Goal: Information Seeking & Learning: Find specific fact

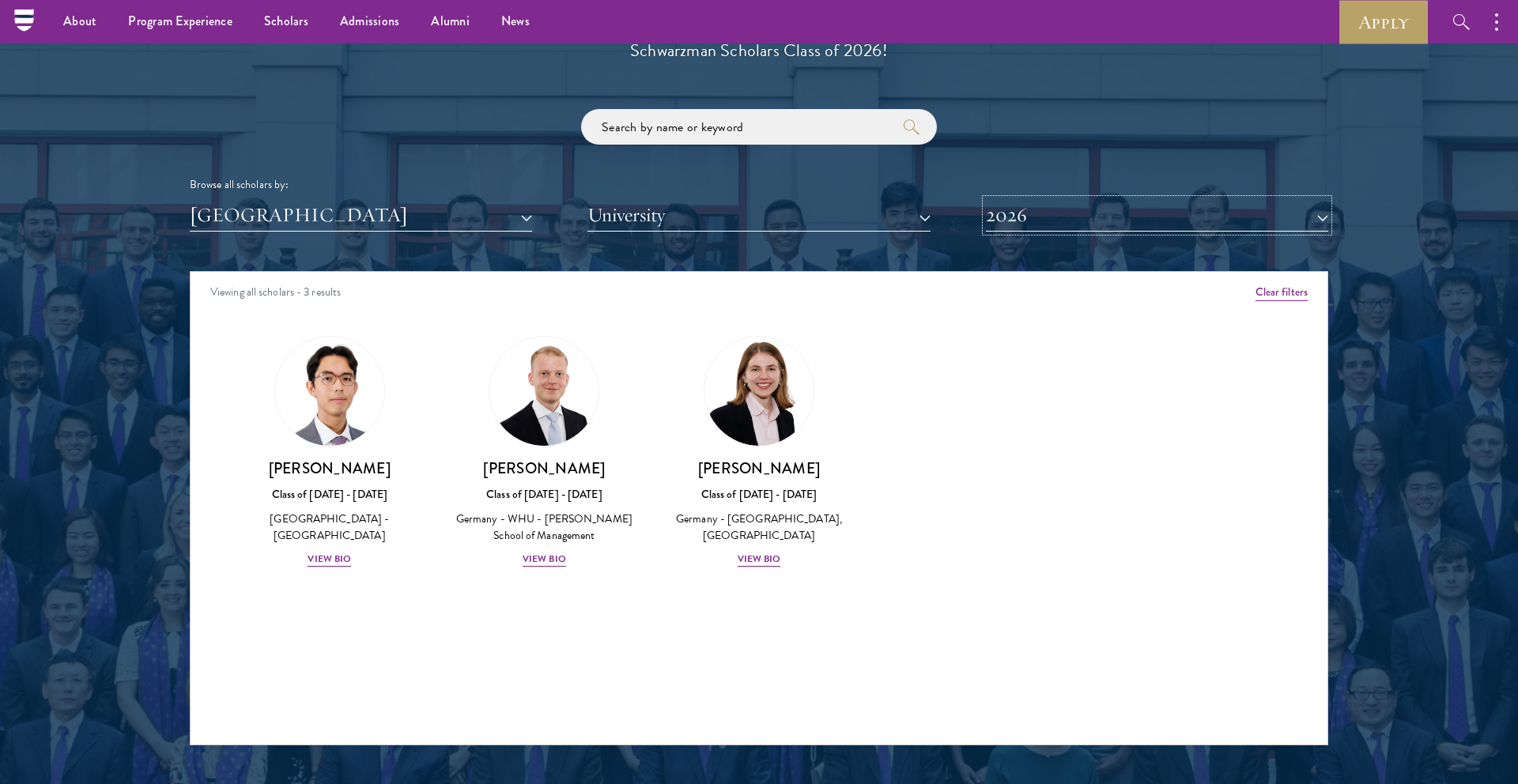
click at [1044, 219] on button "2026" at bounding box center [1157, 215] width 343 height 32
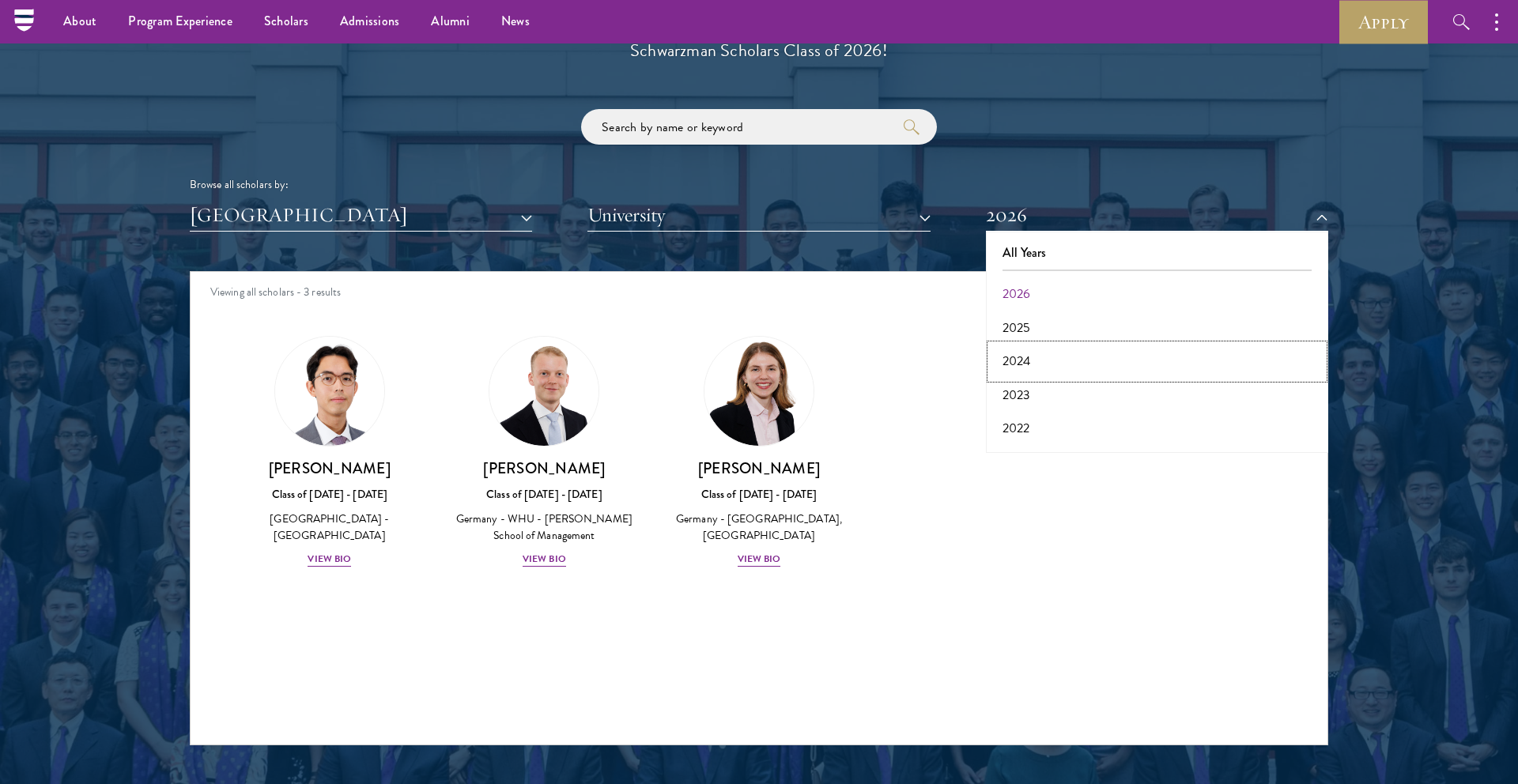
click at [1021, 360] on button "2024" at bounding box center [1157, 360] width 333 height 33
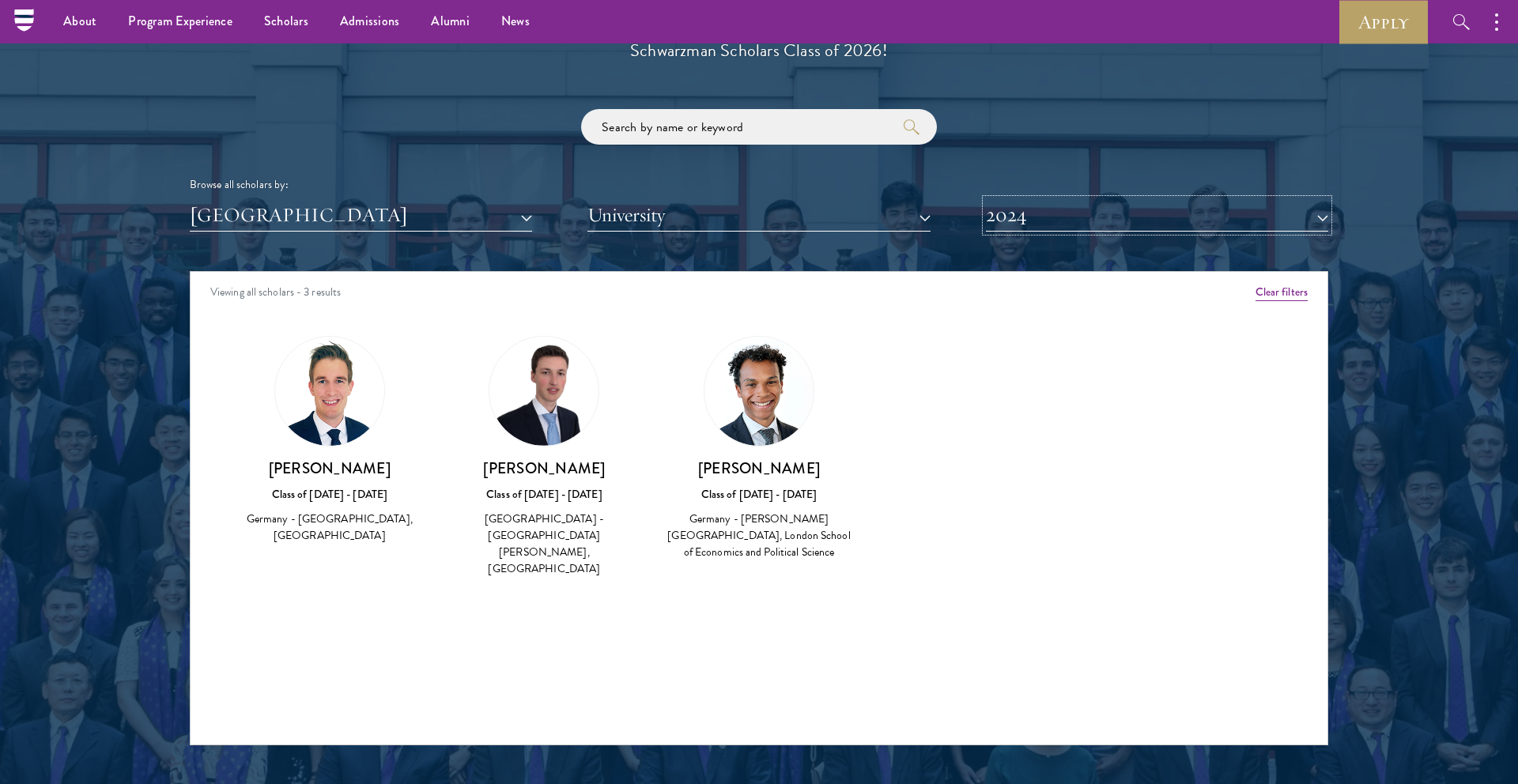
click at [1063, 216] on button "2024" at bounding box center [1157, 215] width 343 height 32
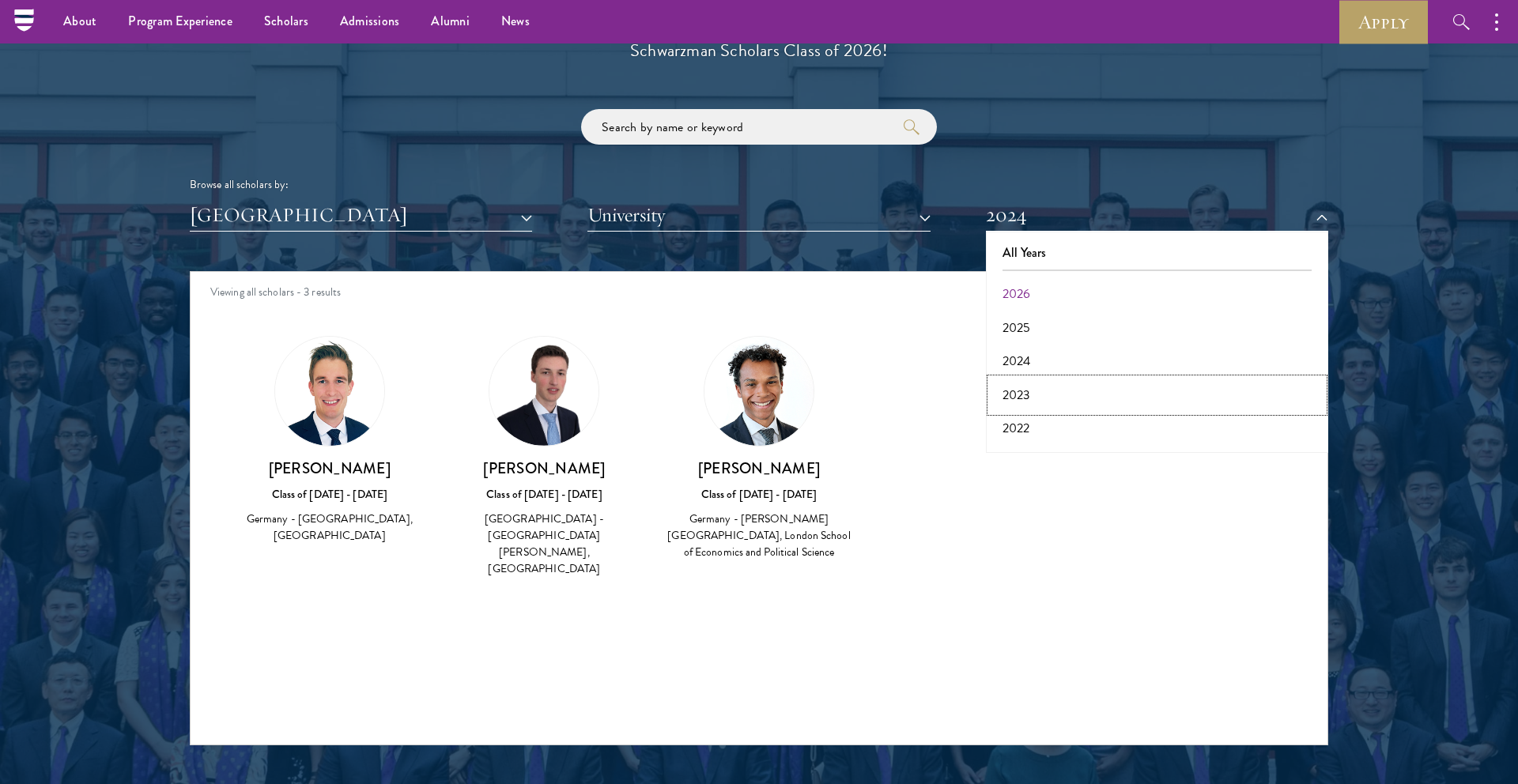
click at [1036, 392] on button "2023" at bounding box center [1157, 395] width 333 height 33
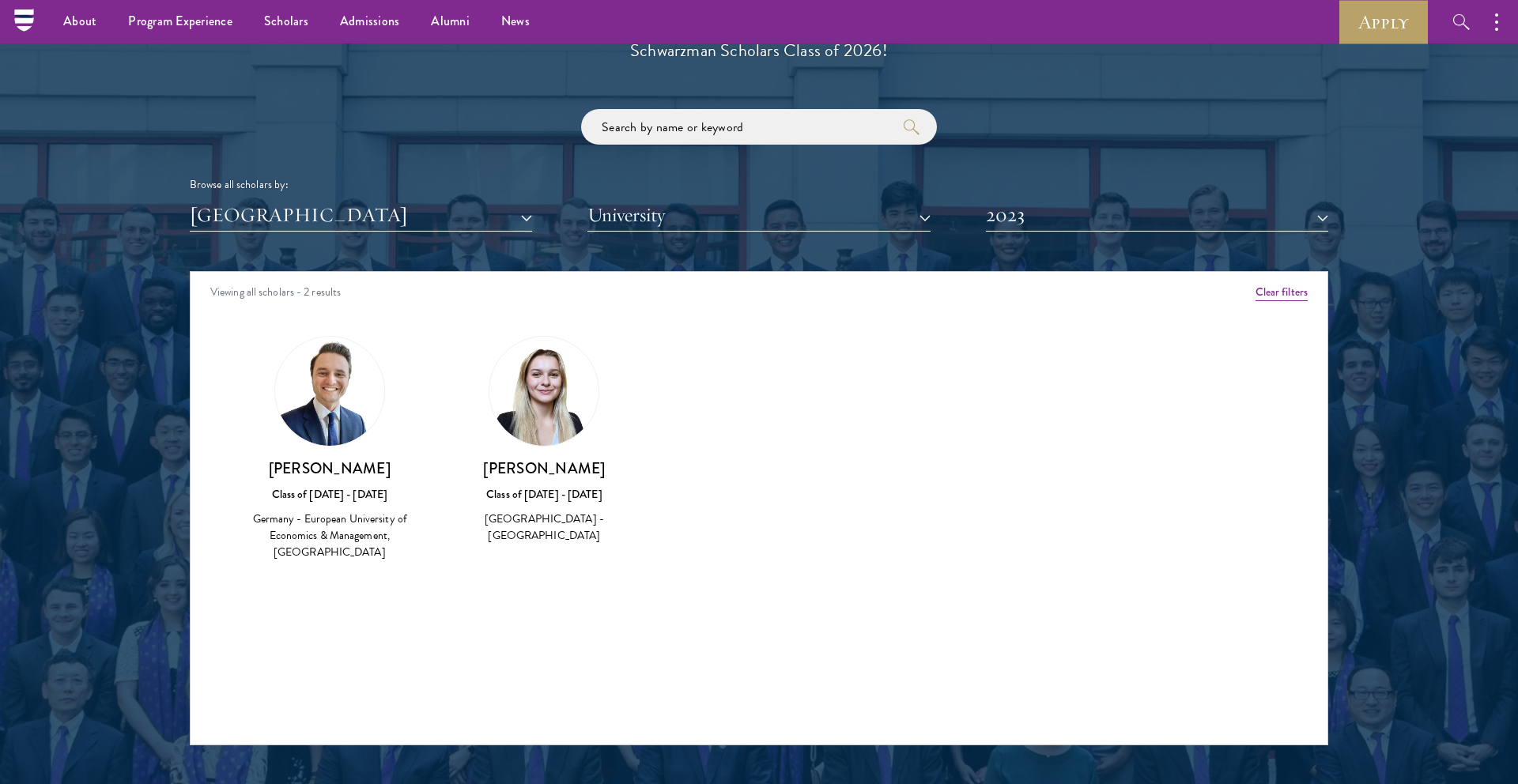
click at [1055, 235] on div "Scholar Directory Congratulations and welcome to the Schwarzman Scholars Class …" at bounding box center [759, 343] width 1139 height 803
click at [1055, 219] on button "2023" at bounding box center [1157, 215] width 343 height 32
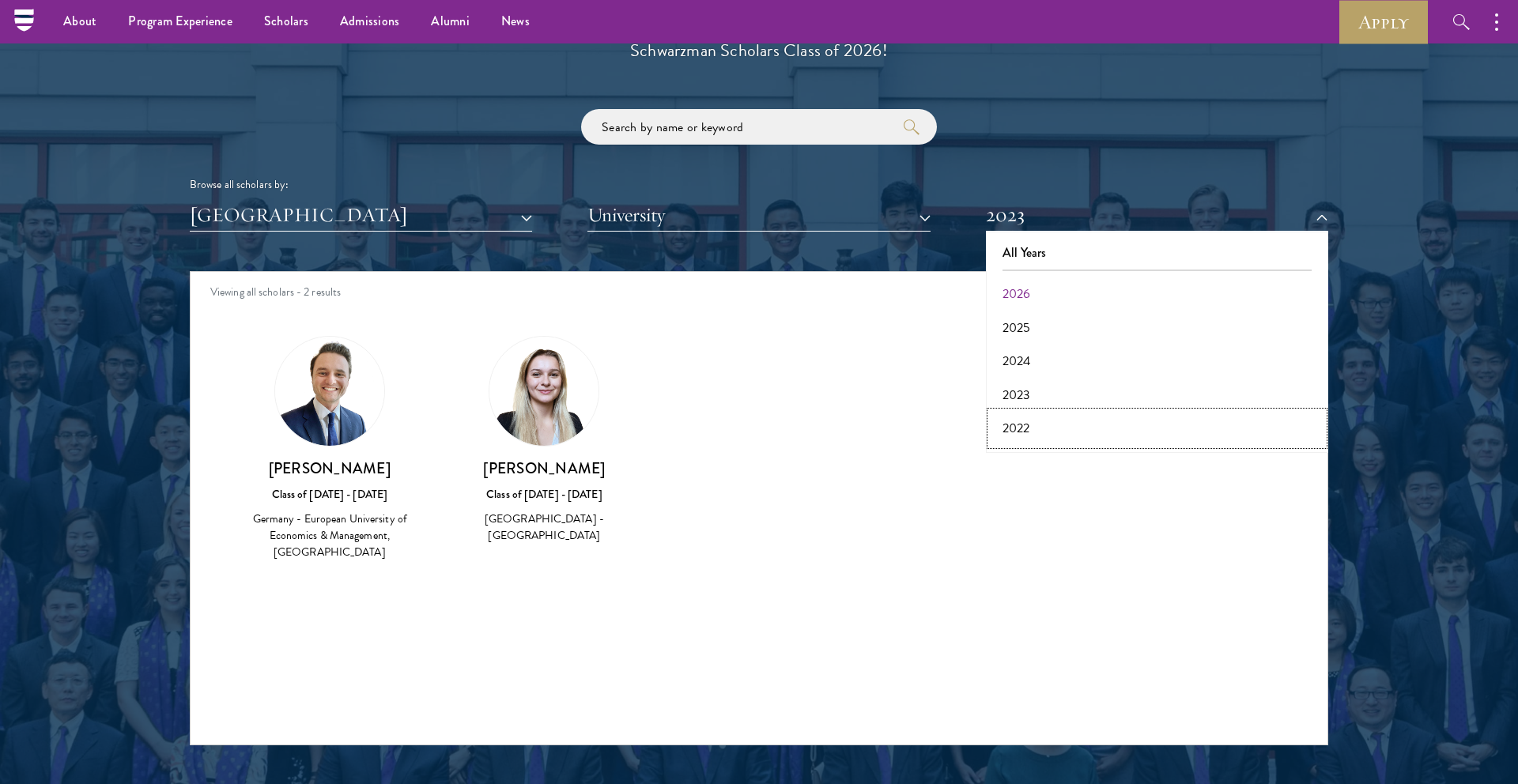
click at [1045, 426] on button "2022" at bounding box center [1157, 428] width 333 height 33
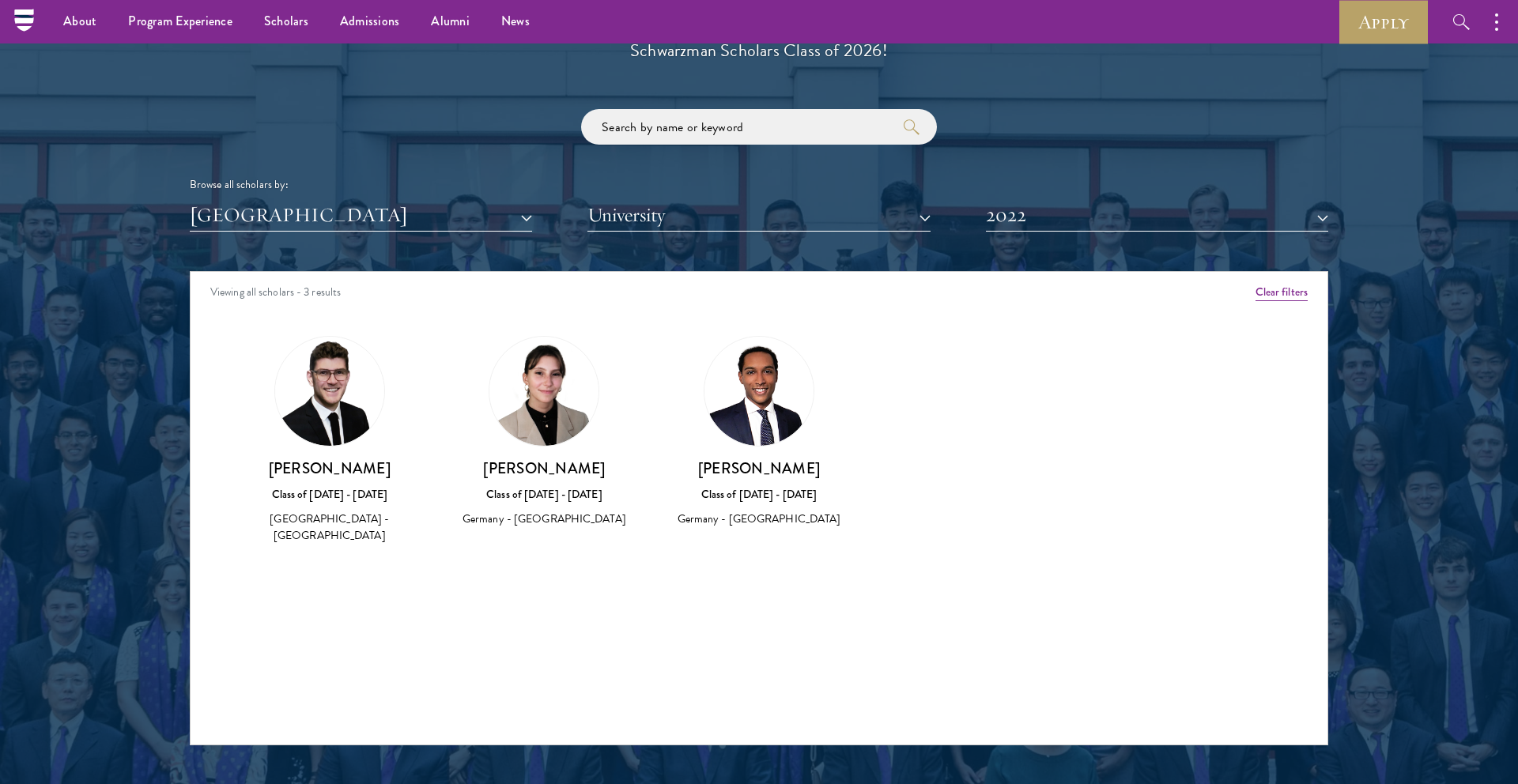
click at [1052, 234] on div "Scholar Directory Congratulations and welcome to the Schwarzman Scholars Class …" at bounding box center [759, 343] width 1139 height 803
click at [1039, 213] on button "2022" at bounding box center [1157, 215] width 343 height 32
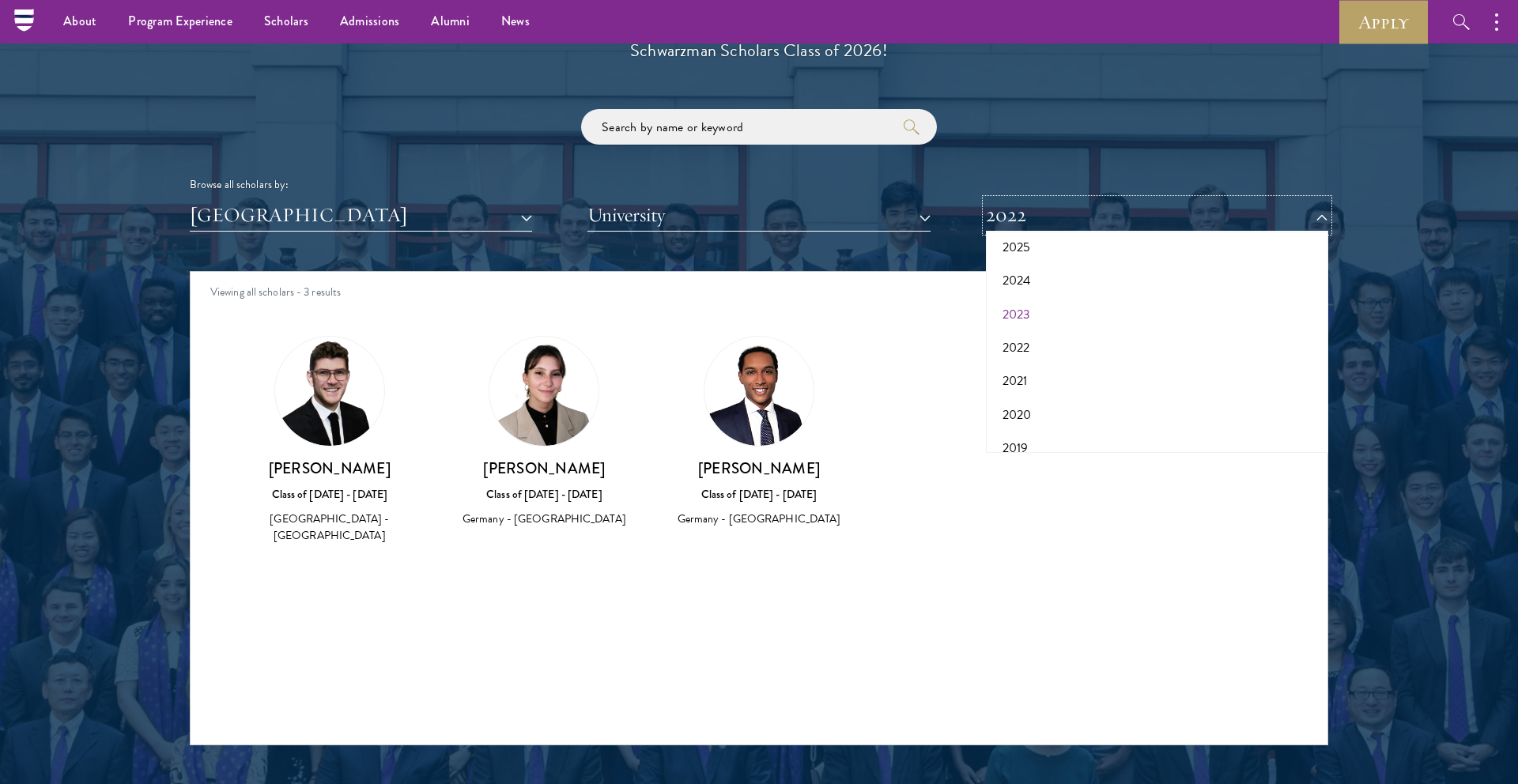
scroll to position [95, 0]
click at [1037, 395] on button "2020" at bounding box center [1157, 400] width 333 height 33
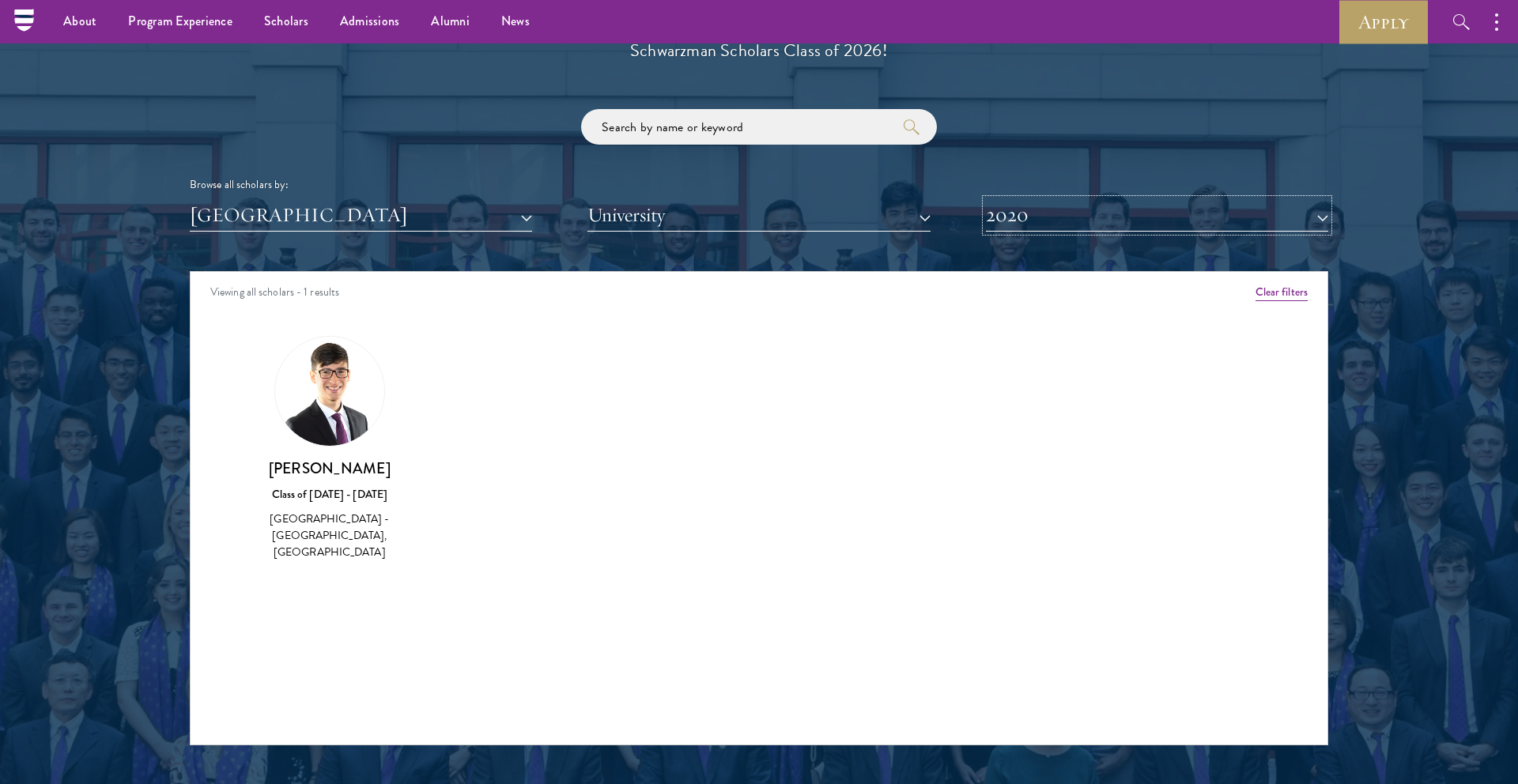
click at [1034, 223] on button "2020" at bounding box center [1157, 215] width 343 height 32
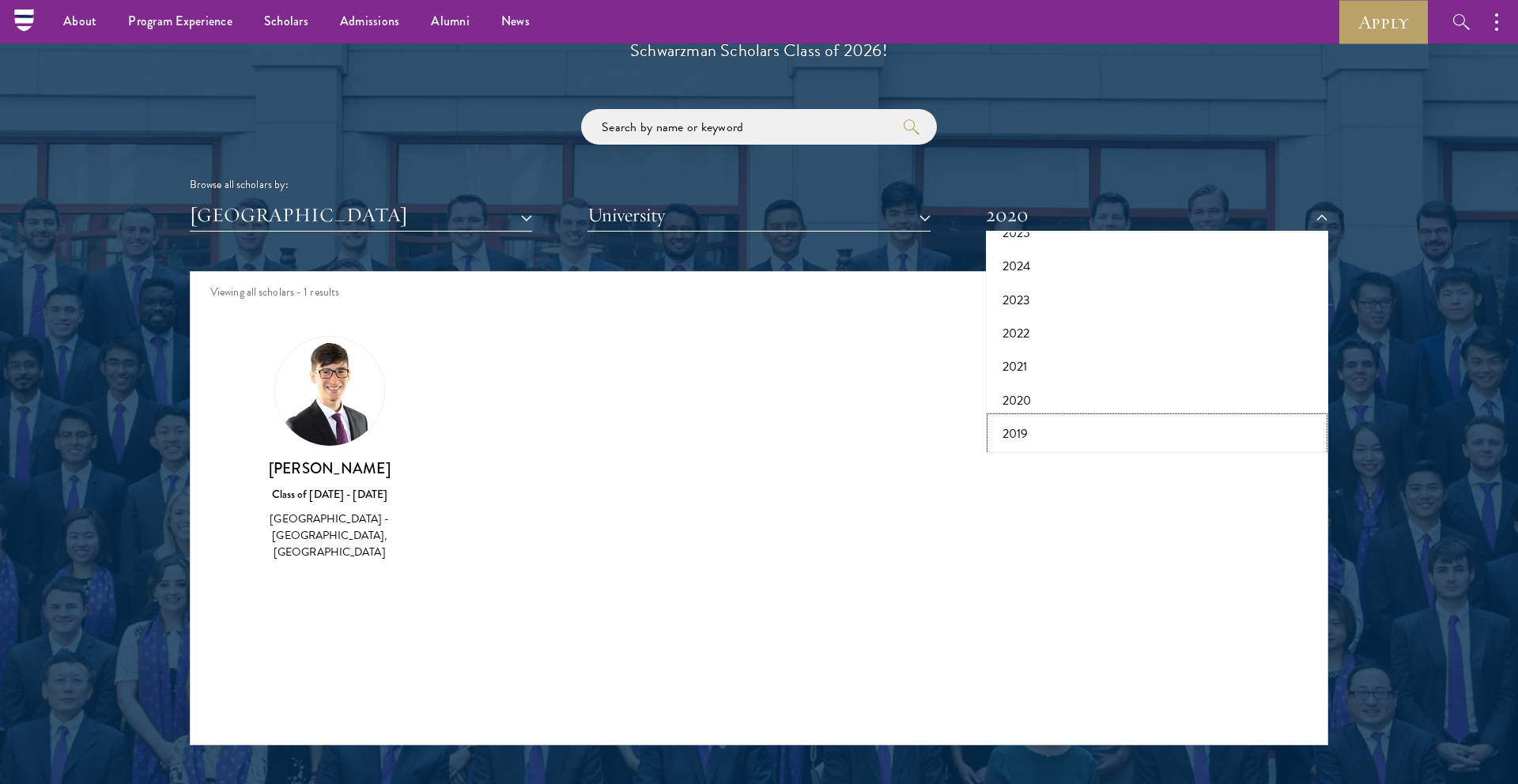
click at [1025, 426] on button "2019" at bounding box center [1157, 433] width 333 height 33
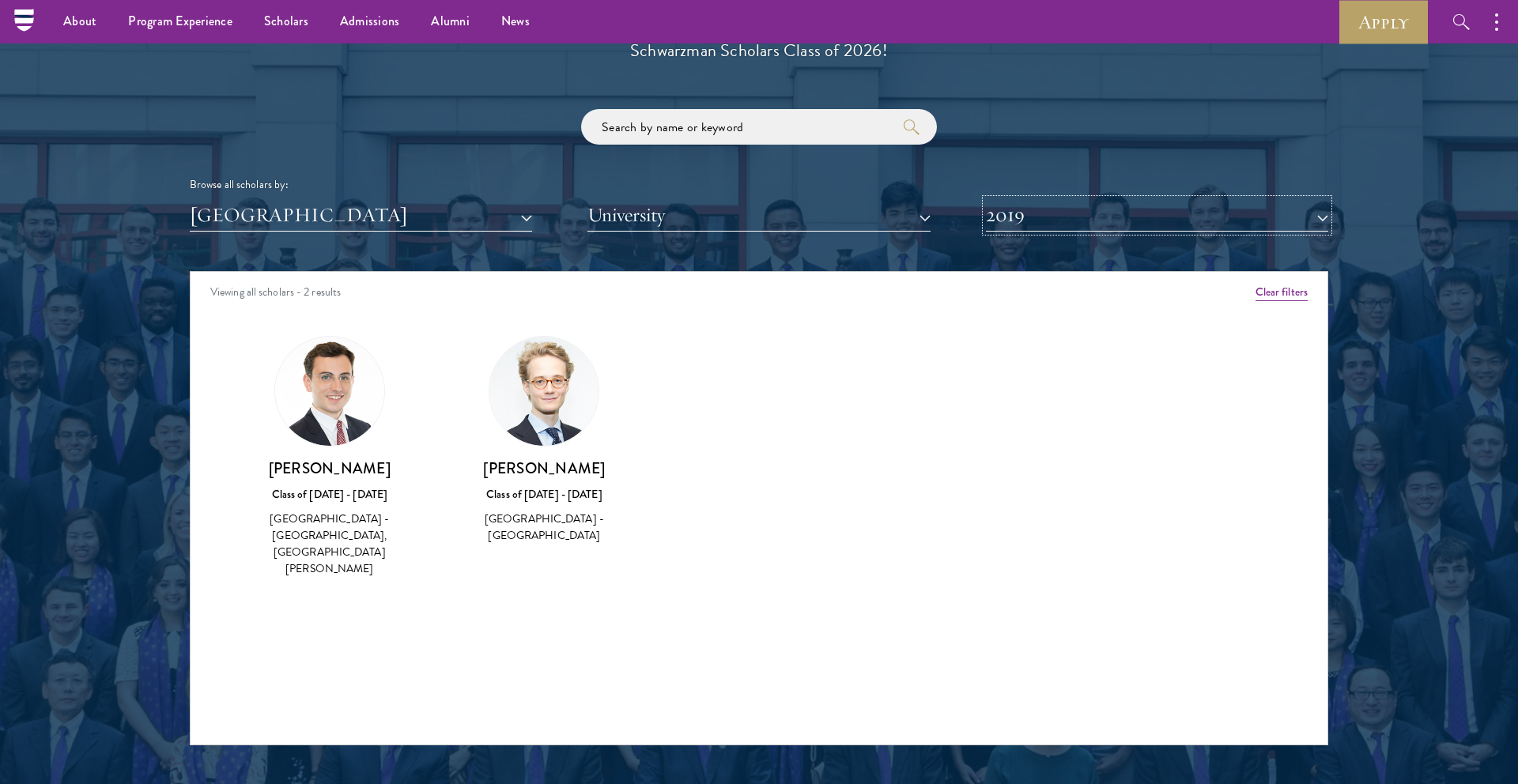
click at [1046, 229] on button "2019" at bounding box center [1157, 215] width 343 height 32
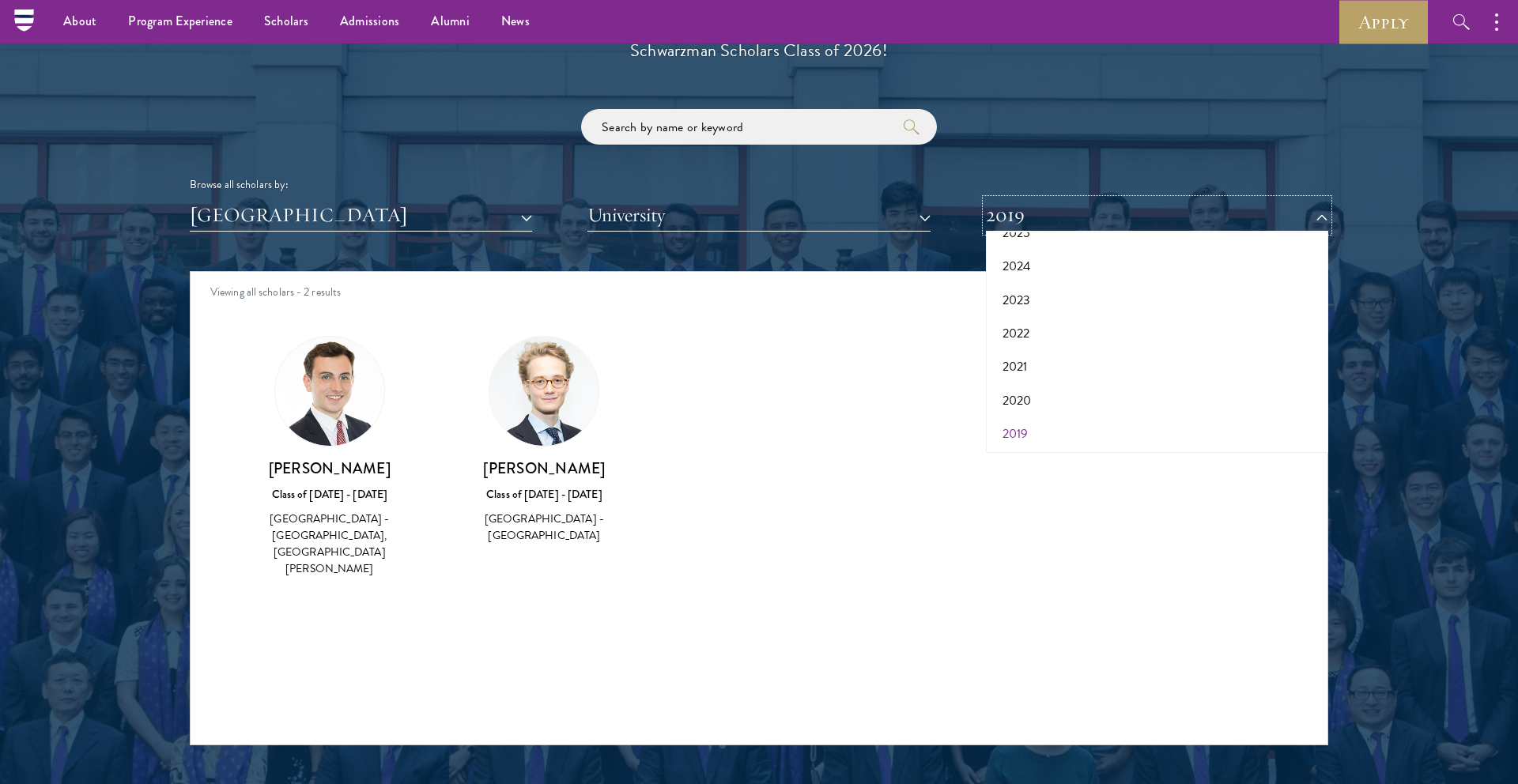
scroll to position [154, 0]
click at [1020, 403] on button "2018" at bounding box center [1157, 408] width 333 height 33
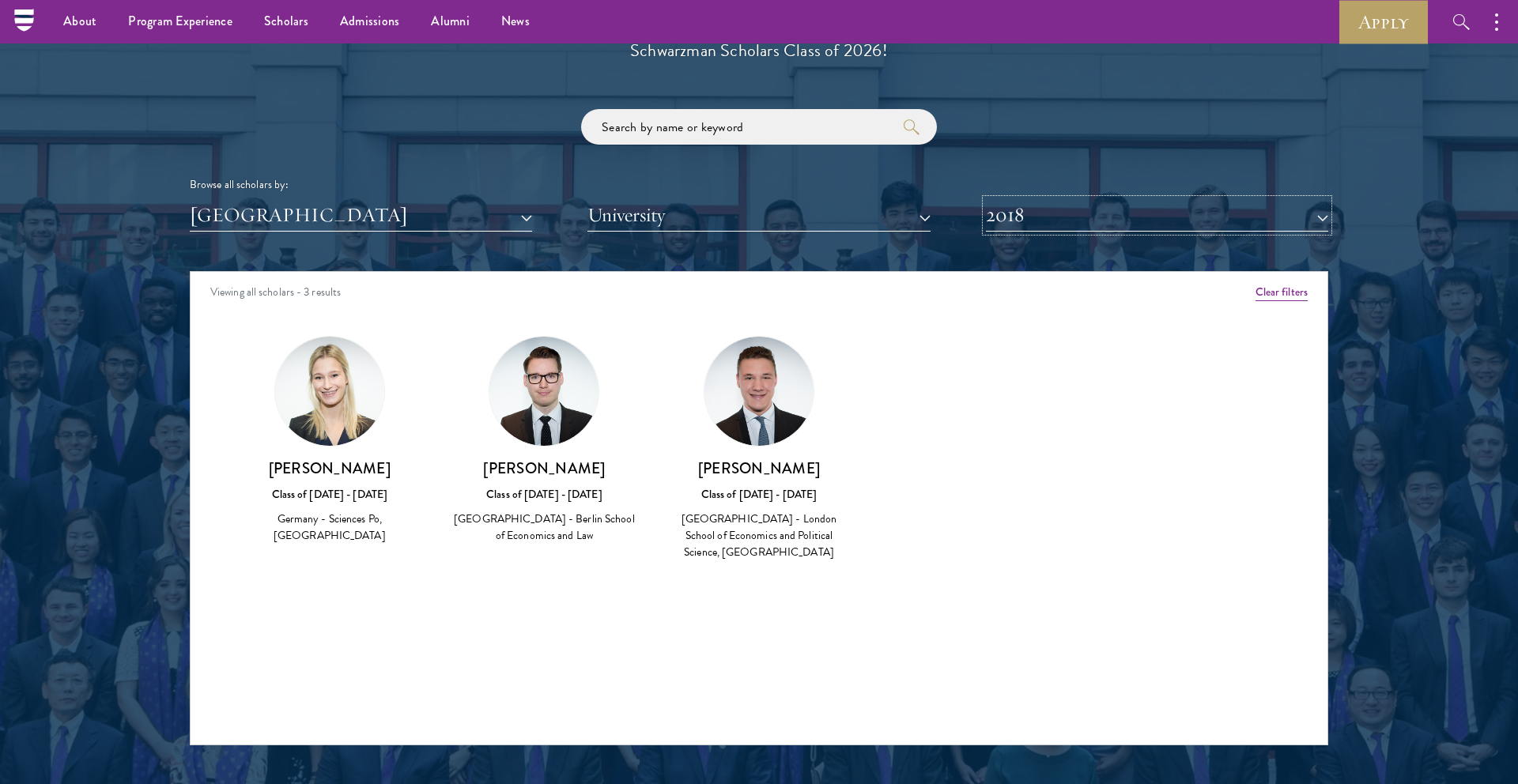
click at [1077, 217] on button "2018" at bounding box center [1157, 215] width 343 height 32
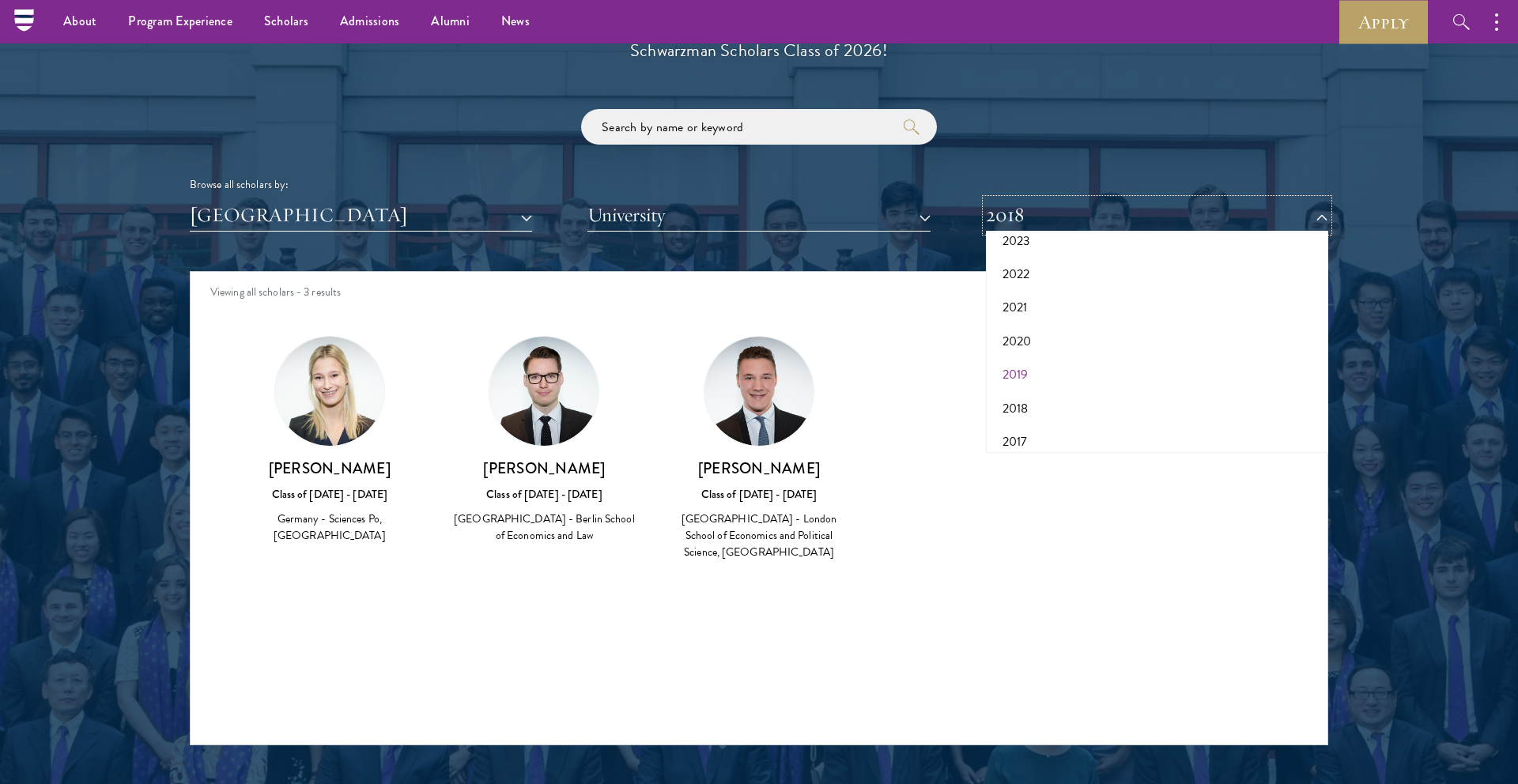
scroll to position [164, 0]
click at [1020, 392] on button "2018" at bounding box center [1157, 397] width 333 height 33
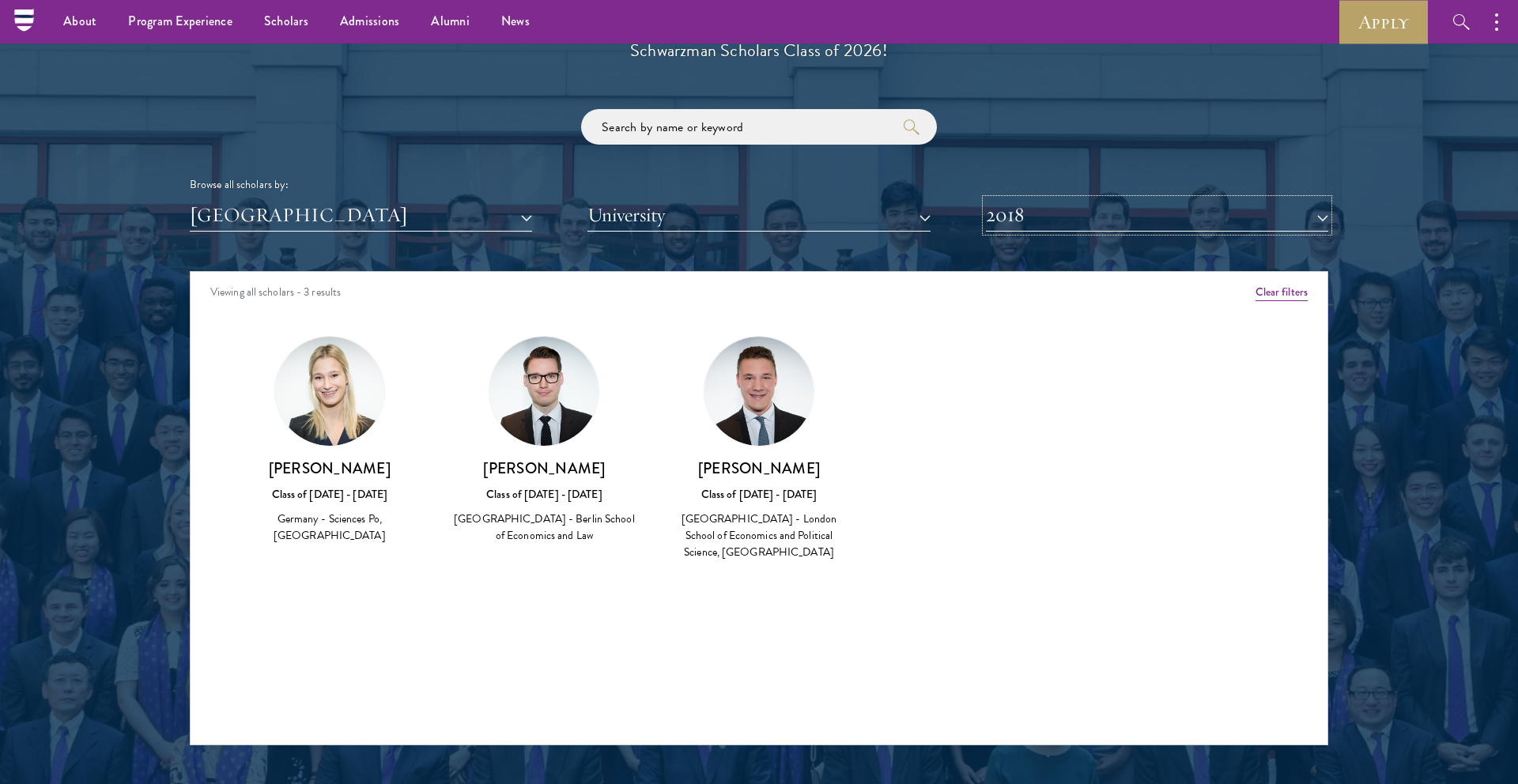
click at [1037, 229] on button "2018" at bounding box center [1157, 215] width 343 height 32
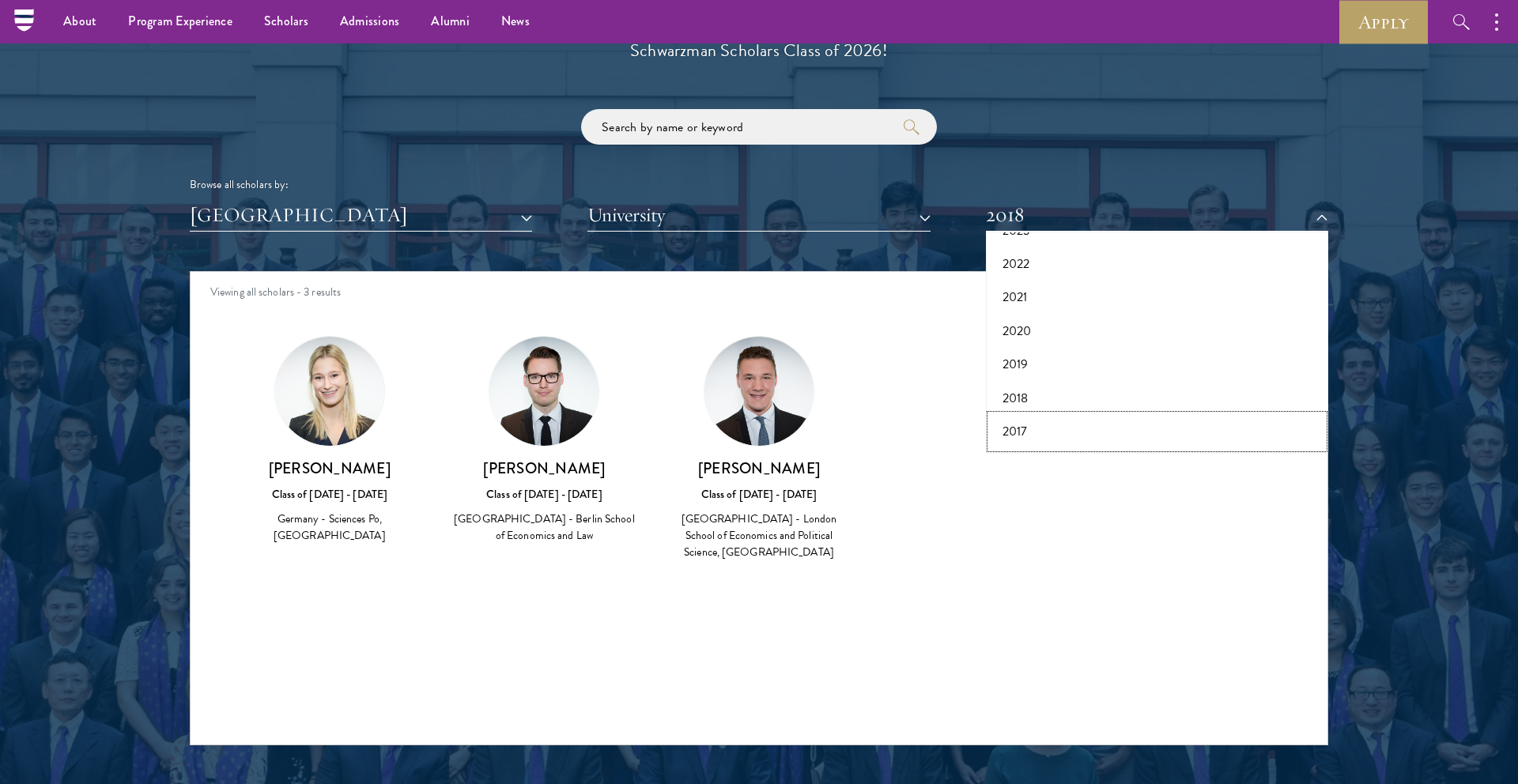
click at [1018, 426] on button "2017" at bounding box center [1157, 431] width 333 height 33
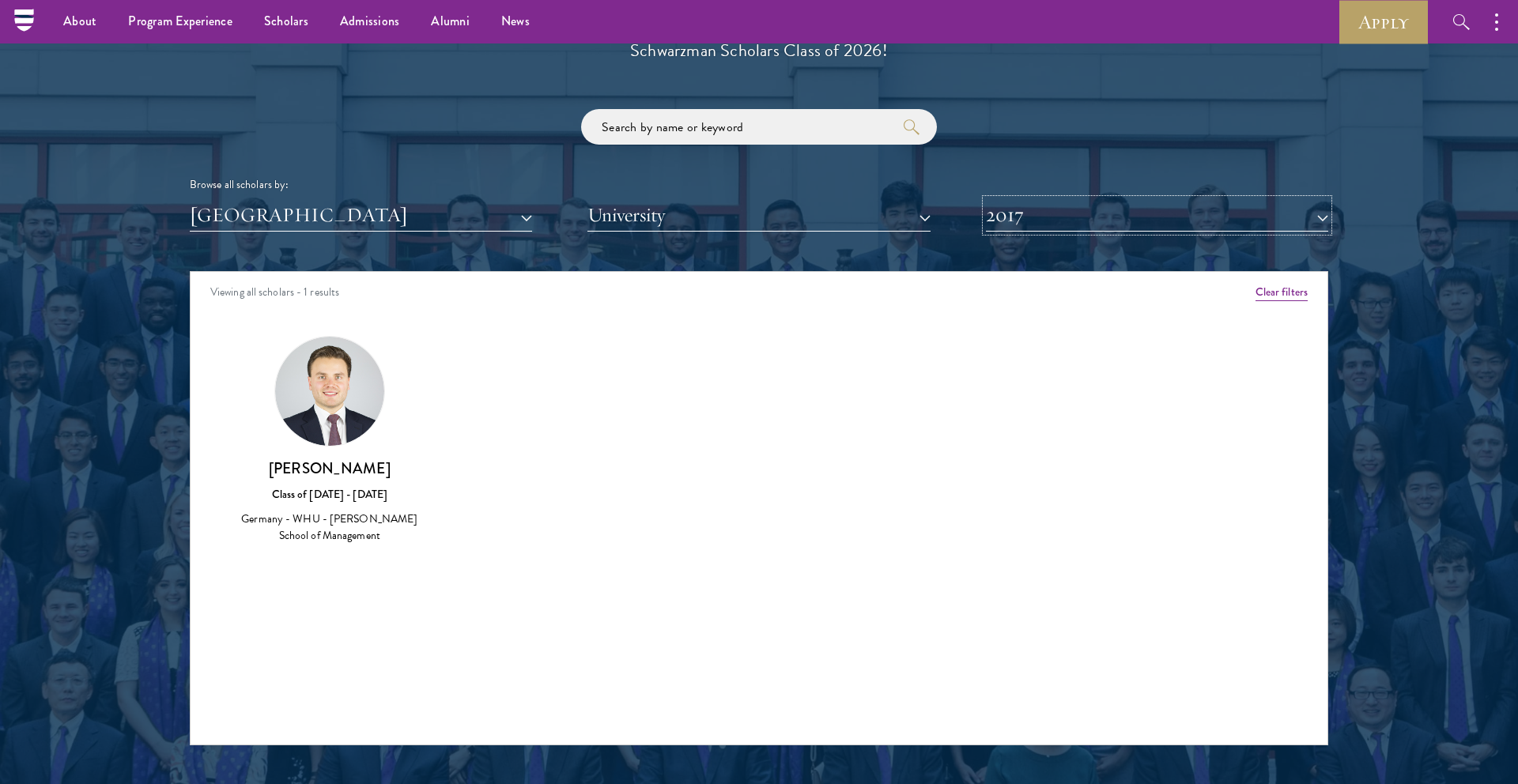
click at [1044, 220] on button "2017" at bounding box center [1157, 215] width 343 height 32
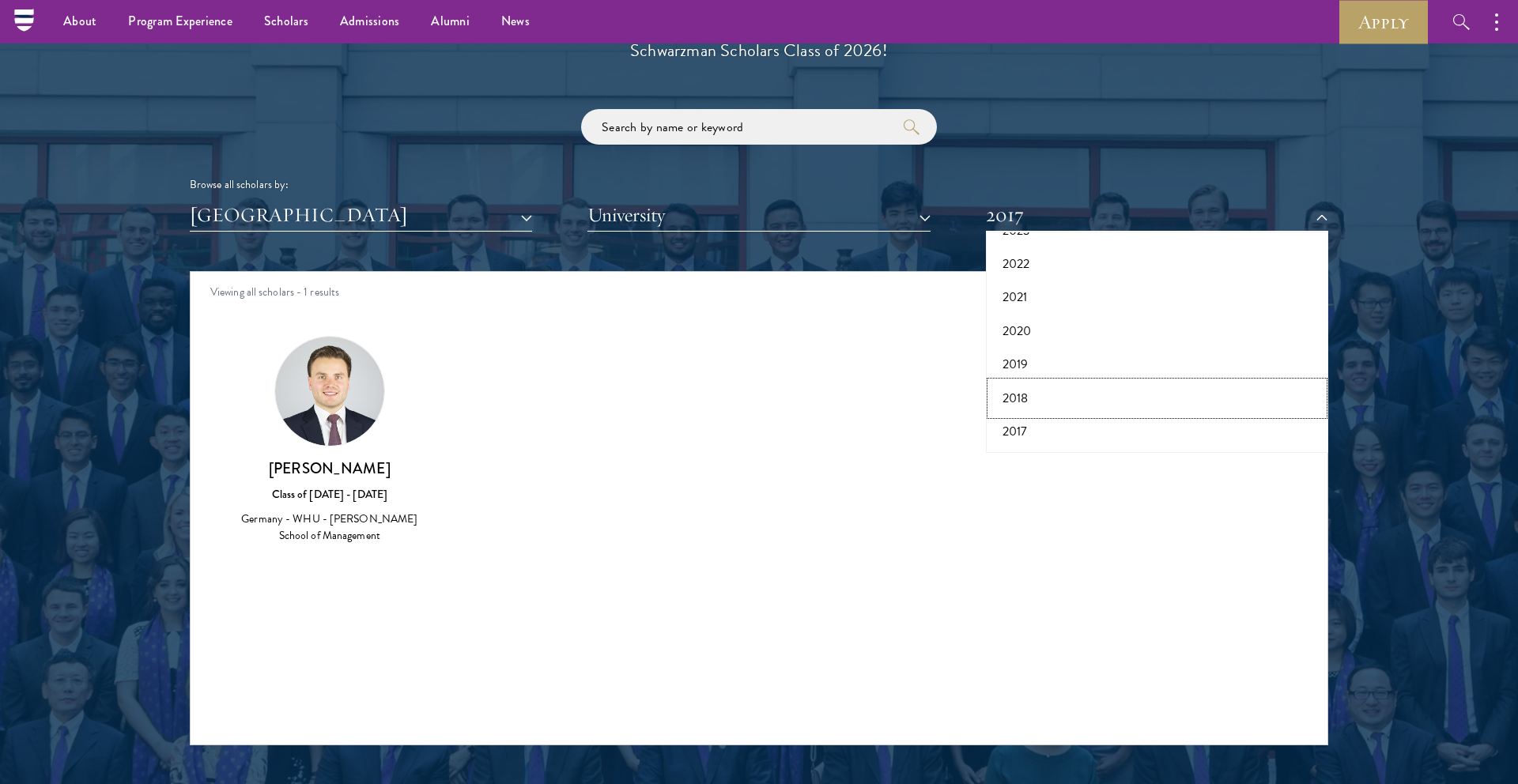
drag, startPoint x: 1024, startPoint y: 397, endPoint x: 423, endPoint y: 438, distance: 602.4
click at [423, 436] on div "Scholar Directory Congratulations and welcome to the Schwarzman Scholars Class …" at bounding box center [759, 343] width 1139 height 803
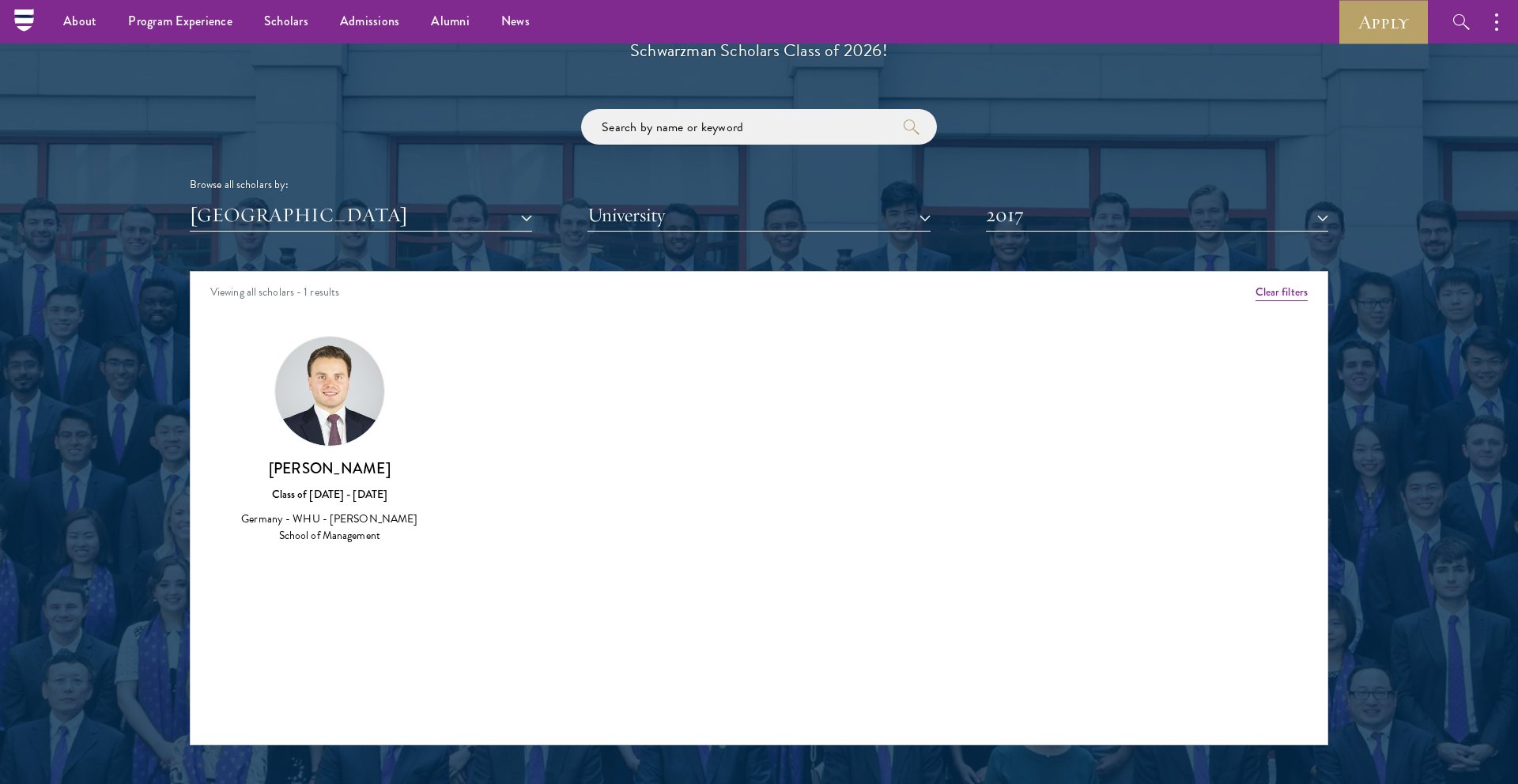
click at [343, 469] on h3 "[PERSON_NAME]" at bounding box center [329, 468] width 184 height 19
click at [338, 387] on img at bounding box center [329, 391] width 109 height 109
click at [346, 515] on div "Germany - WHU - [PERSON_NAME] School of Management" at bounding box center [329, 527] width 184 height 33
click at [346, 537] on div "Germany - WHU - [PERSON_NAME] School of Management" at bounding box center [329, 527] width 184 height 33
click at [1145, 204] on button "2017" at bounding box center [1157, 215] width 343 height 32
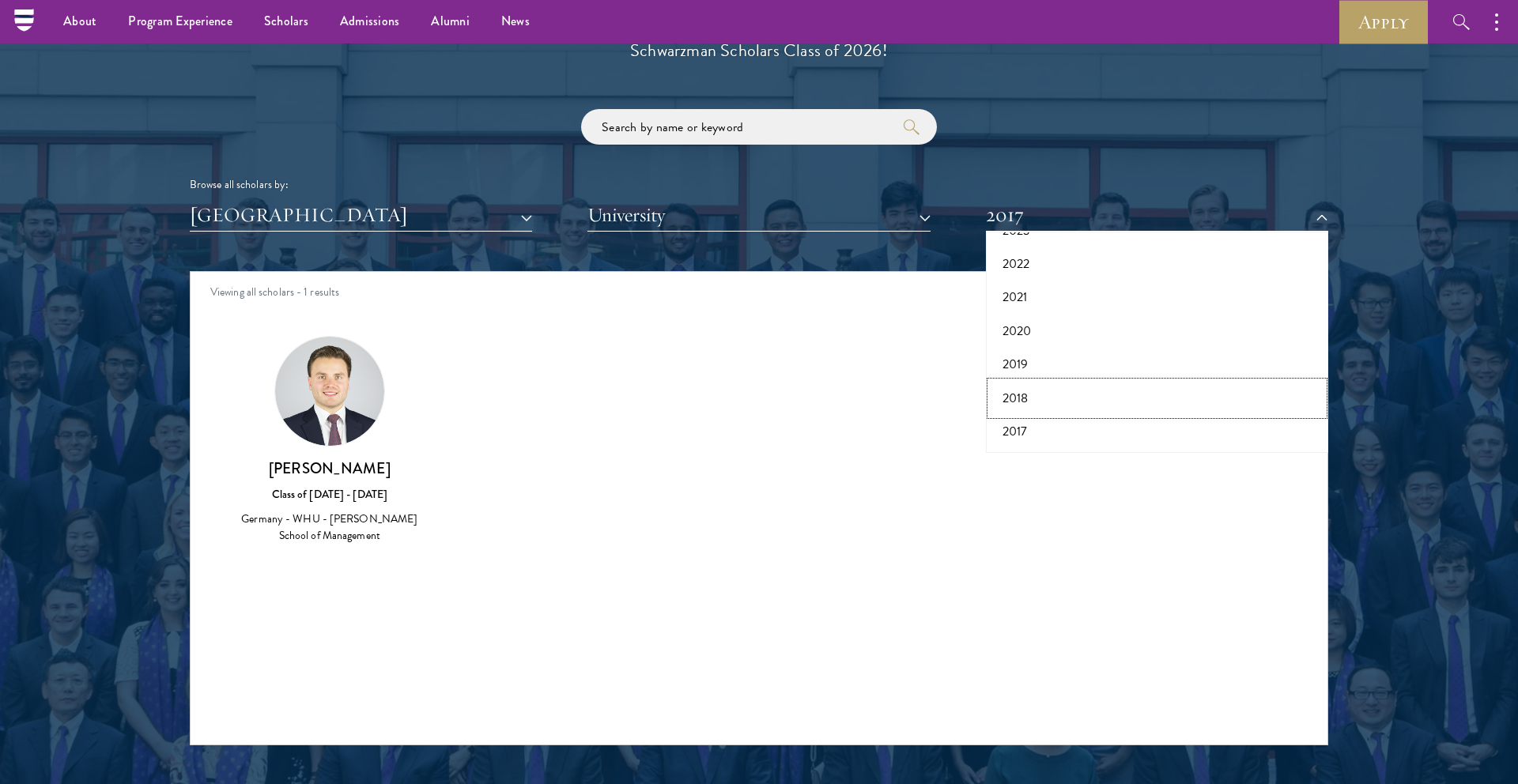
click at [1014, 385] on button "2018" at bounding box center [1157, 397] width 333 height 33
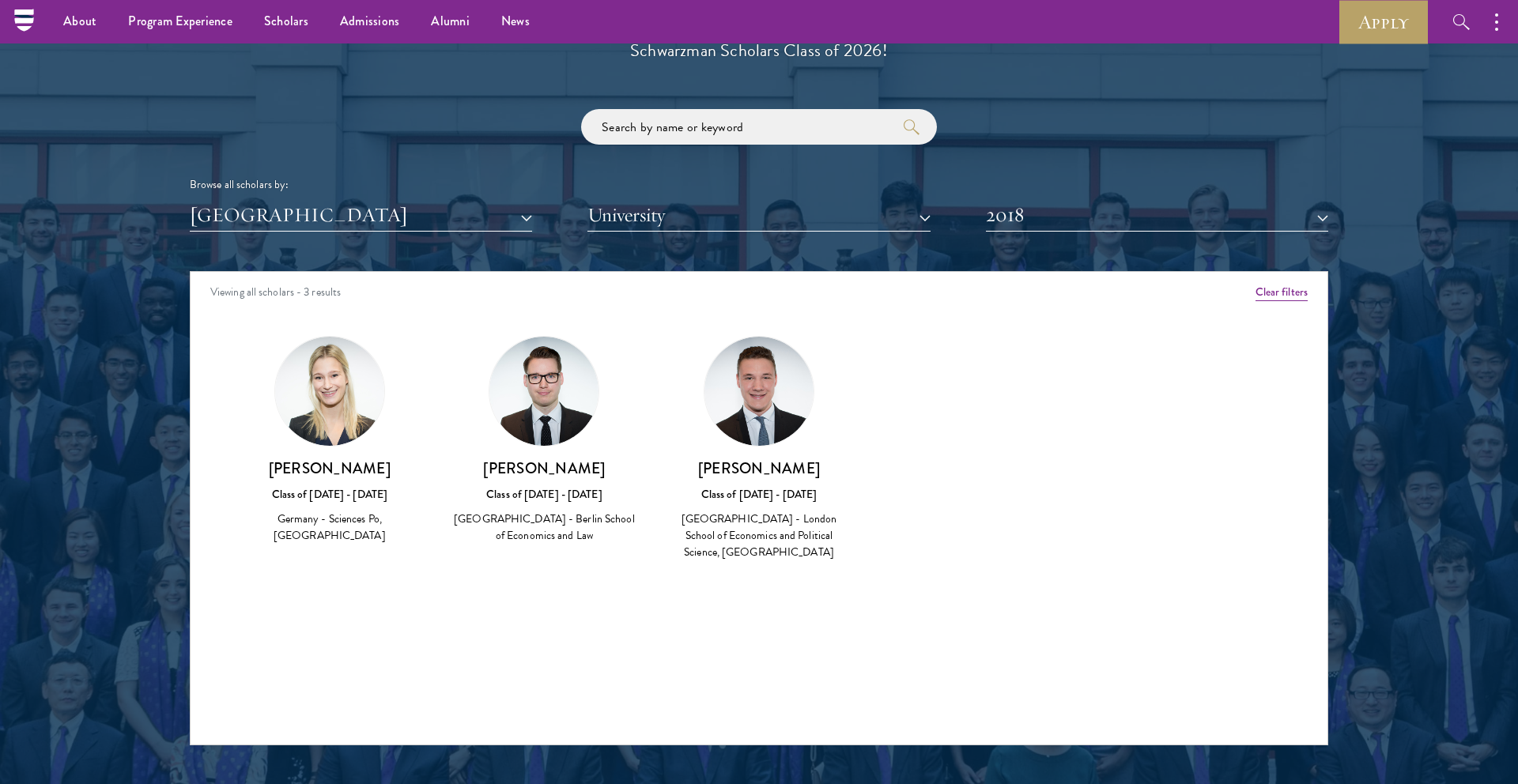
click at [561, 507] on div "[PERSON_NAME] Class of [DATE] - [DATE] [GEOGRAPHIC_DATA] - Berlin School of Eco…" at bounding box center [544, 502] width 184 height 87
click at [1133, 217] on button "2018" at bounding box center [1157, 215] width 343 height 32
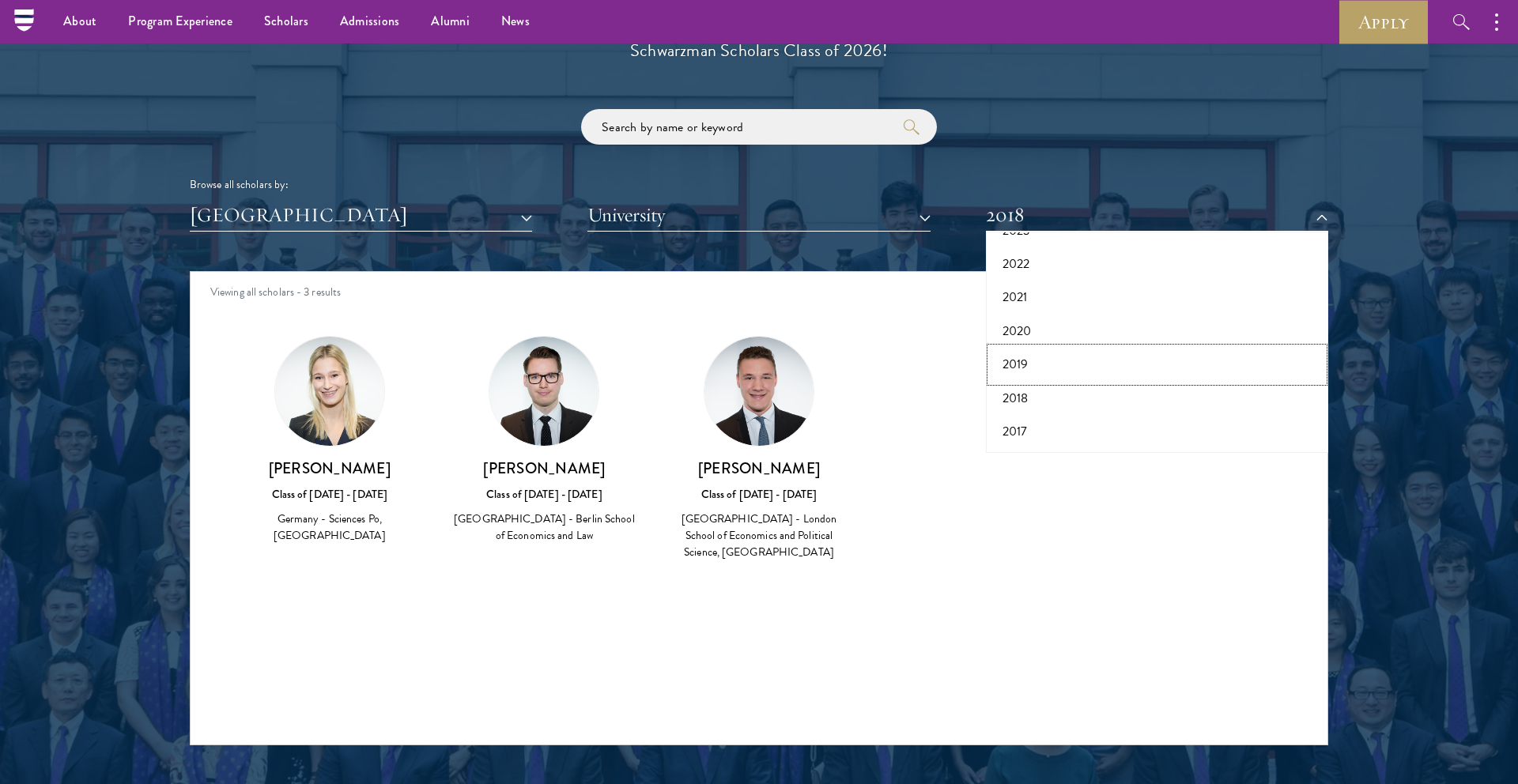
click at [1032, 360] on button "2019" at bounding box center [1157, 364] width 333 height 33
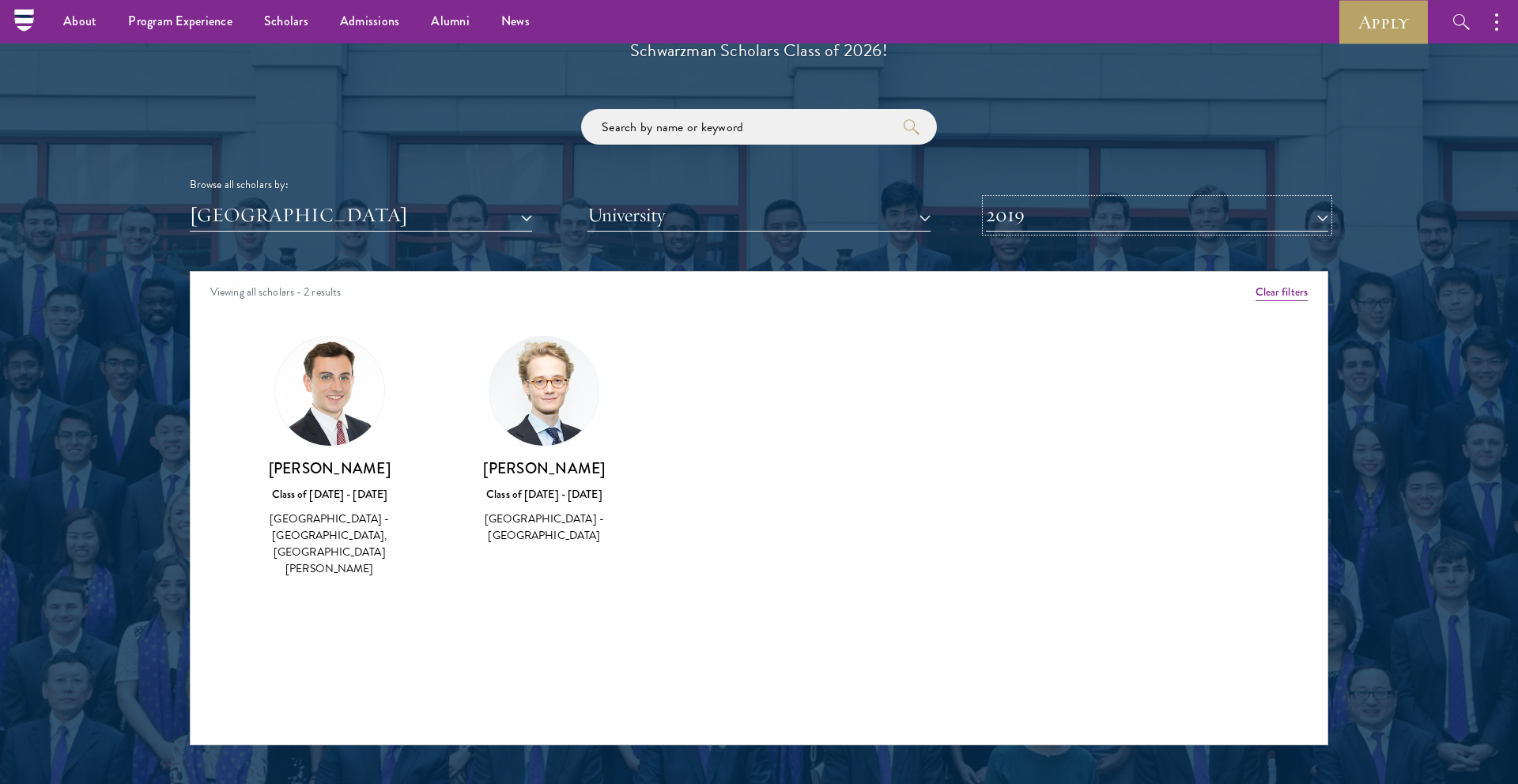
click at [1024, 211] on button "2019" at bounding box center [1157, 215] width 343 height 32
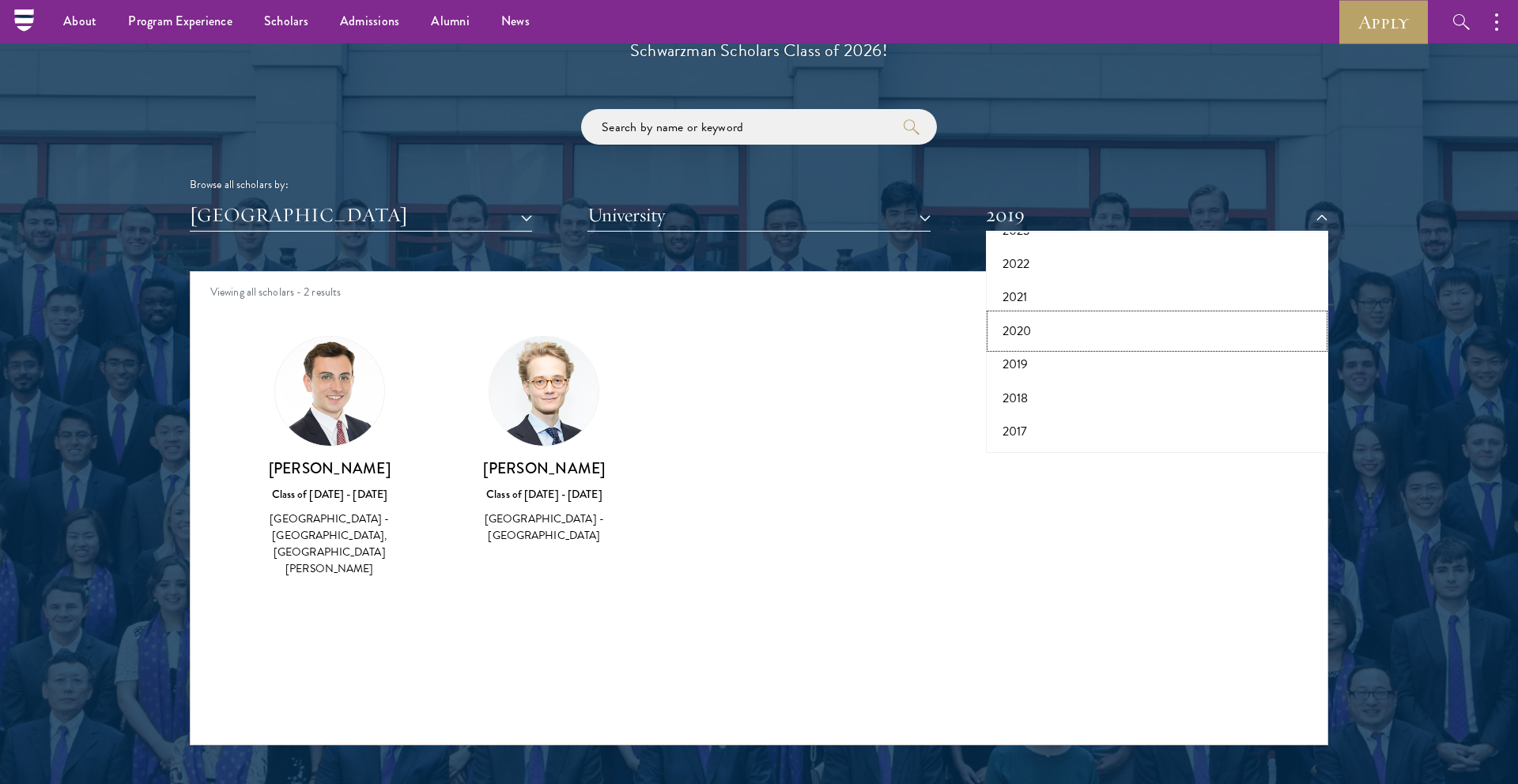
click at [1025, 327] on button "2020" at bounding box center [1157, 331] width 333 height 33
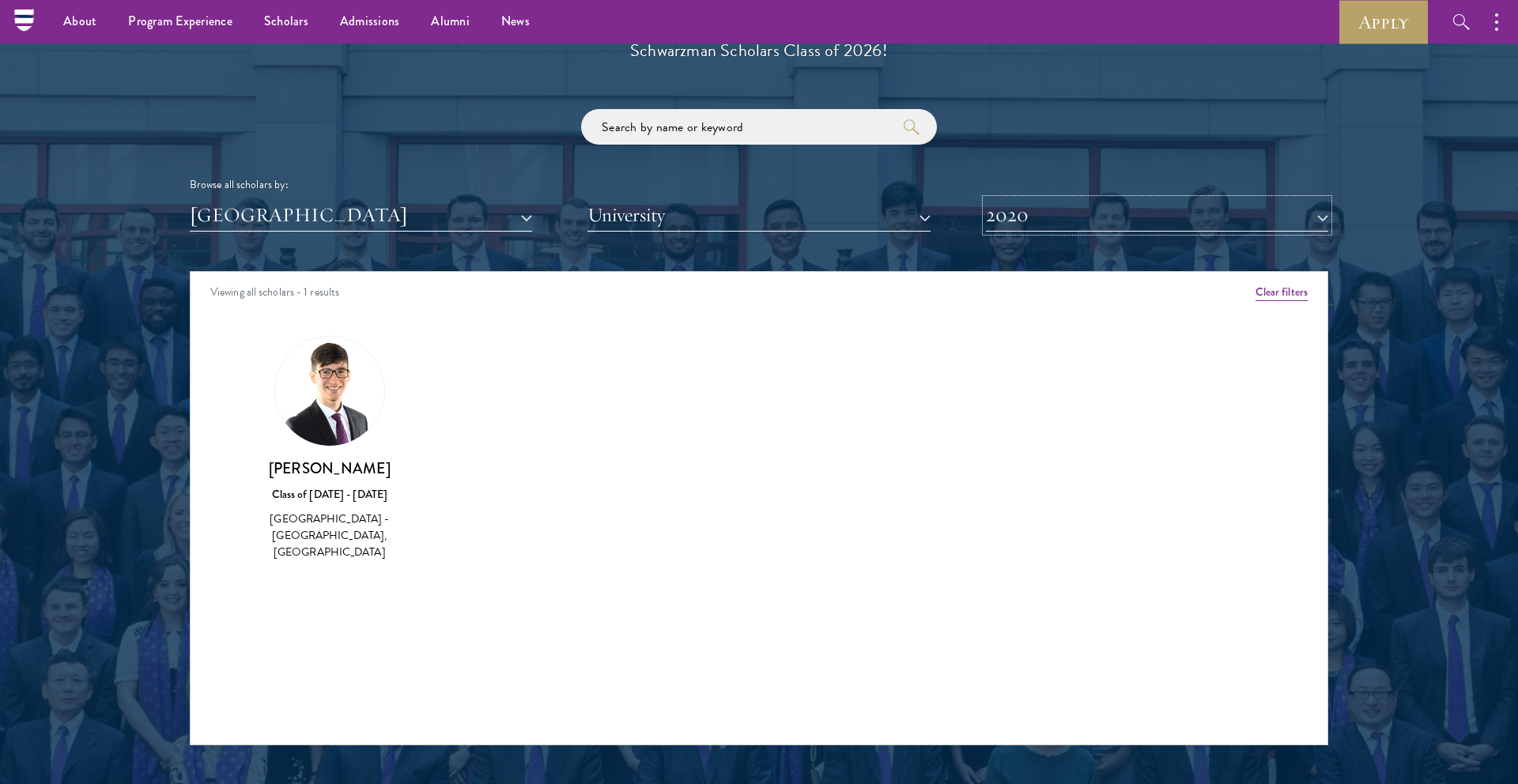
click at [1020, 230] on button "2020" at bounding box center [1157, 215] width 343 height 32
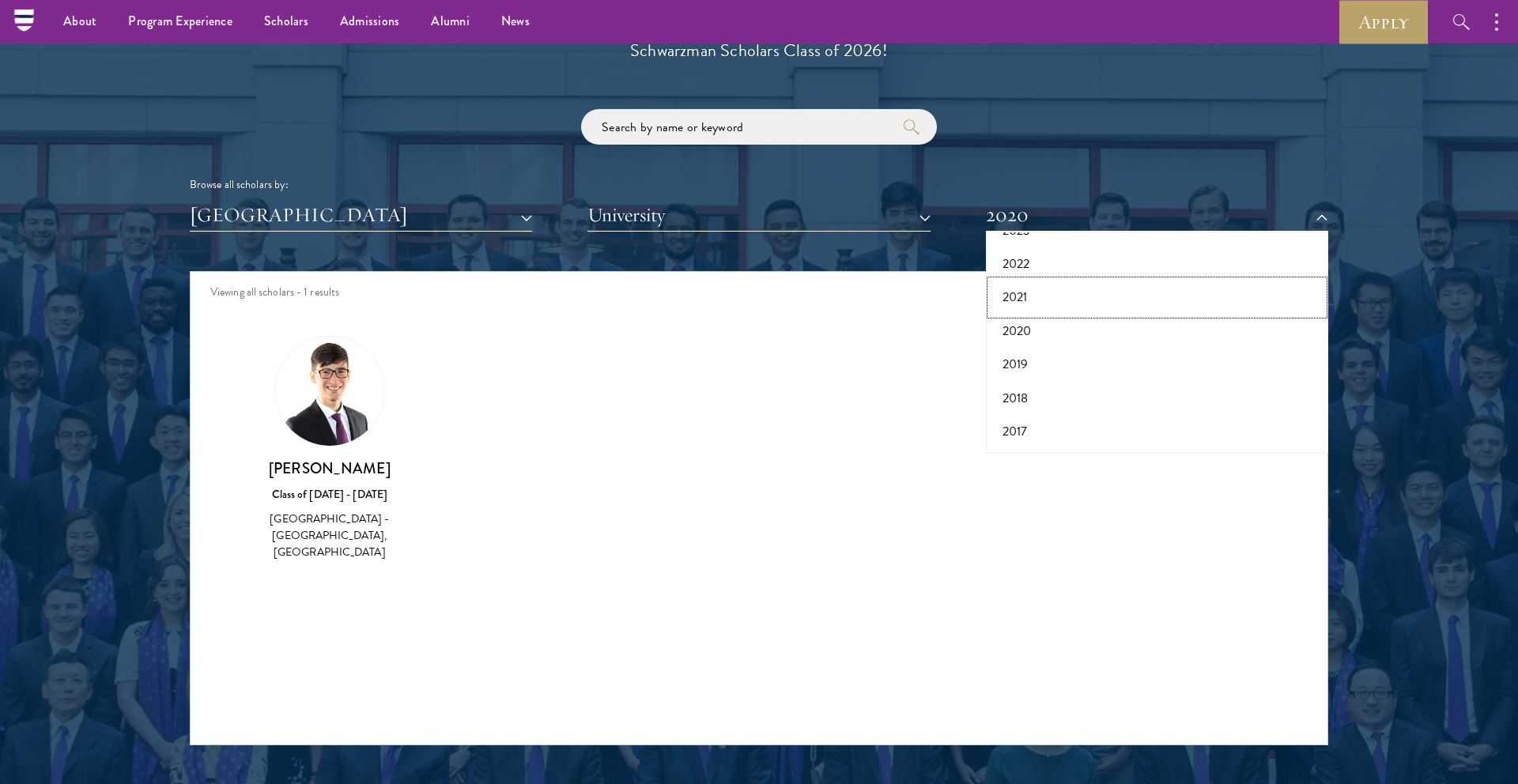
click at [1021, 292] on button "2021" at bounding box center [1157, 297] width 333 height 33
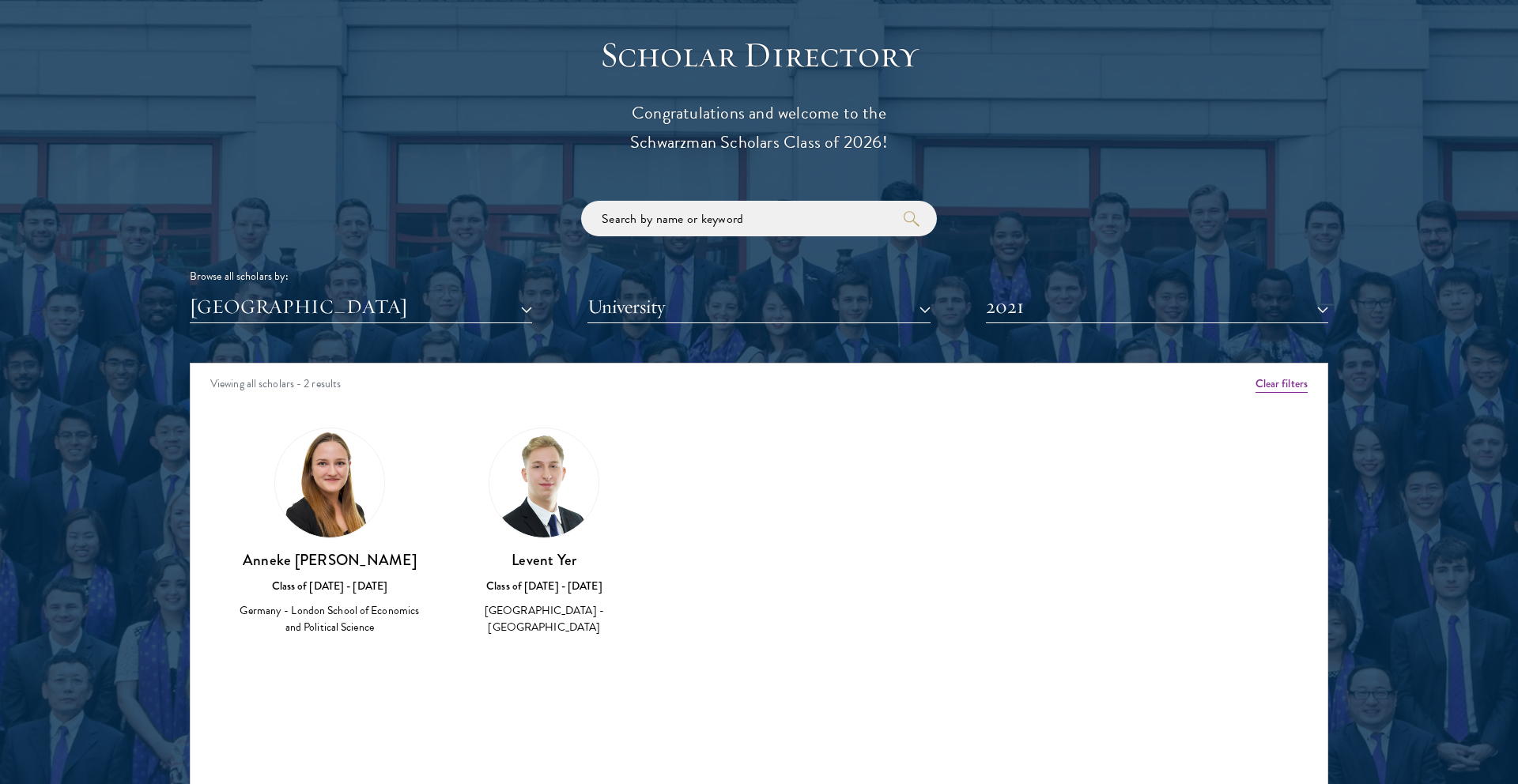
scroll to position [1810, 0]
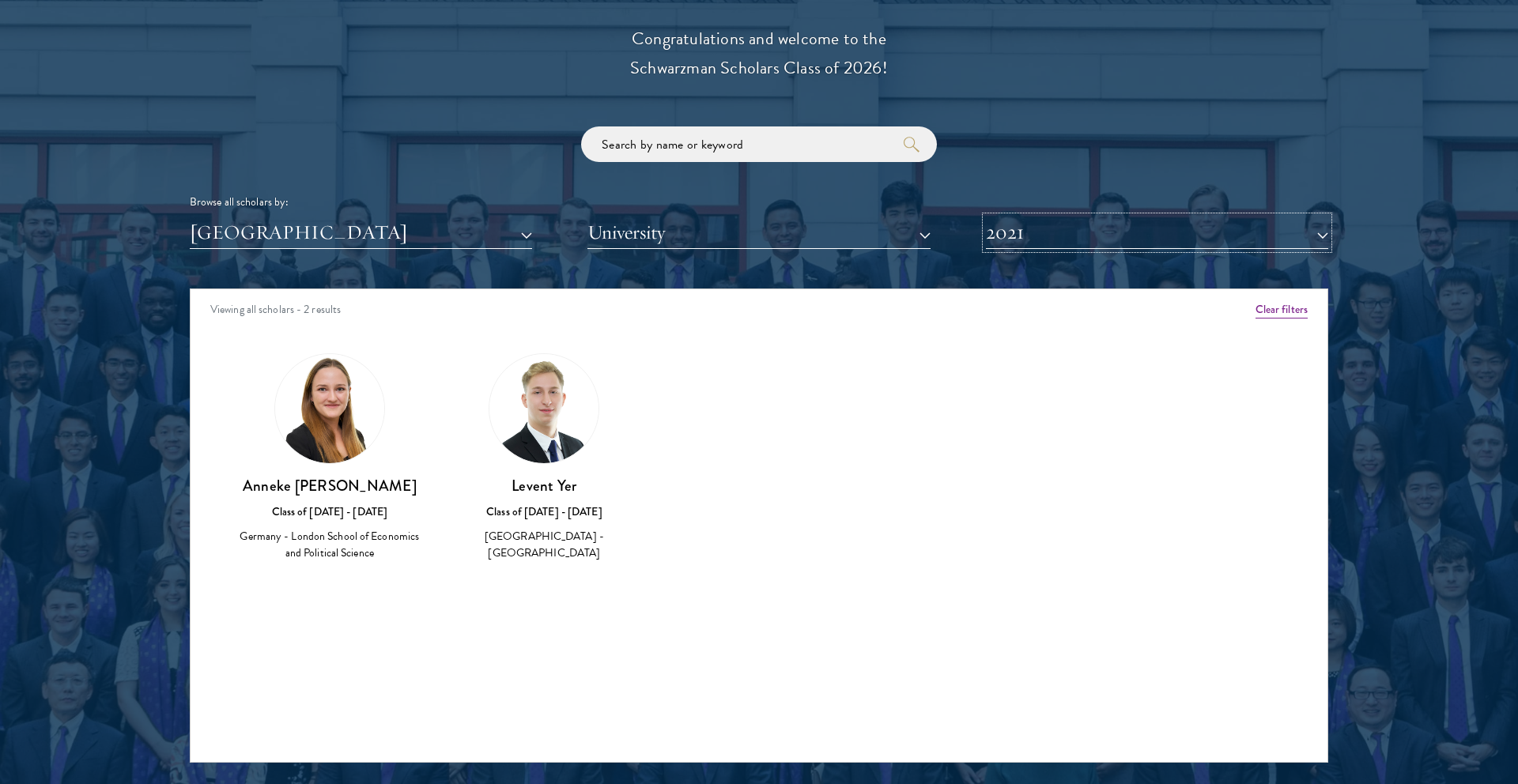
click at [1042, 229] on button "2021" at bounding box center [1157, 233] width 343 height 32
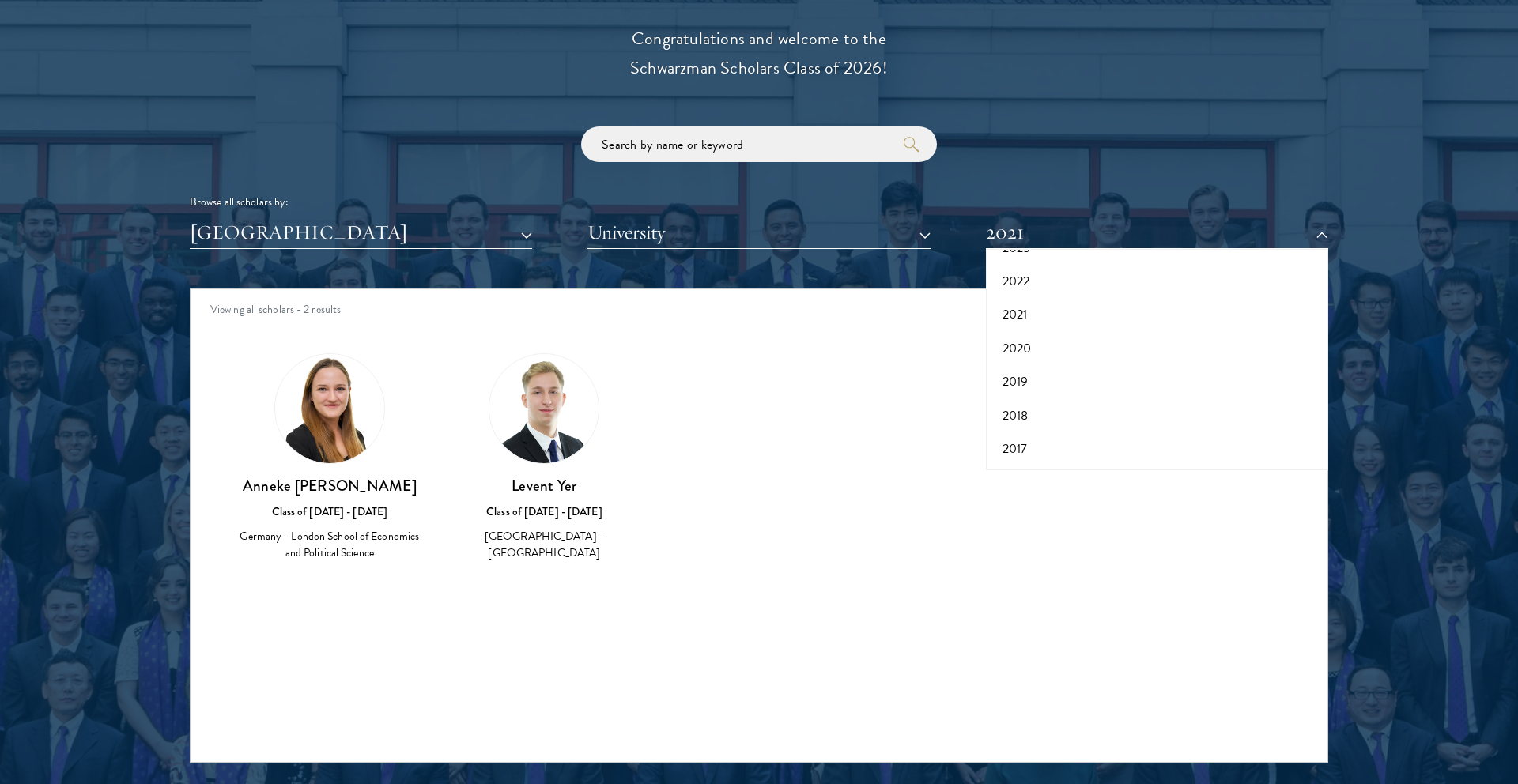
click at [383, 415] on img at bounding box center [329, 408] width 109 height 109
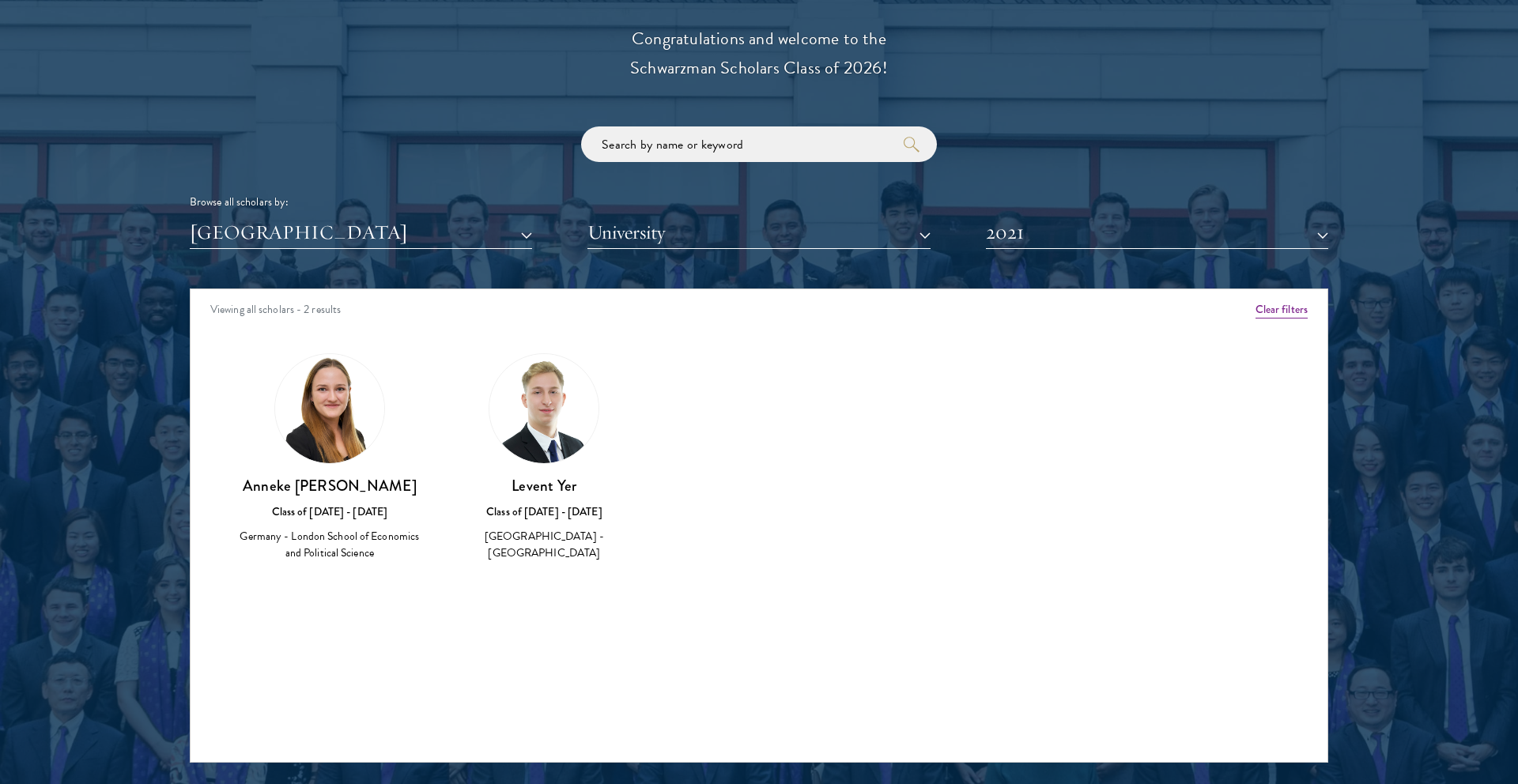
click at [340, 454] on img at bounding box center [329, 408] width 109 height 109
click at [343, 489] on h3 "Anneke [PERSON_NAME]" at bounding box center [329, 485] width 184 height 19
click at [1049, 223] on button "2021" at bounding box center [1157, 233] width 343 height 32
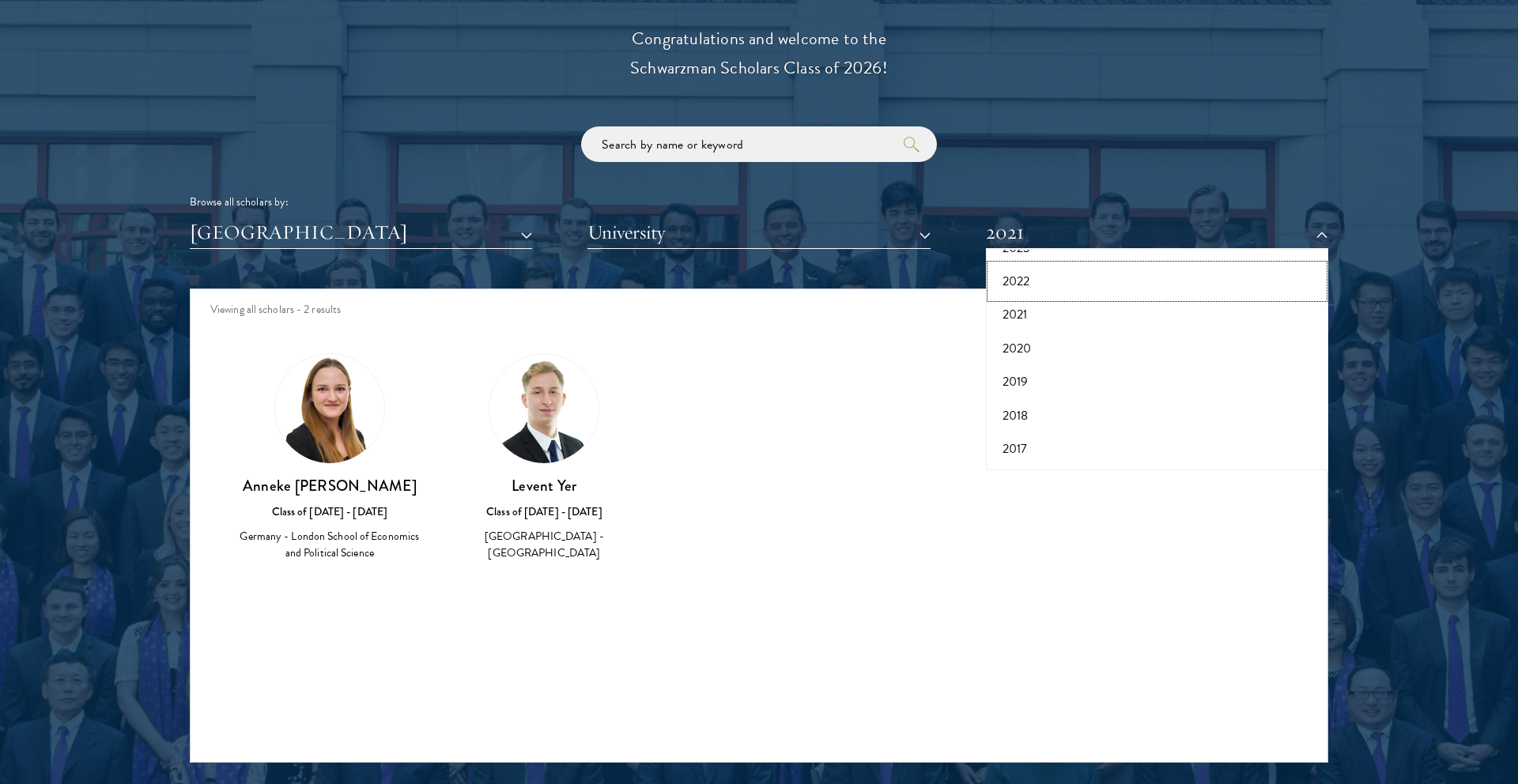
click at [1026, 284] on button "2022" at bounding box center [1157, 281] width 333 height 33
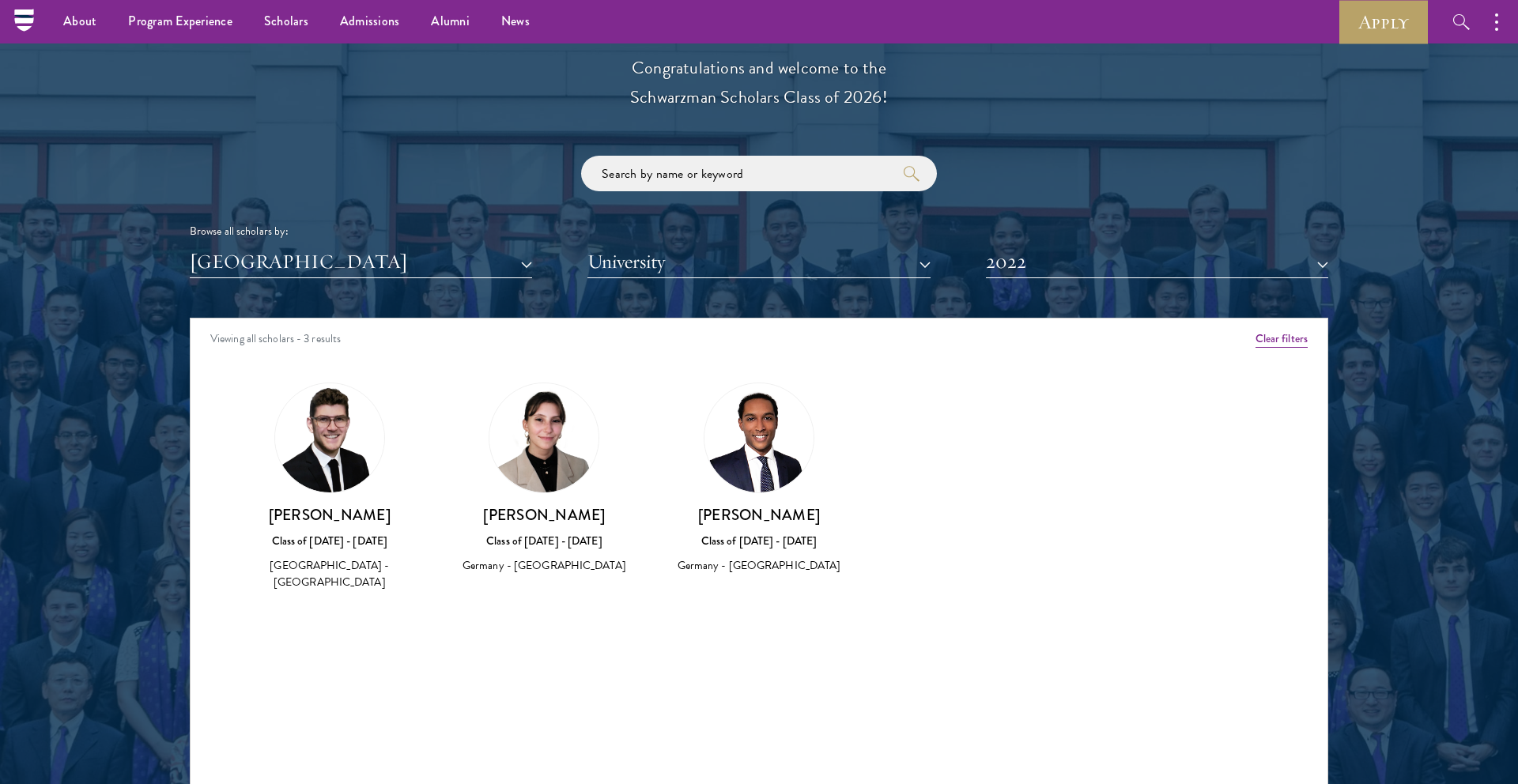
scroll to position [1776, 0]
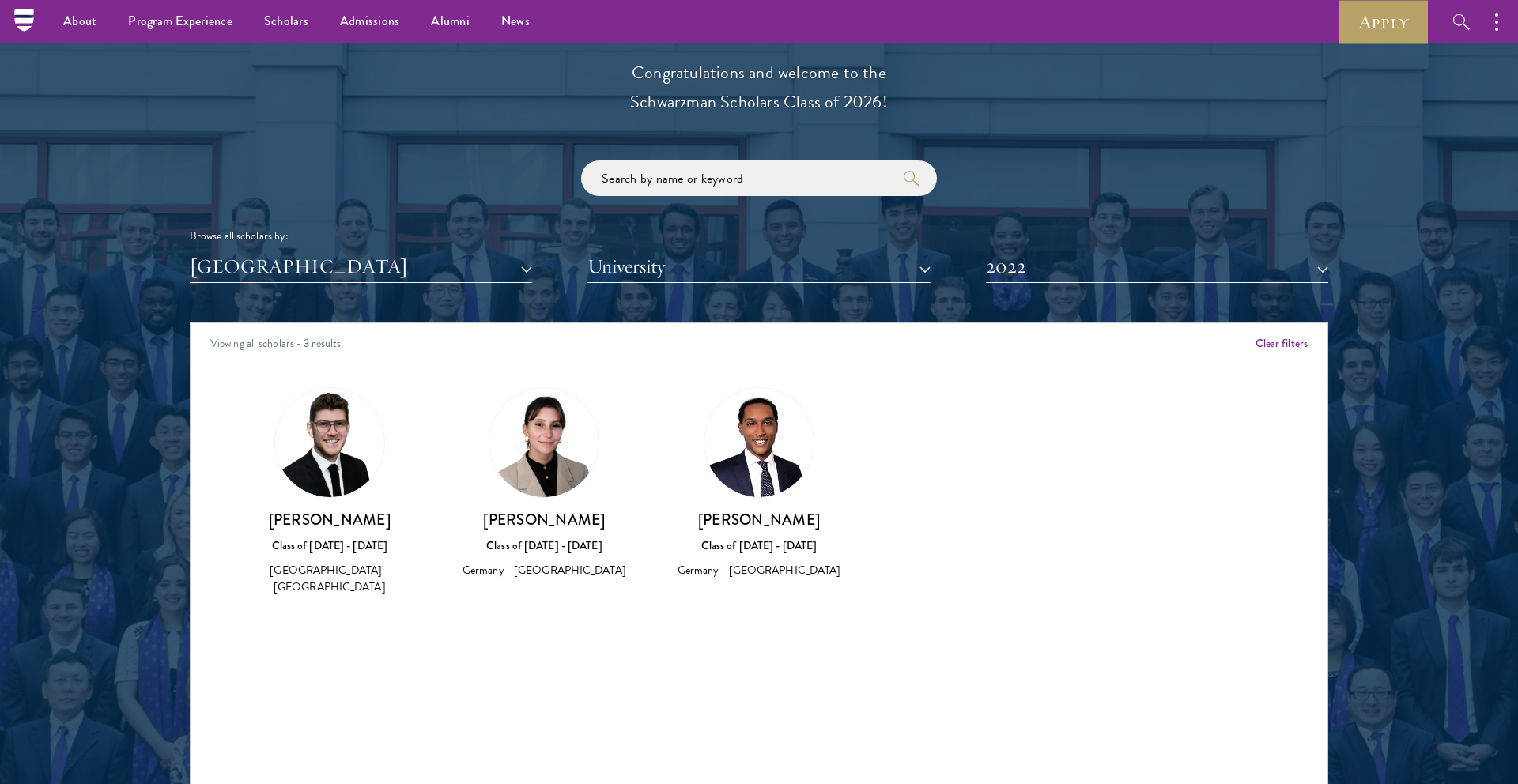
click at [779, 482] on img at bounding box center [759, 442] width 109 height 109
click at [779, 518] on h3 "[PERSON_NAME]" at bounding box center [759, 519] width 184 height 19
click at [1037, 253] on button "2022" at bounding box center [1157, 266] width 343 height 32
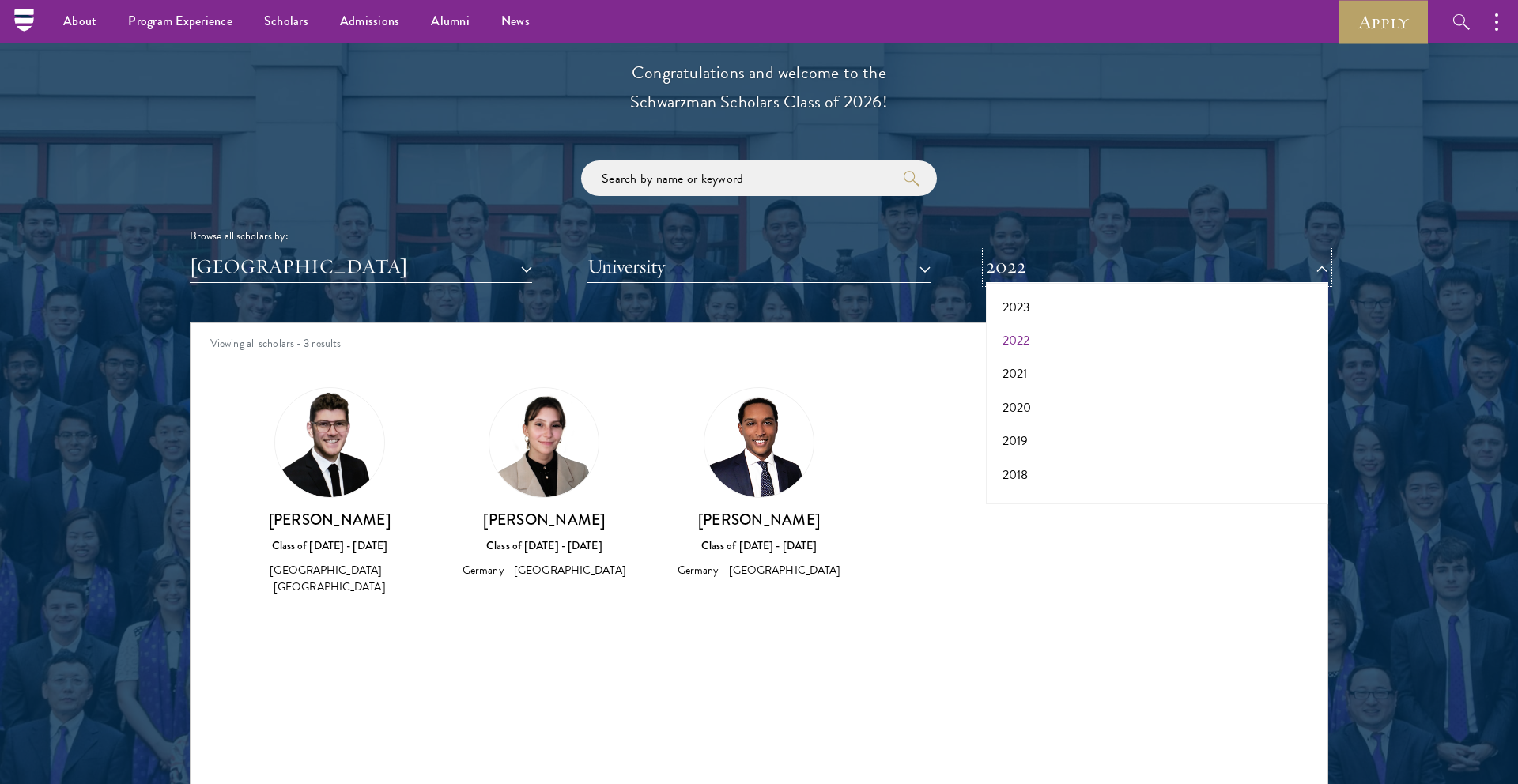
scroll to position [136, 0]
click at [1020, 313] on button "2023" at bounding box center [1157, 310] width 333 height 33
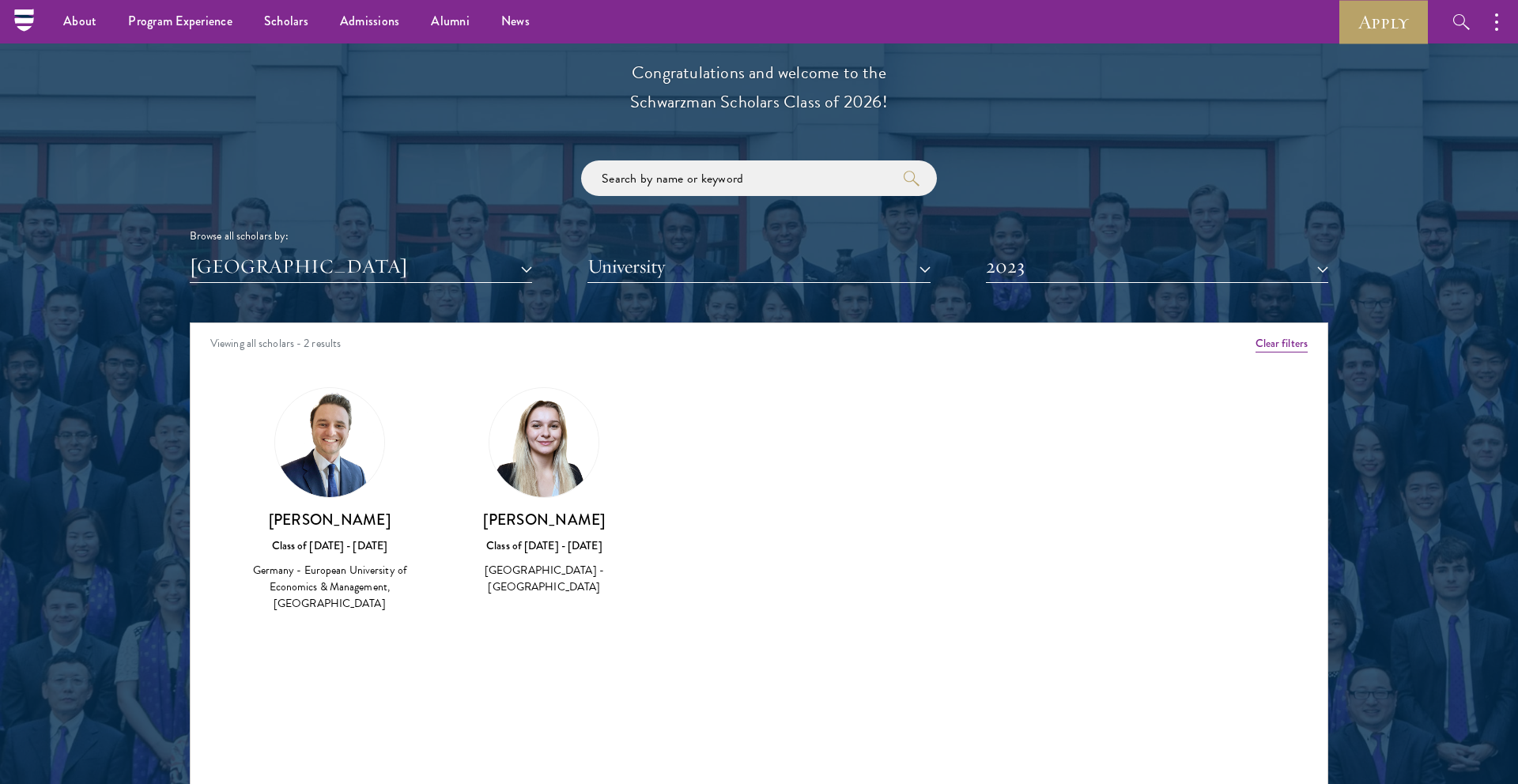
click at [561, 544] on div "Class of [DATE] - [DATE]" at bounding box center [544, 546] width 184 height 17
click at [1005, 279] on button "2023" at bounding box center [1157, 266] width 343 height 32
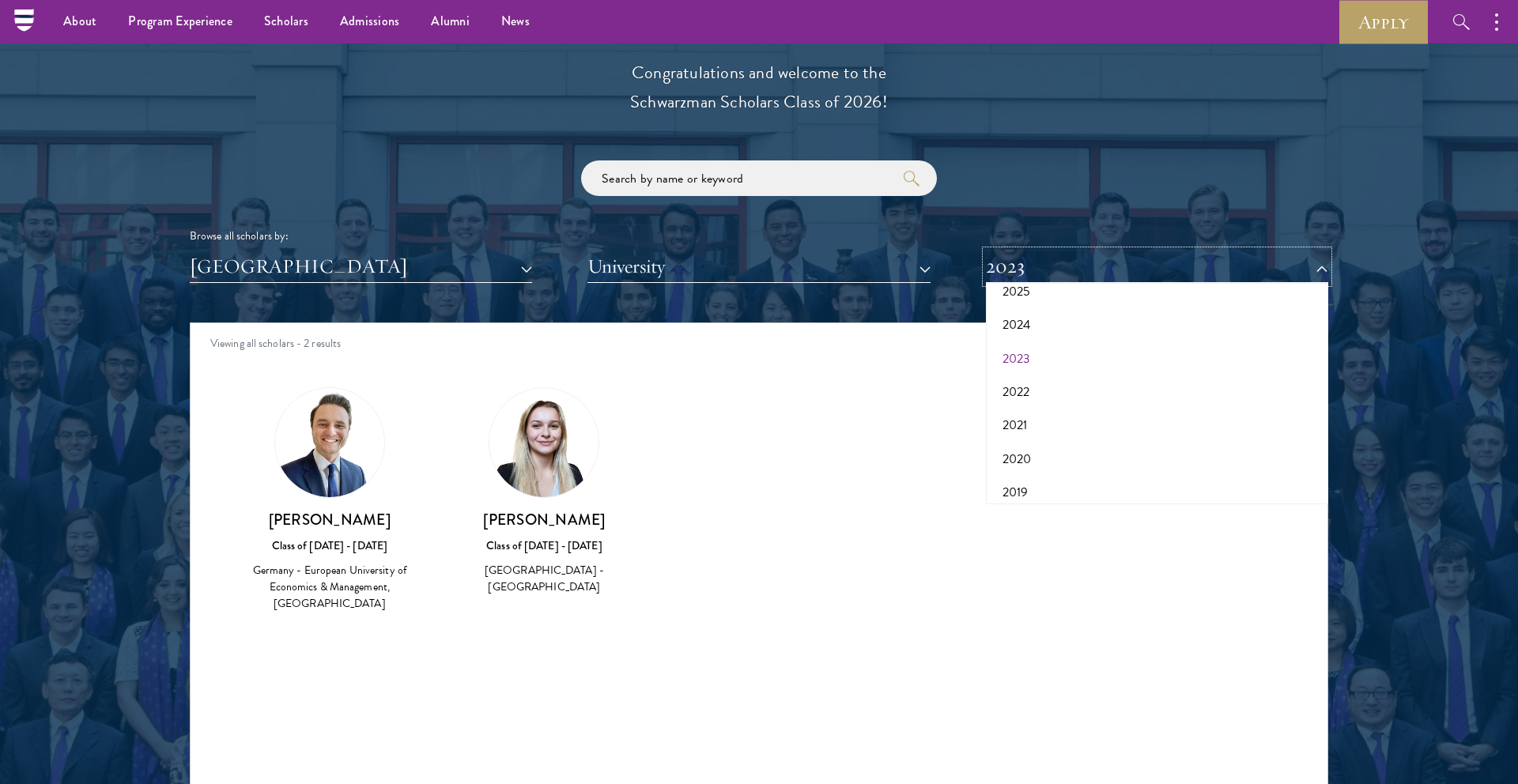
scroll to position [79, 0]
click at [1024, 329] on button "2024" at bounding box center [1157, 332] width 333 height 33
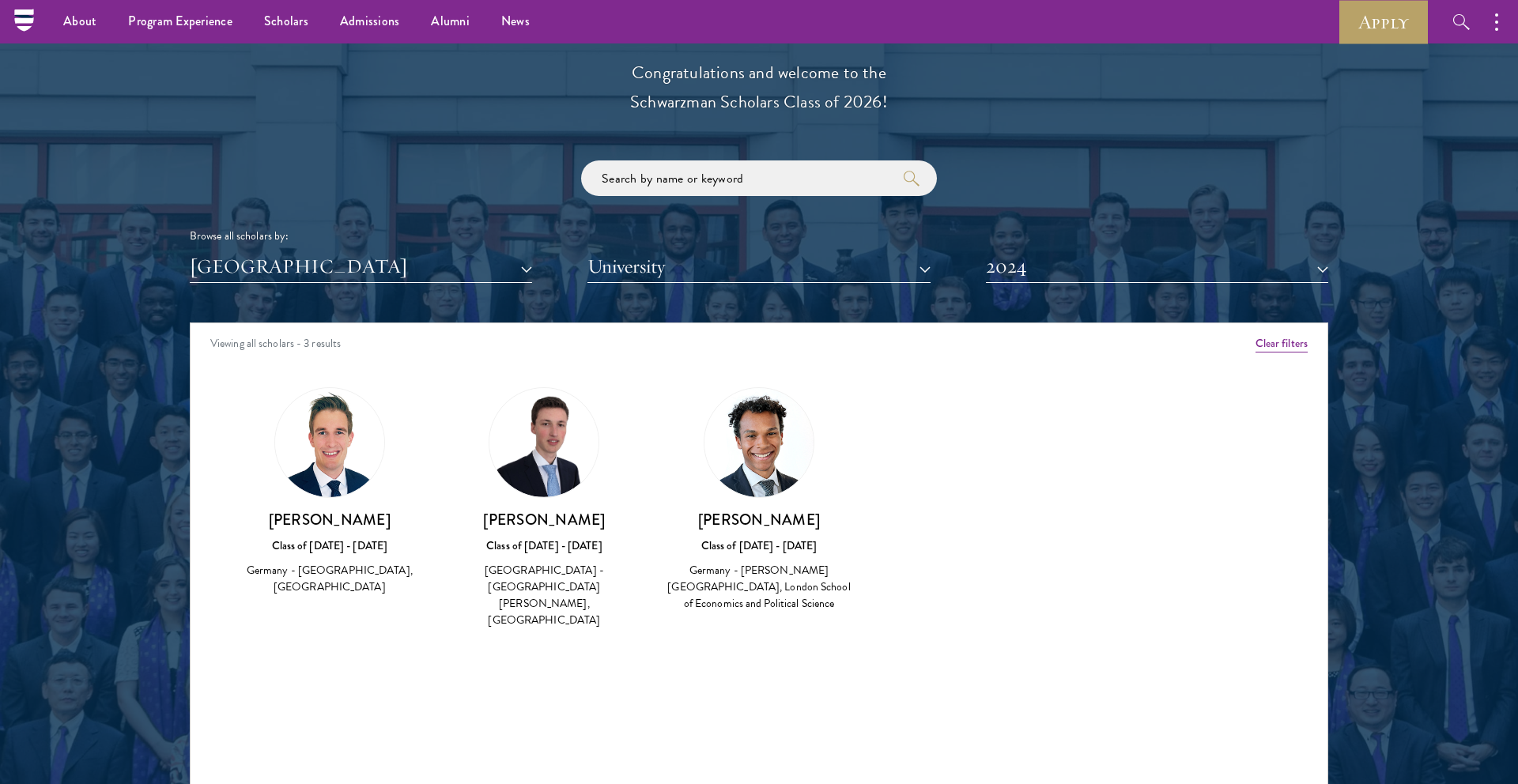
click at [555, 543] on div "Class of [DATE] - [DATE]" at bounding box center [544, 546] width 184 height 17
click at [751, 421] on img at bounding box center [759, 442] width 109 height 109
click at [1050, 271] on button "2024" at bounding box center [1157, 266] width 343 height 32
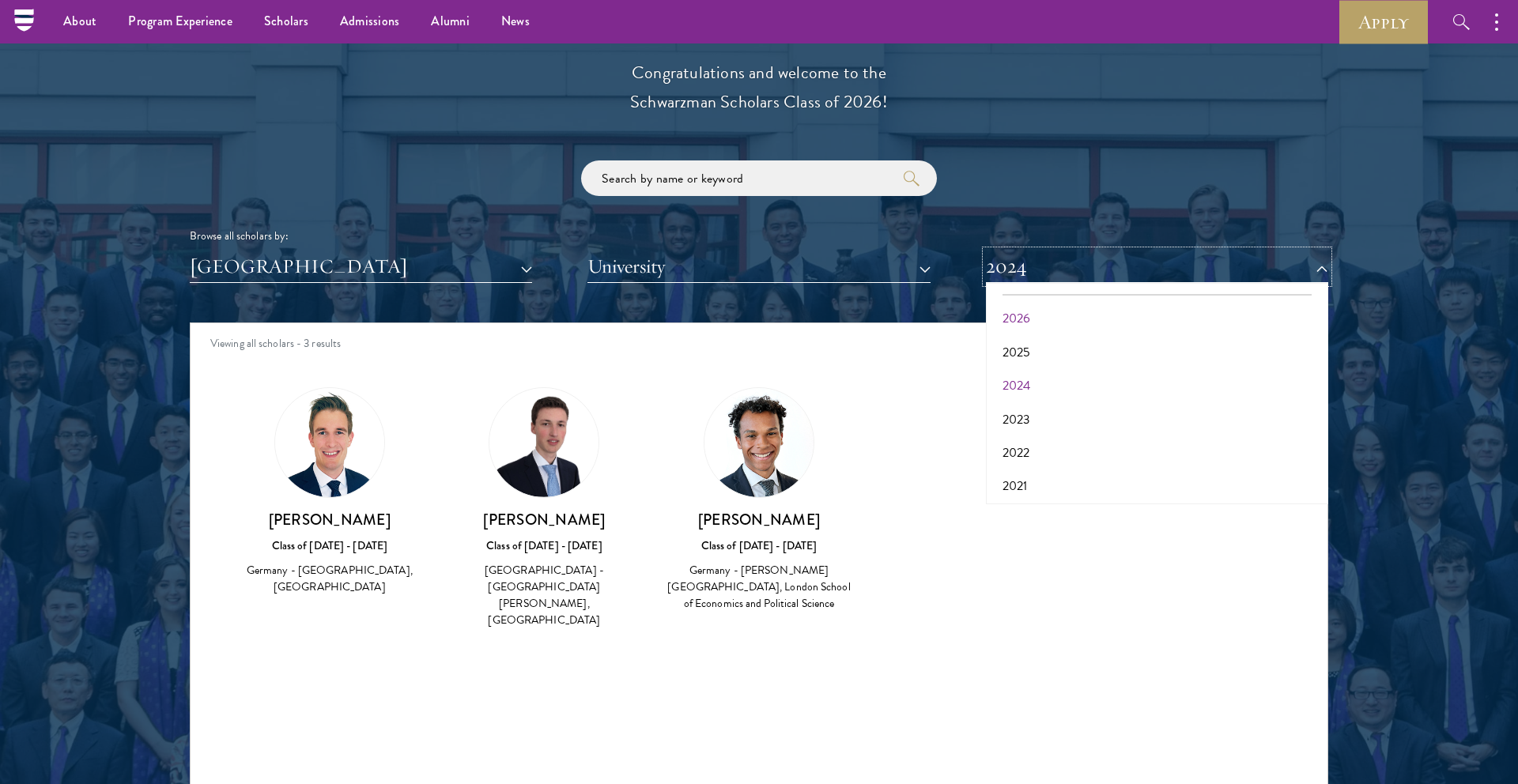
scroll to position [25, 0]
drag, startPoint x: 409, startPoint y: 513, endPoint x: 280, endPoint y: 513, distance: 129.0
click at [280, 513] on h3 "[PERSON_NAME]" at bounding box center [329, 519] width 184 height 19
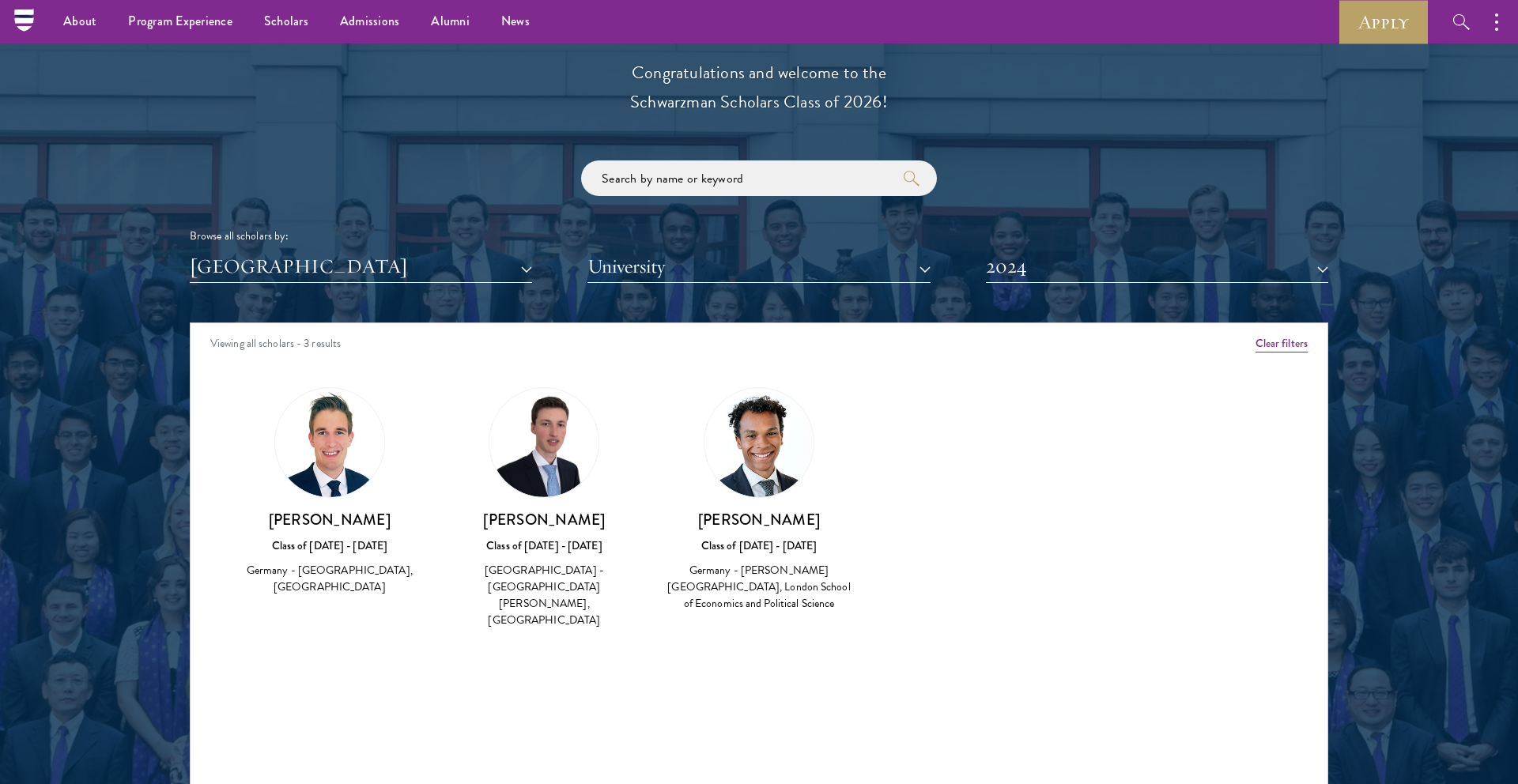
copy h3 "[PERSON_NAME]"
click at [1033, 272] on button "2024" at bounding box center [1157, 266] width 343 height 32
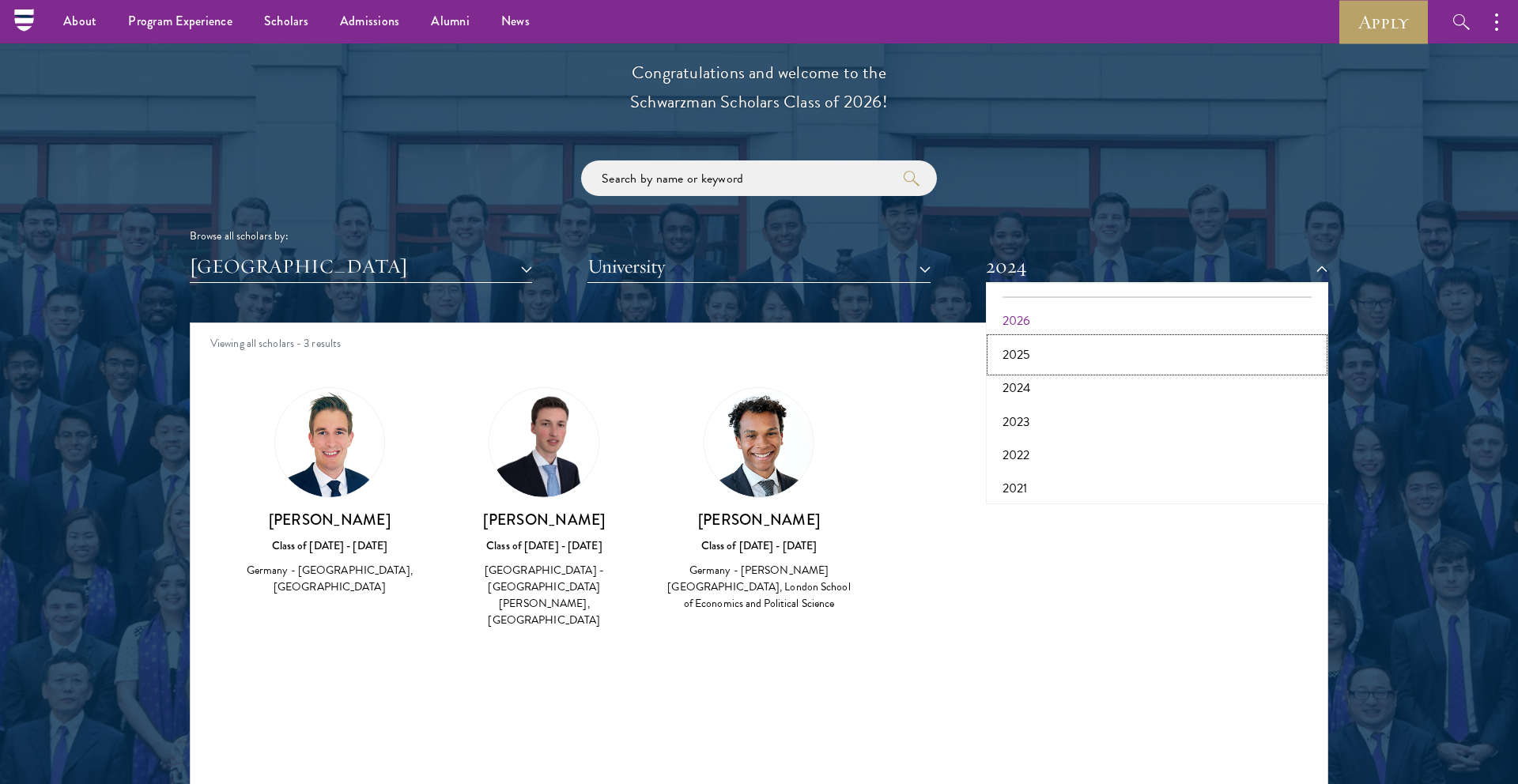
click at [1028, 349] on button "2025" at bounding box center [1157, 354] width 333 height 33
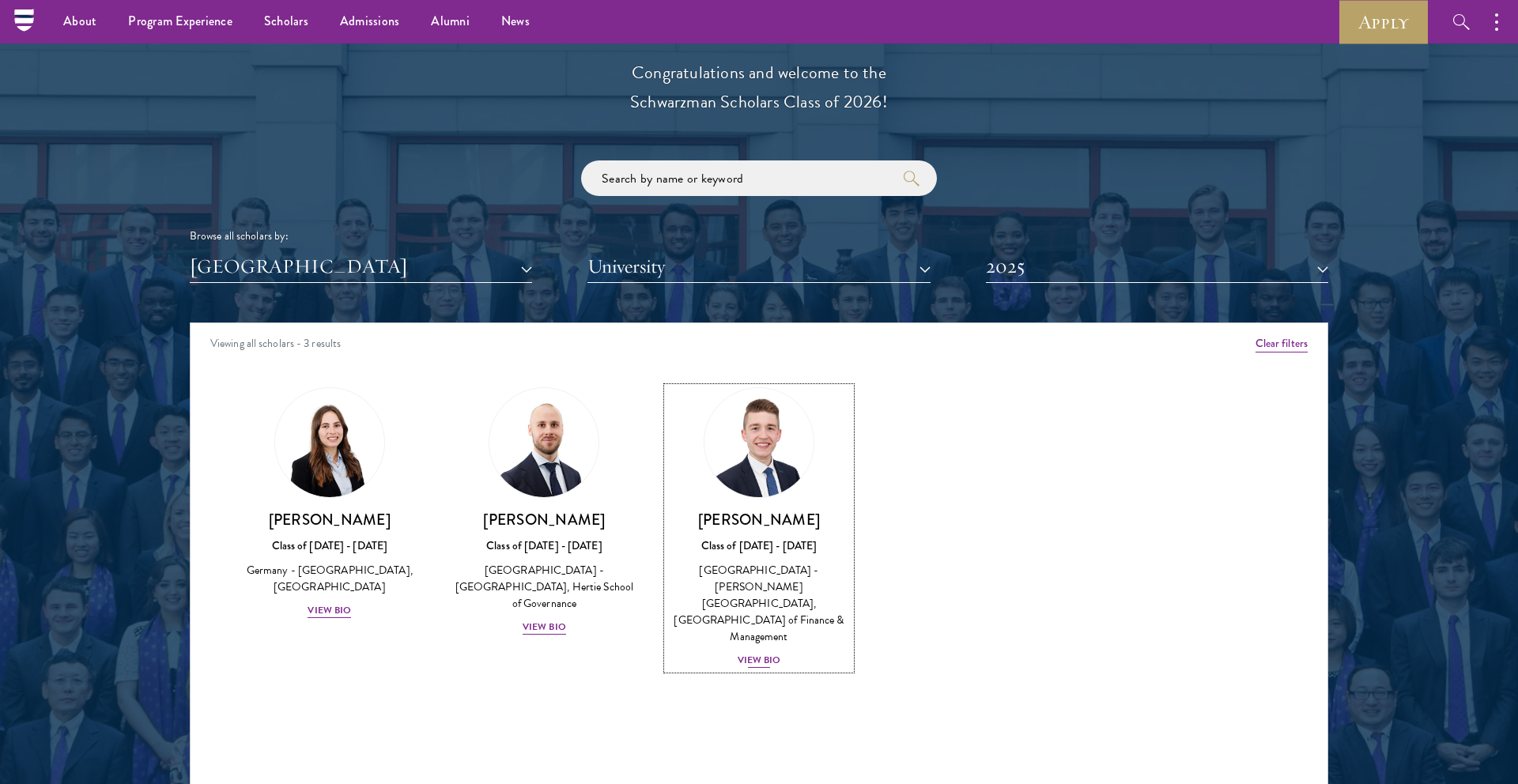
click at [772, 653] on div "View Bio" at bounding box center [759, 661] width 43 height 15
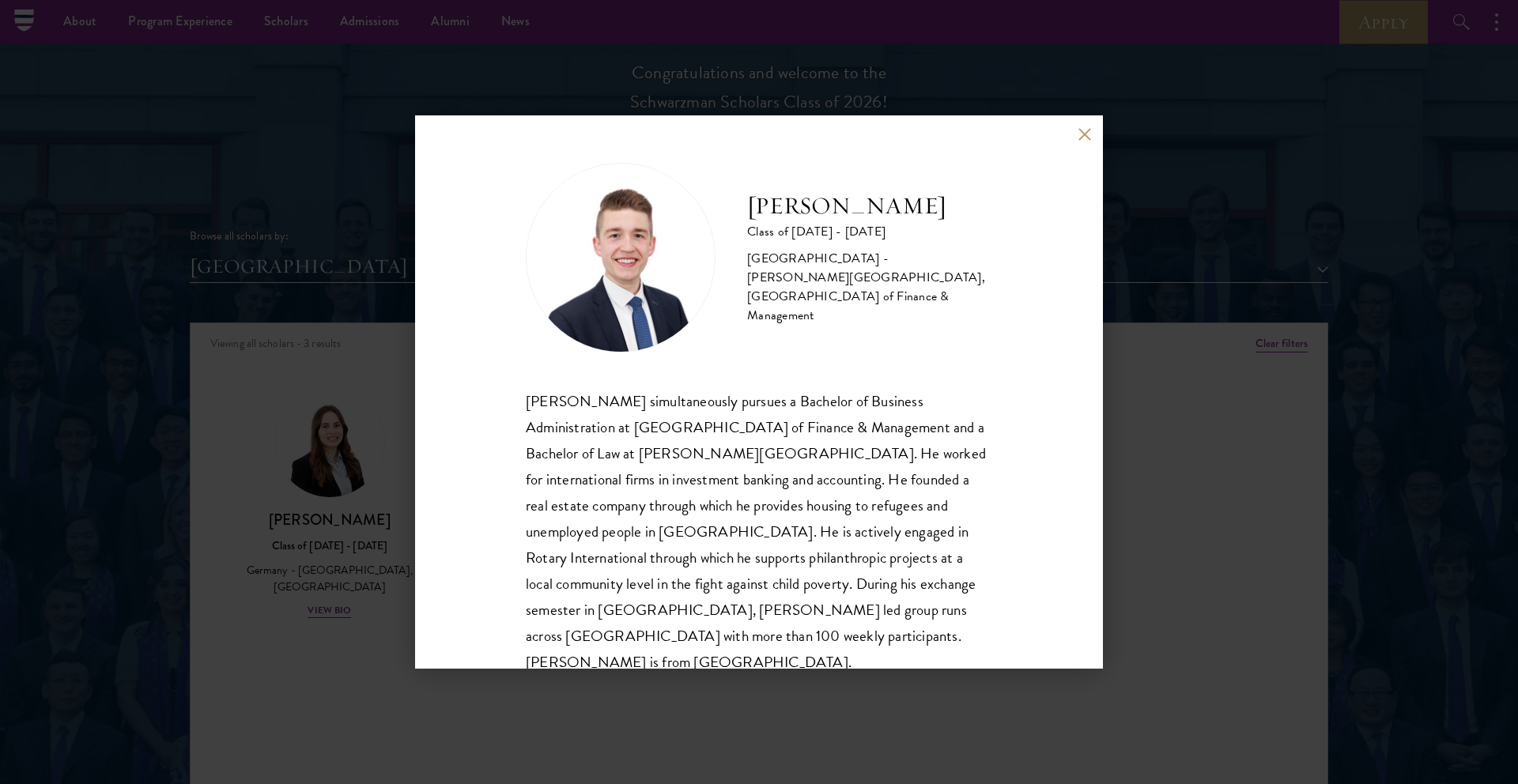
scroll to position [28, 0]
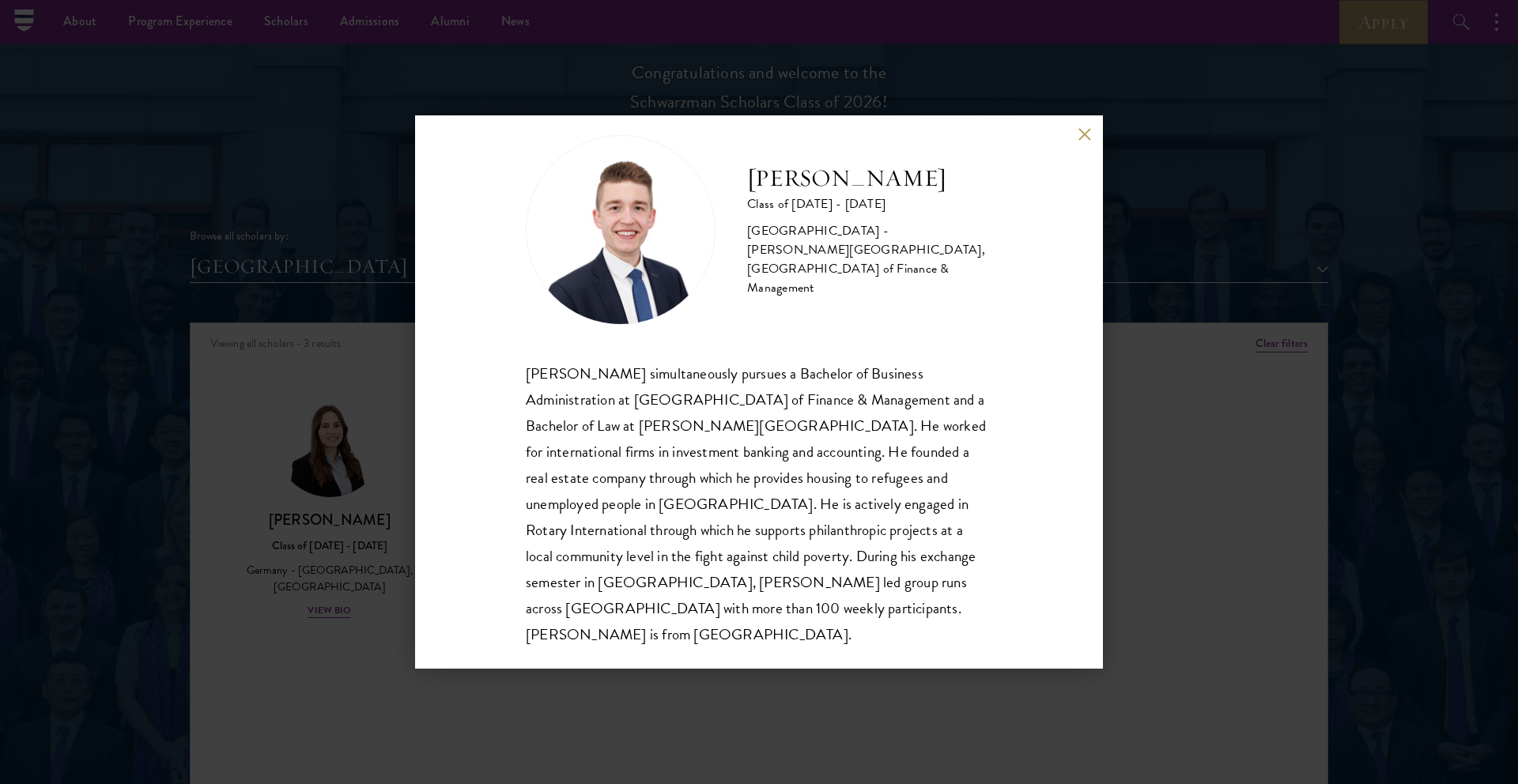
click at [1158, 146] on div "[PERSON_NAME] Class of [DATE] - [DATE] [GEOGRAPHIC_DATA] - [PERSON_NAME][GEOGRA…" at bounding box center [759, 392] width 1518 height 784
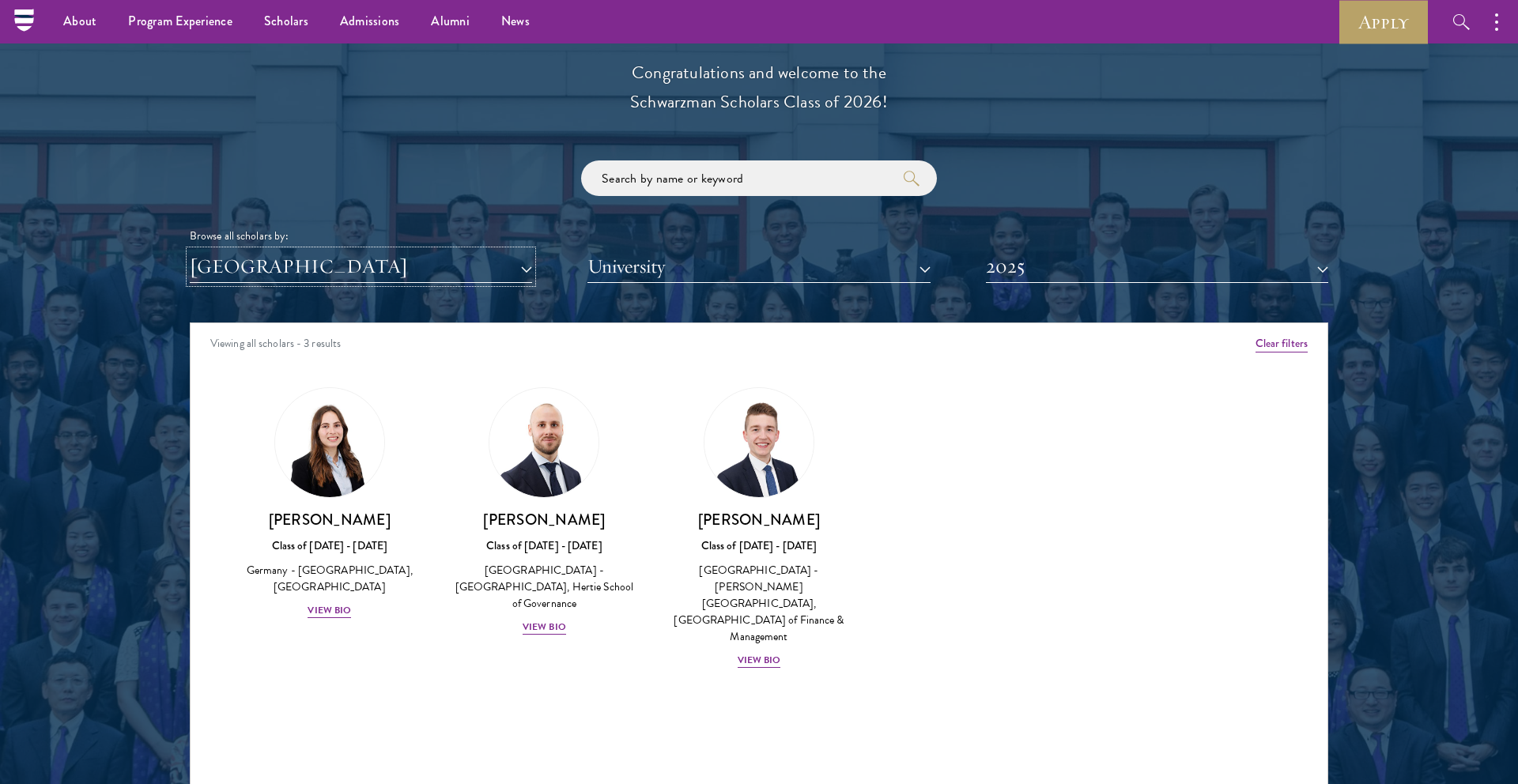
click at [518, 278] on button "[GEOGRAPHIC_DATA]" at bounding box center [360, 266] width 343 height 32
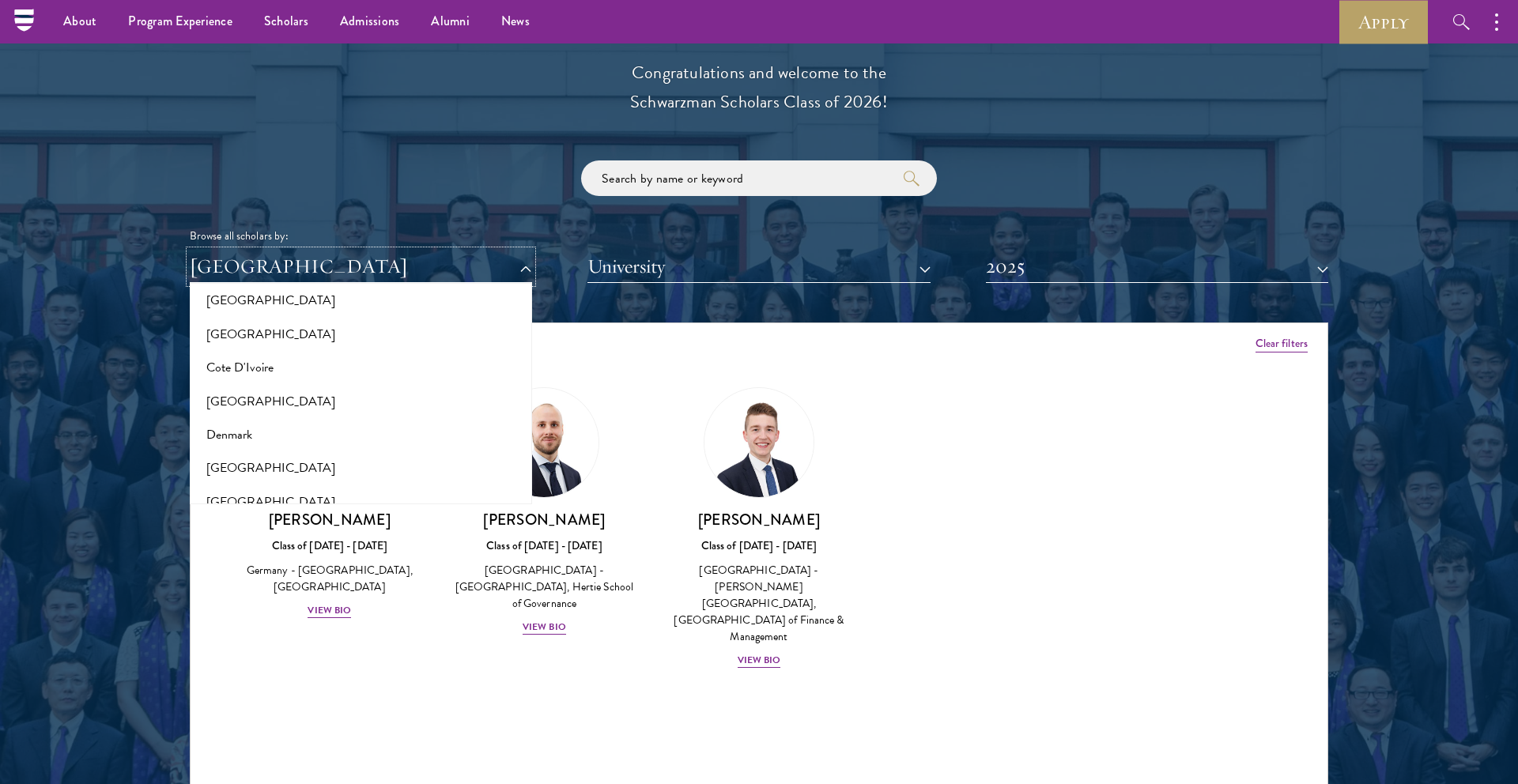
scroll to position [851, 0]
click at [252, 384] on button "[US_STATE]" at bounding box center [360, 398] width 333 height 33
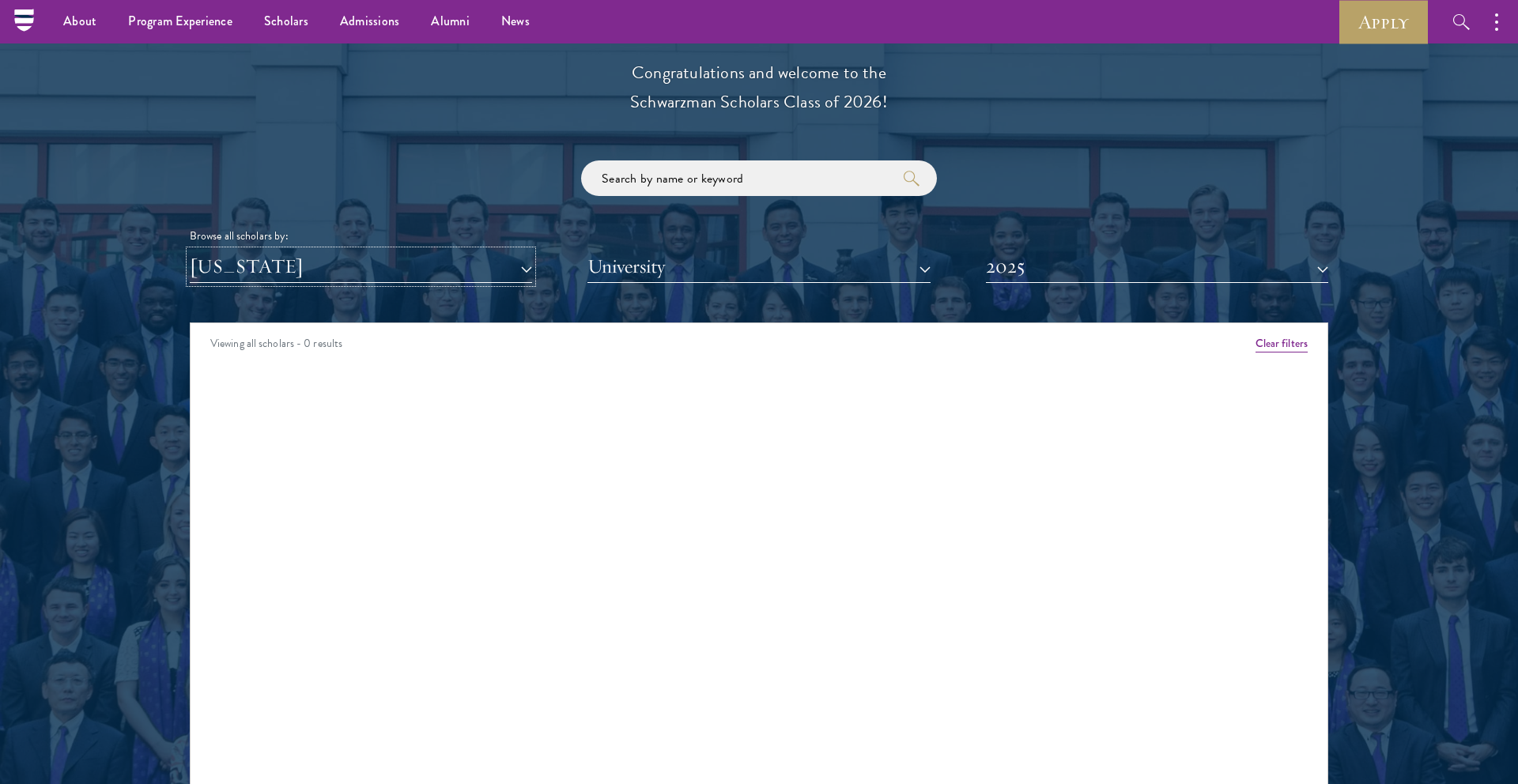
click at [301, 251] on button "[US_STATE]" at bounding box center [360, 266] width 343 height 32
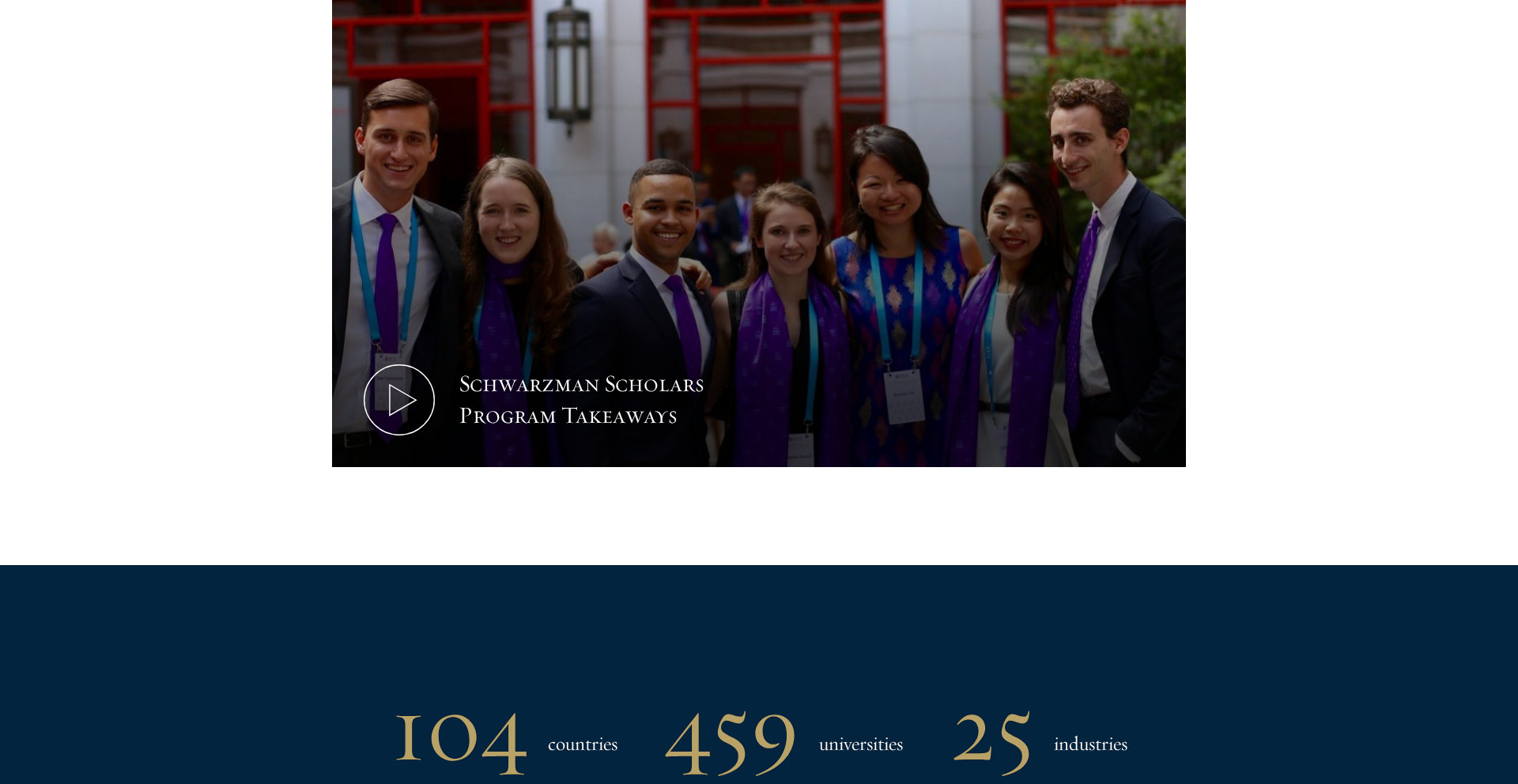
scroll to position [1858, 0]
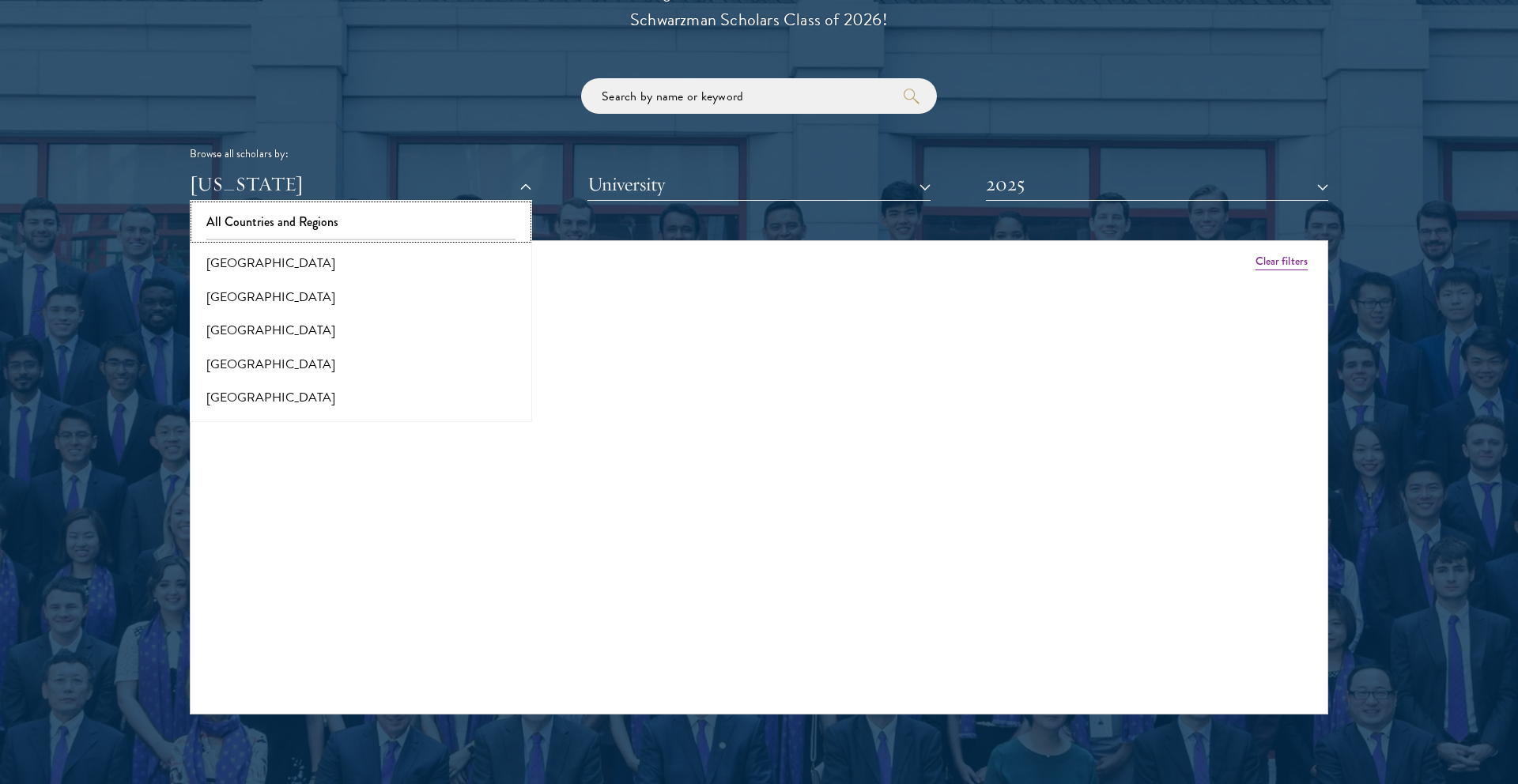
click at [258, 223] on button "All Countries and Regions" at bounding box center [360, 222] width 333 height 33
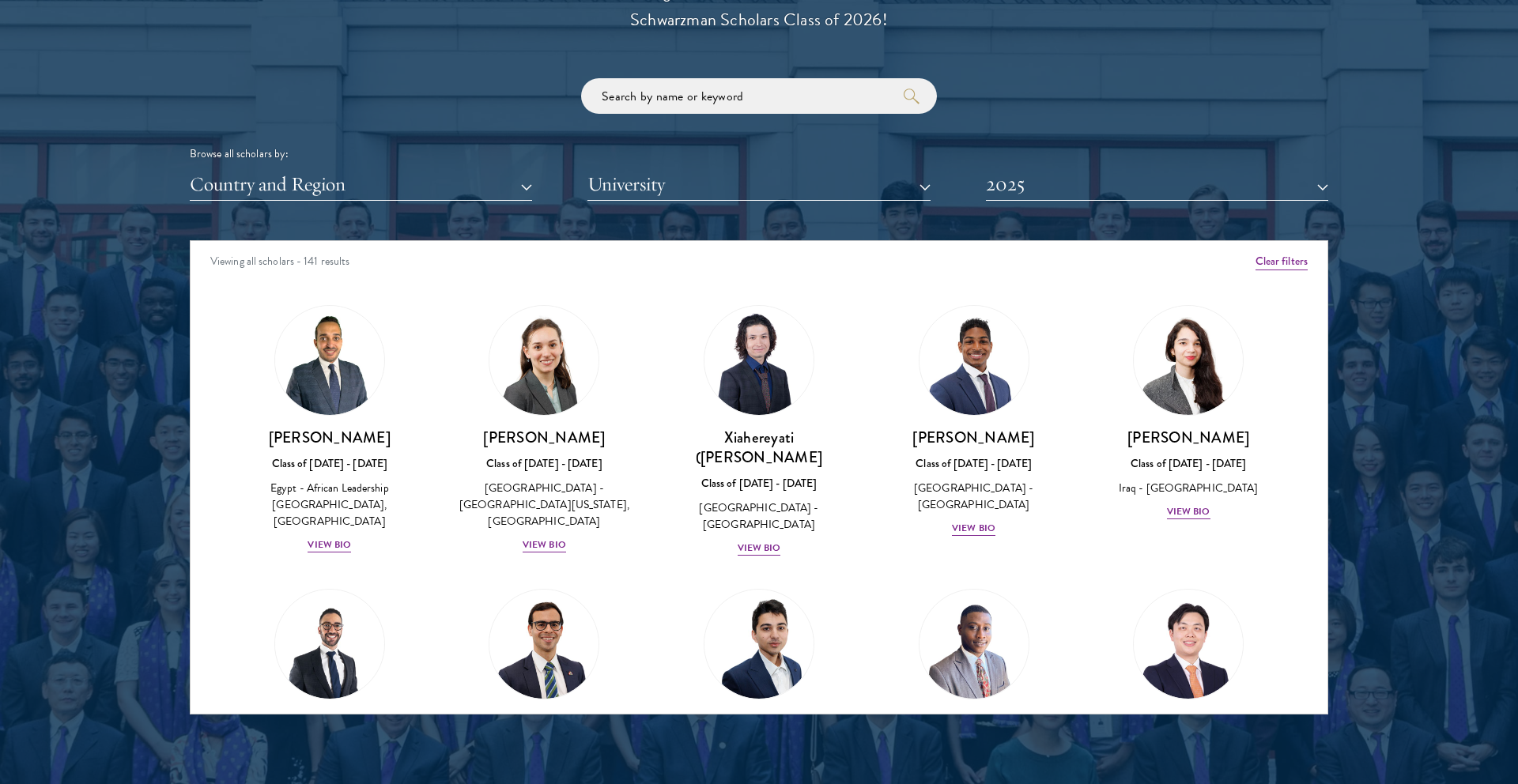
scroll to position [69, 0]
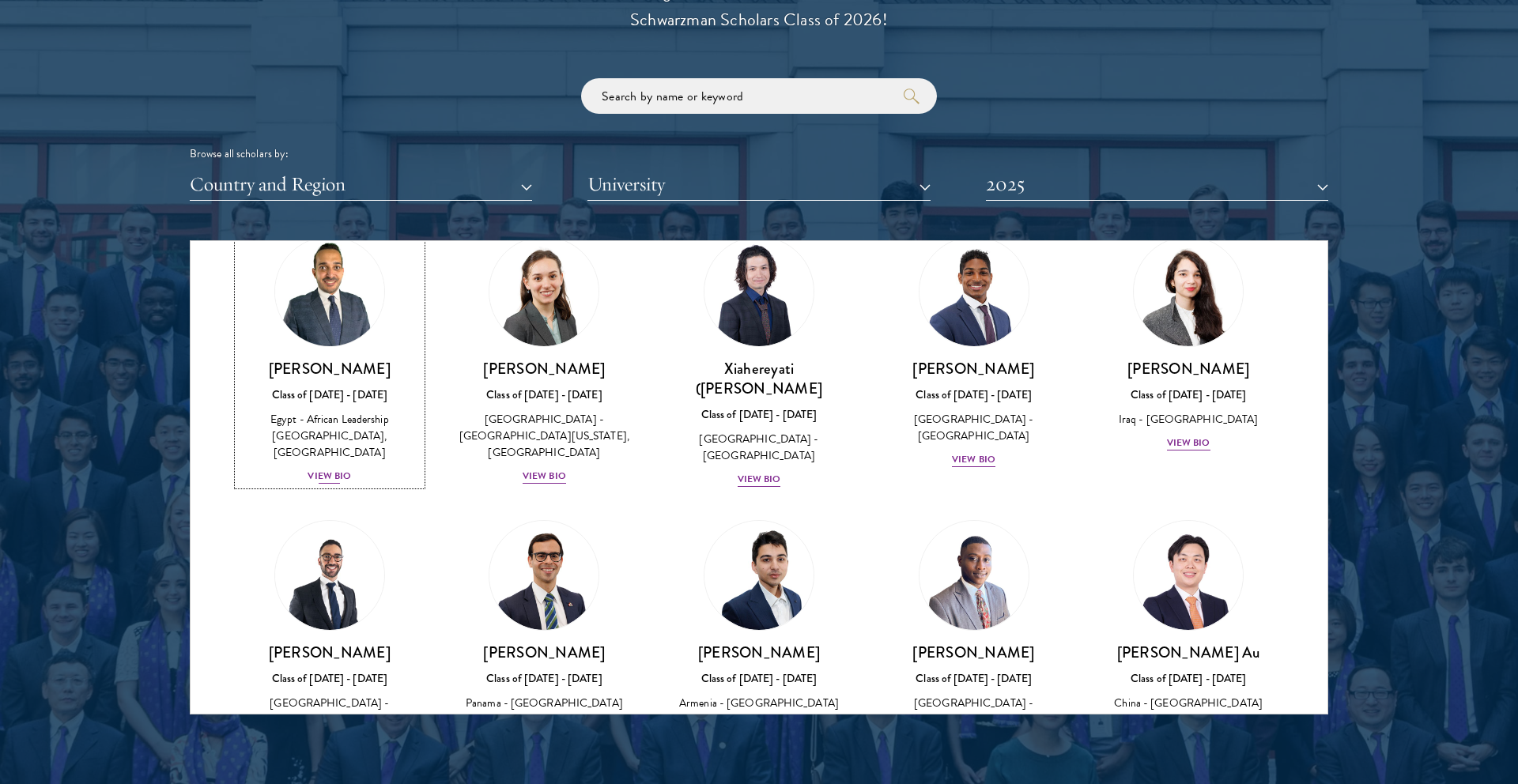
click at [327, 469] on div "View Bio" at bounding box center [329, 476] width 43 height 15
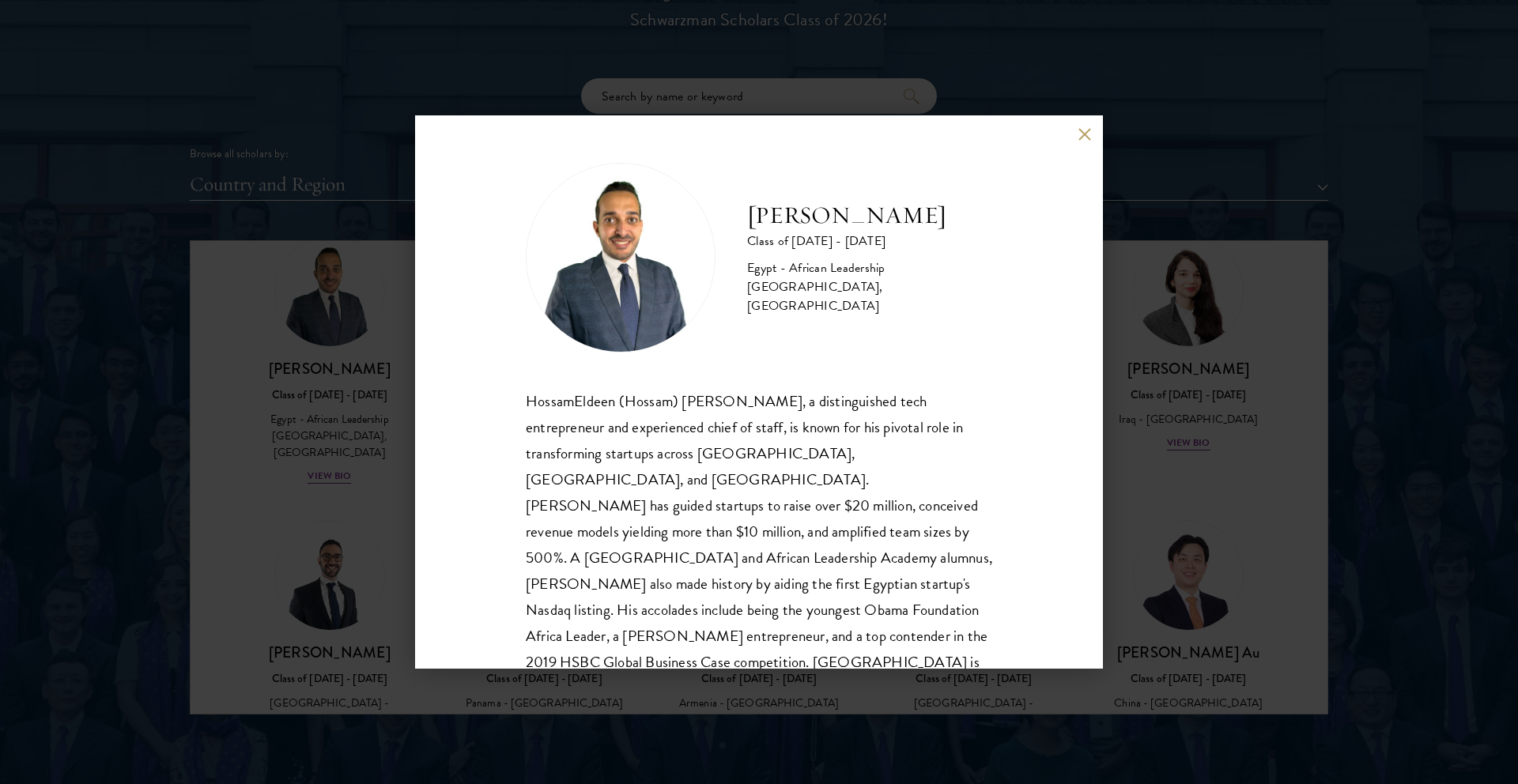
scroll to position [28, 0]
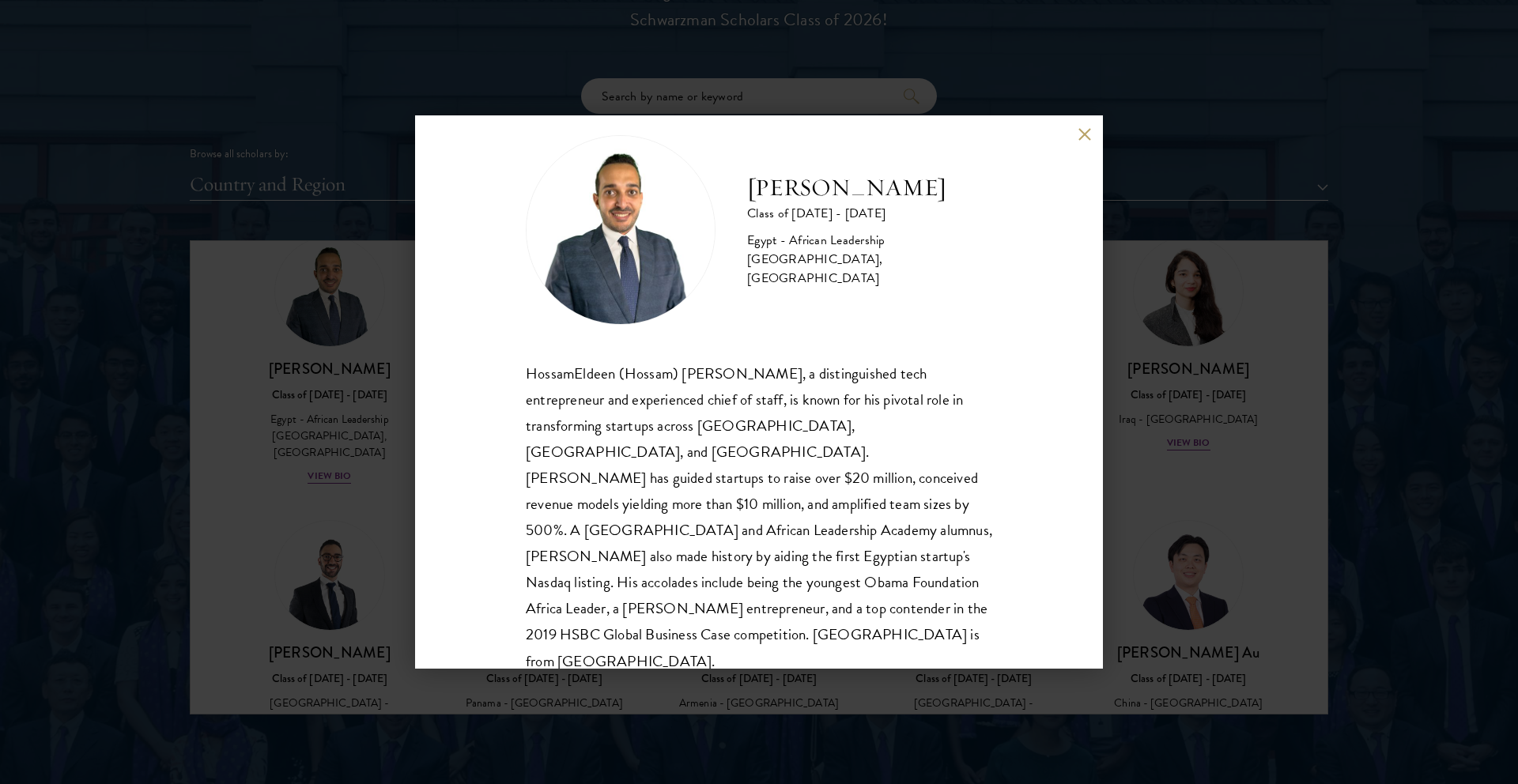
click at [1081, 139] on button at bounding box center [1085, 134] width 14 height 14
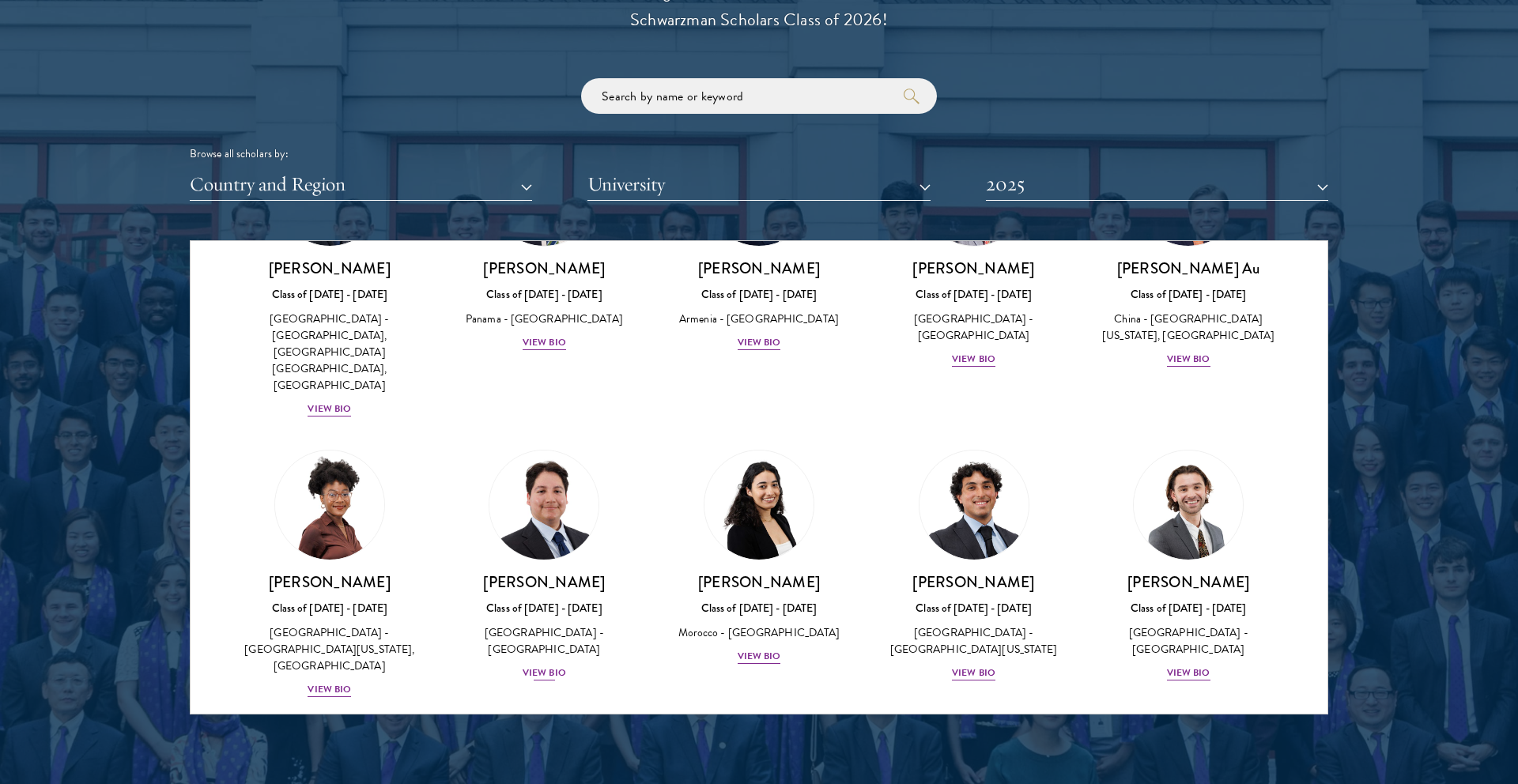
scroll to position [468, 0]
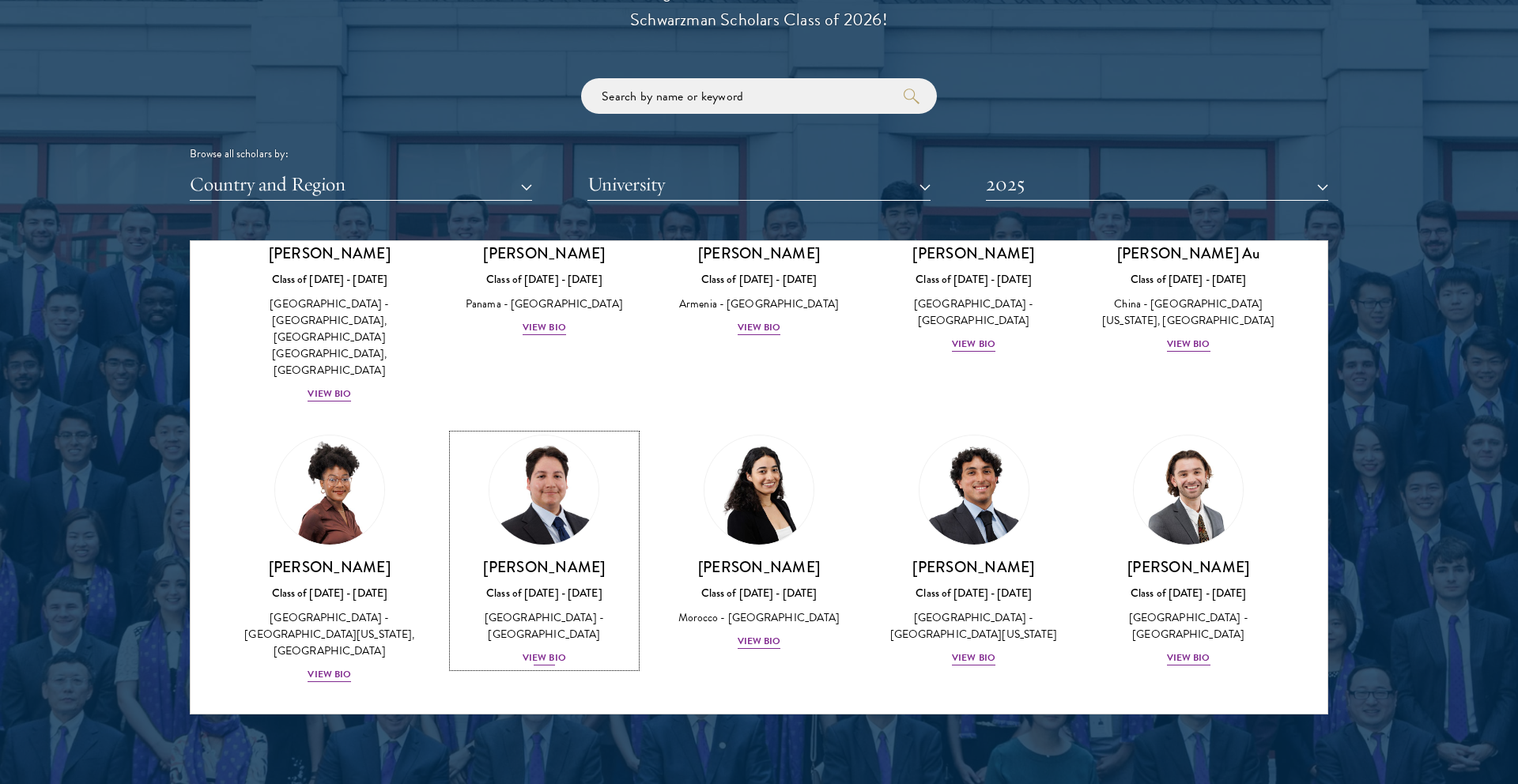
click at [555, 650] on div "View Bio" at bounding box center [544, 658] width 43 height 15
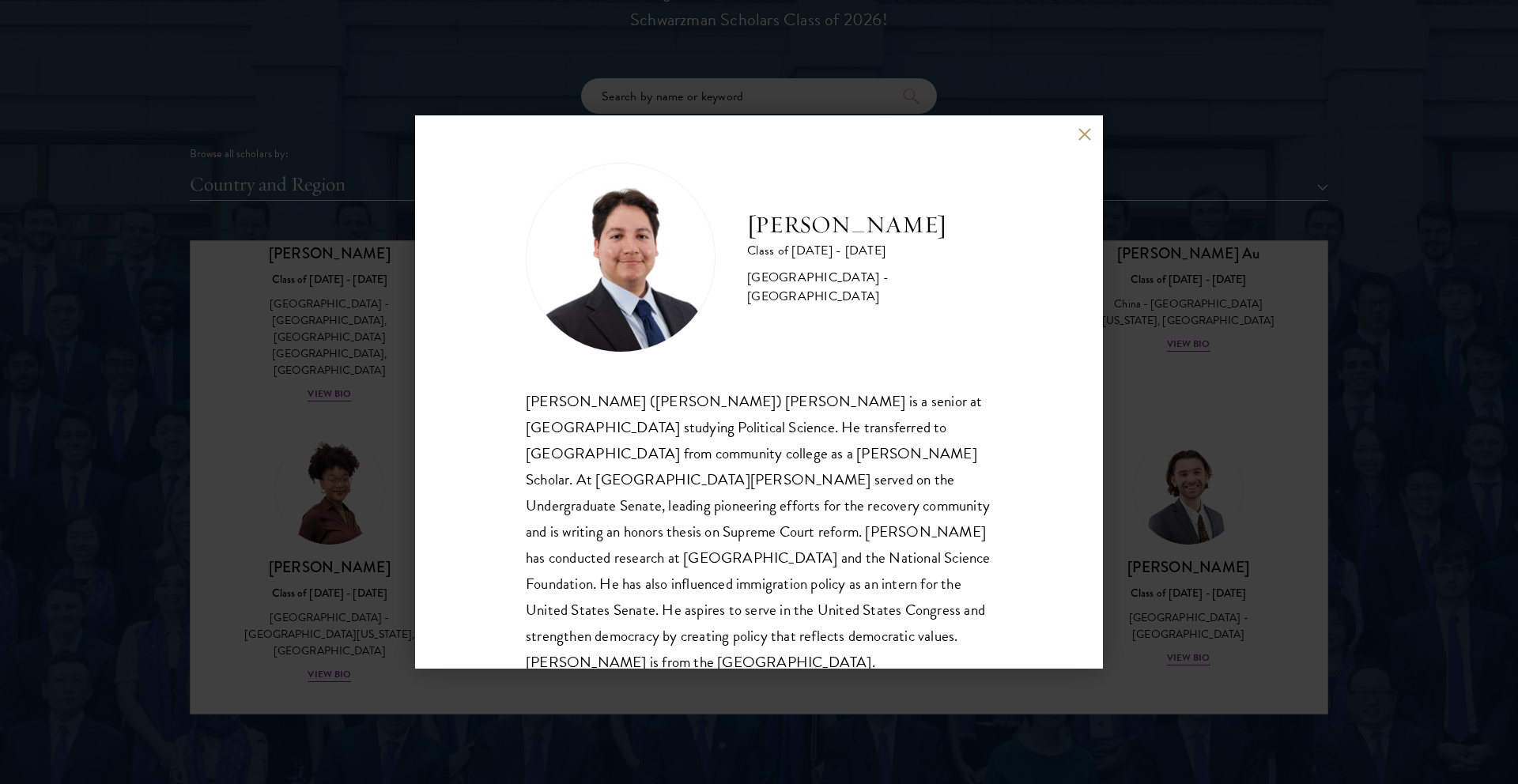
click at [1067, 117] on div "[PERSON_NAME] Class of [DATE] - [DATE] [GEOGRAPHIC_DATA] - [GEOGRAPHIC_DATA] [P…" at bounding box center [759, 392] width 688 height 553
click at [1075, 125] on div "[PERSON_NAME] Class of [DATE] - [DATE] [GEOGRAPHIC_DATA] - [GEOGRAPHIC_DATA] [P…" at bounding box center [759, 392] width 688 height 553
click at [1081, 127] on button at bounding box center [1085, 134] width 14 height 14
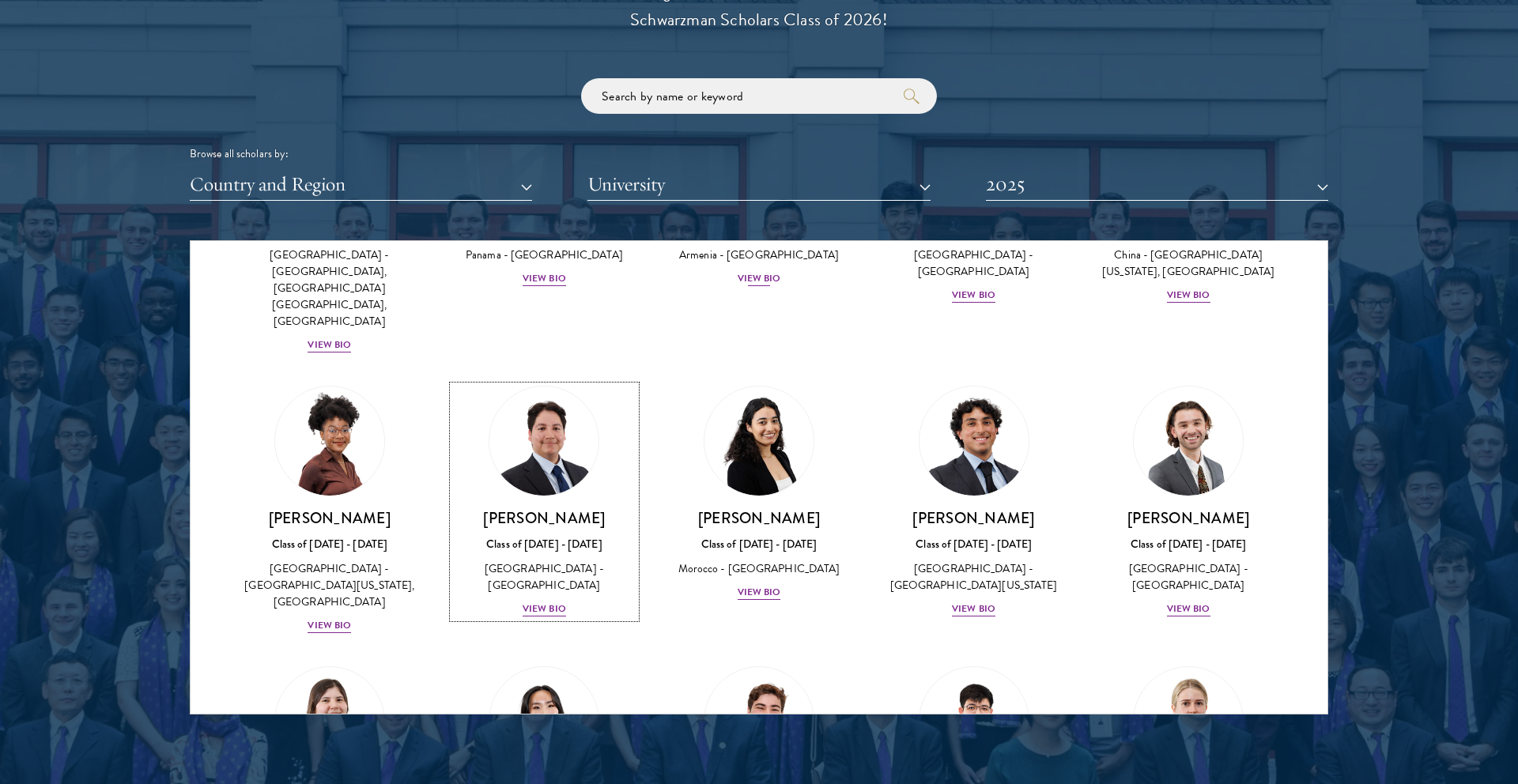
scroll to position [533, 0]
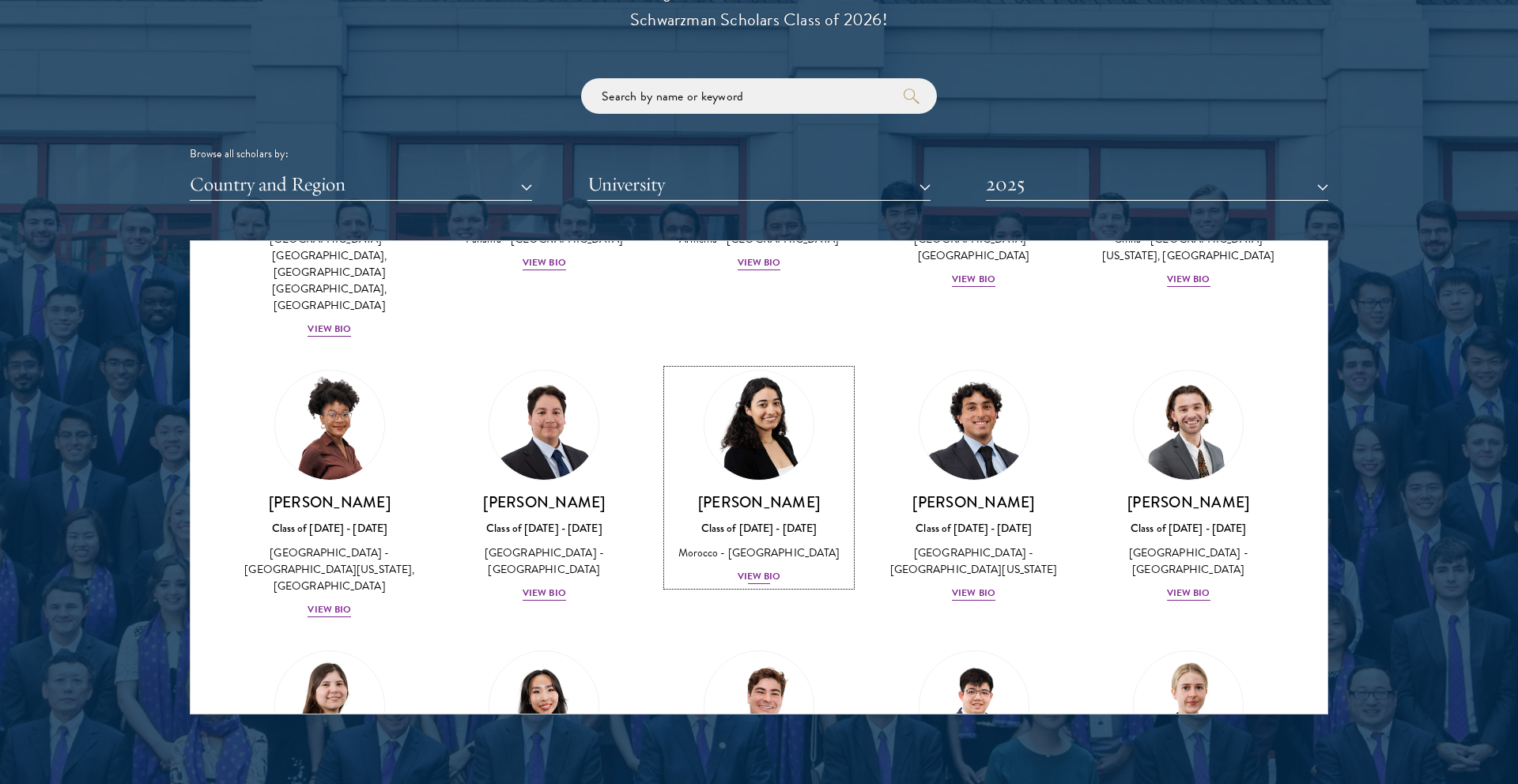
click at [769, 569] on div "View Bio" at bounding box center [759, 577] width 43 height 15
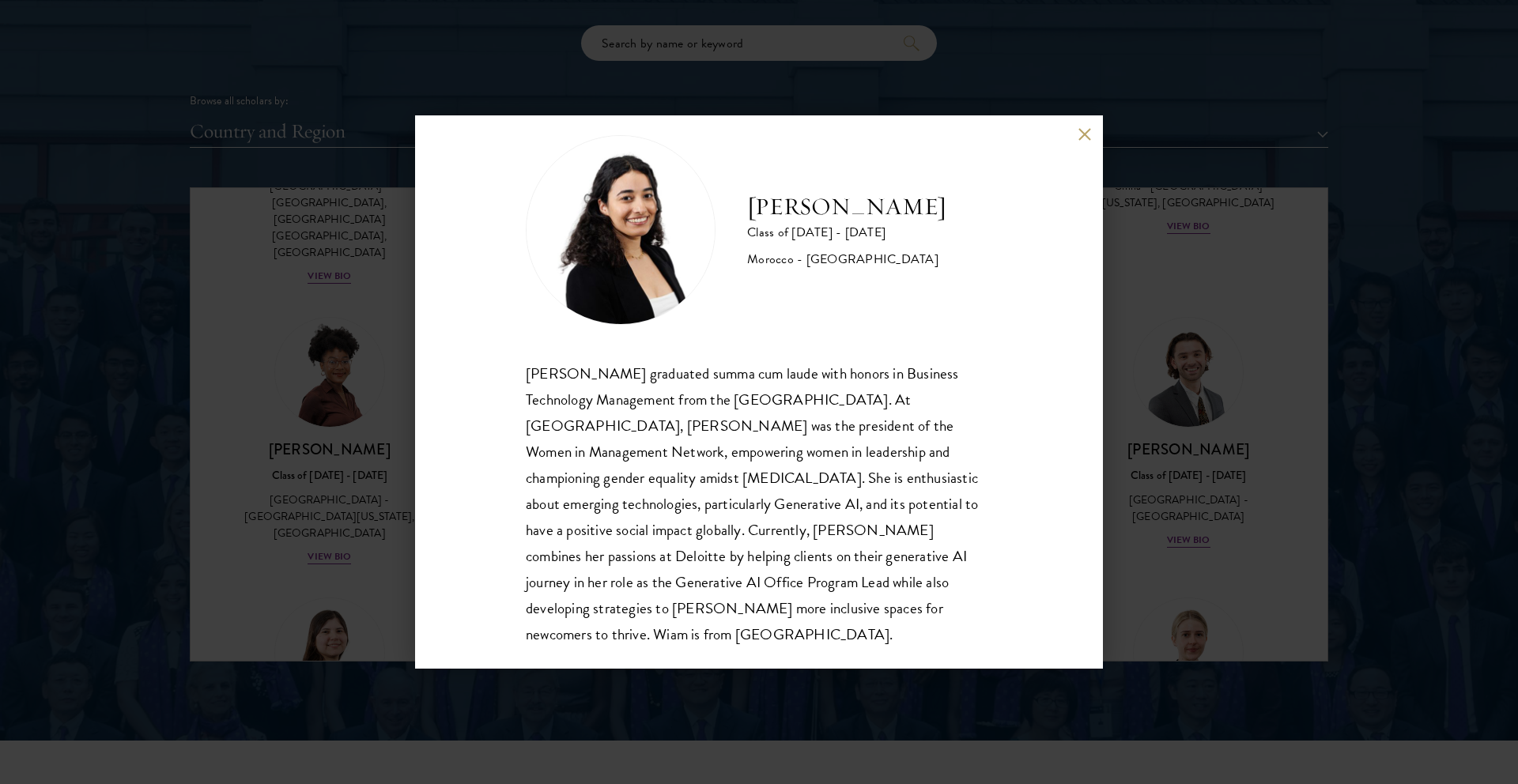
scroll to position [1918, 0]
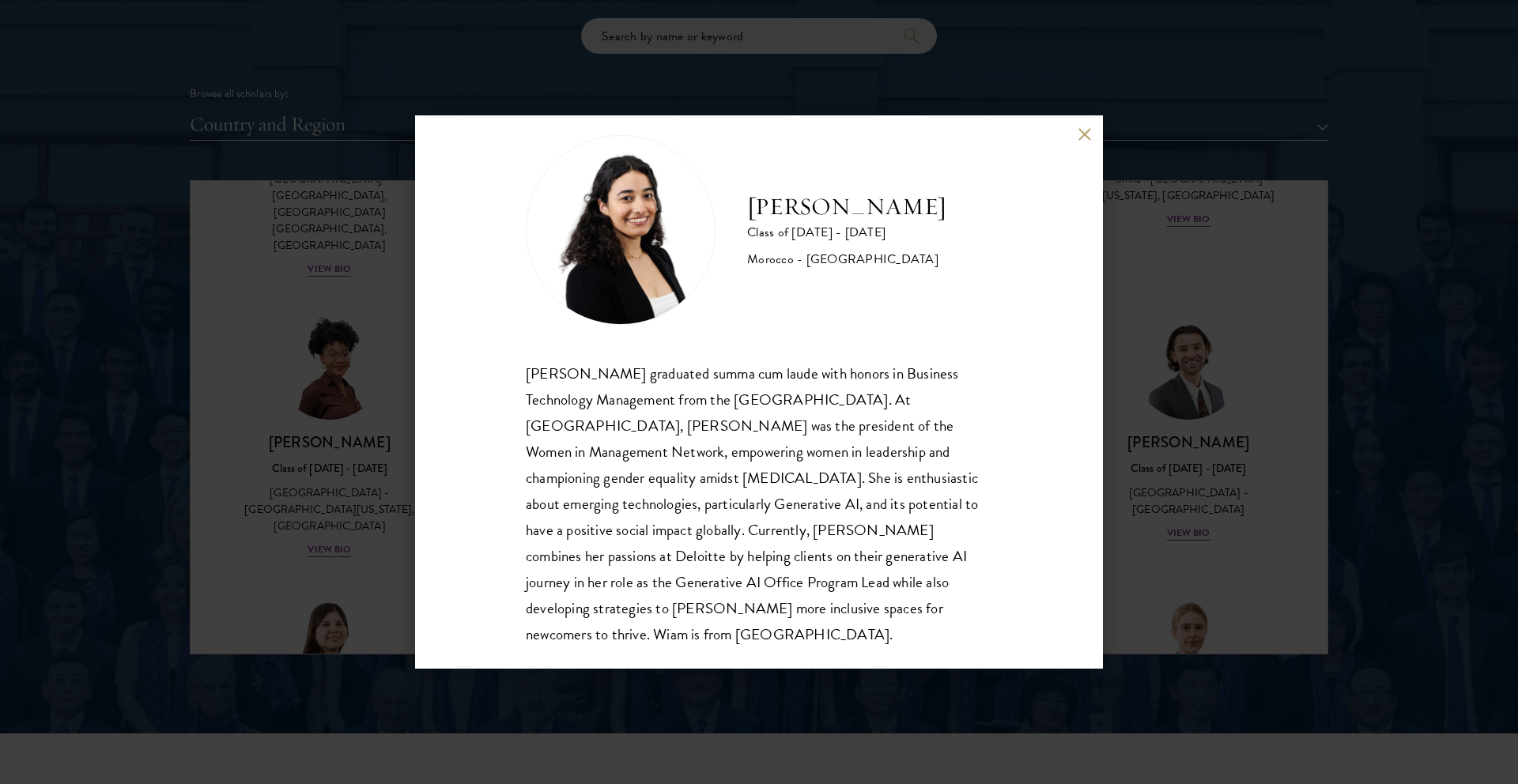
click at [1082, 137] on button at bounding box center [1085, 134] width 14 height 14
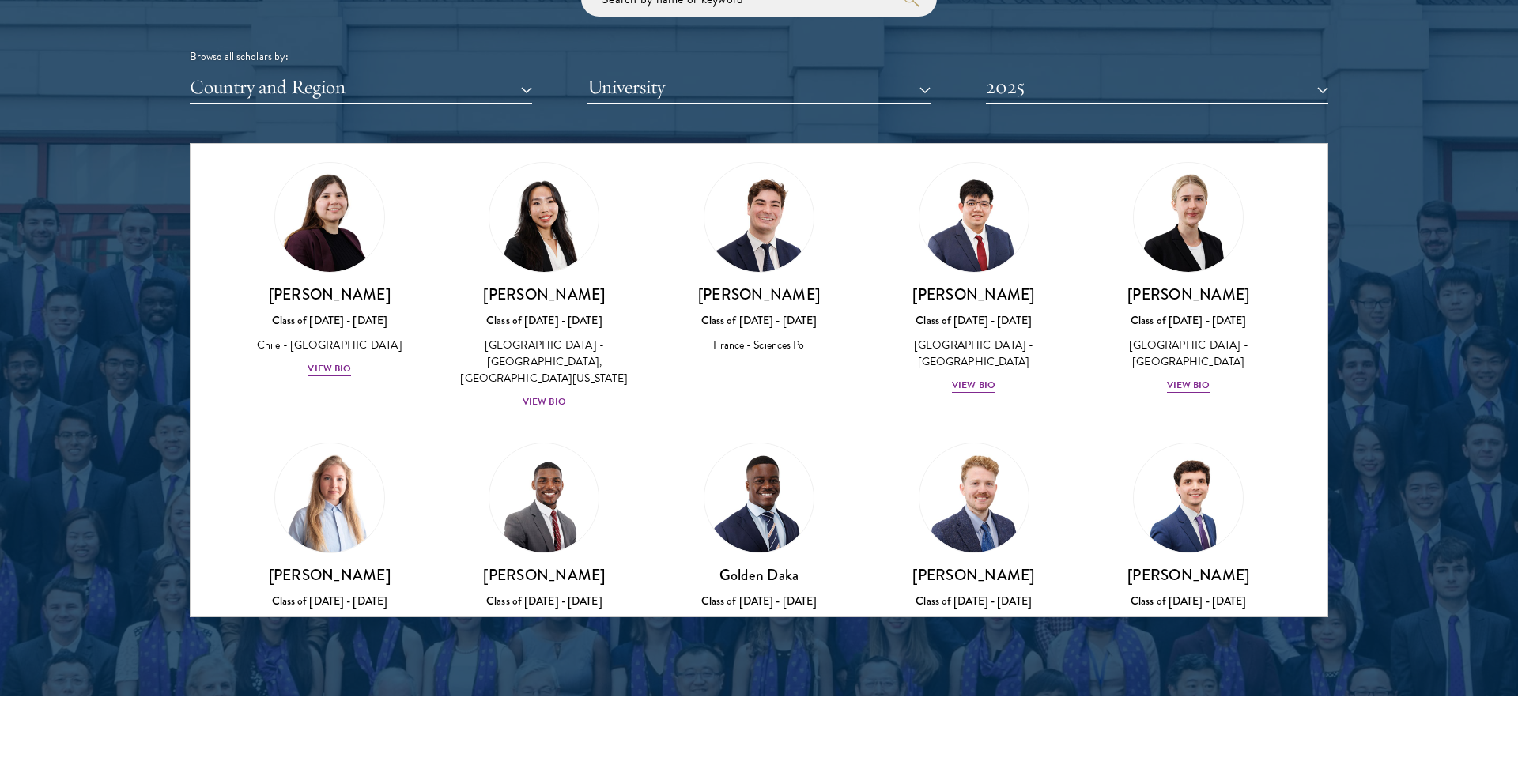
scroll to position [1956, 0]
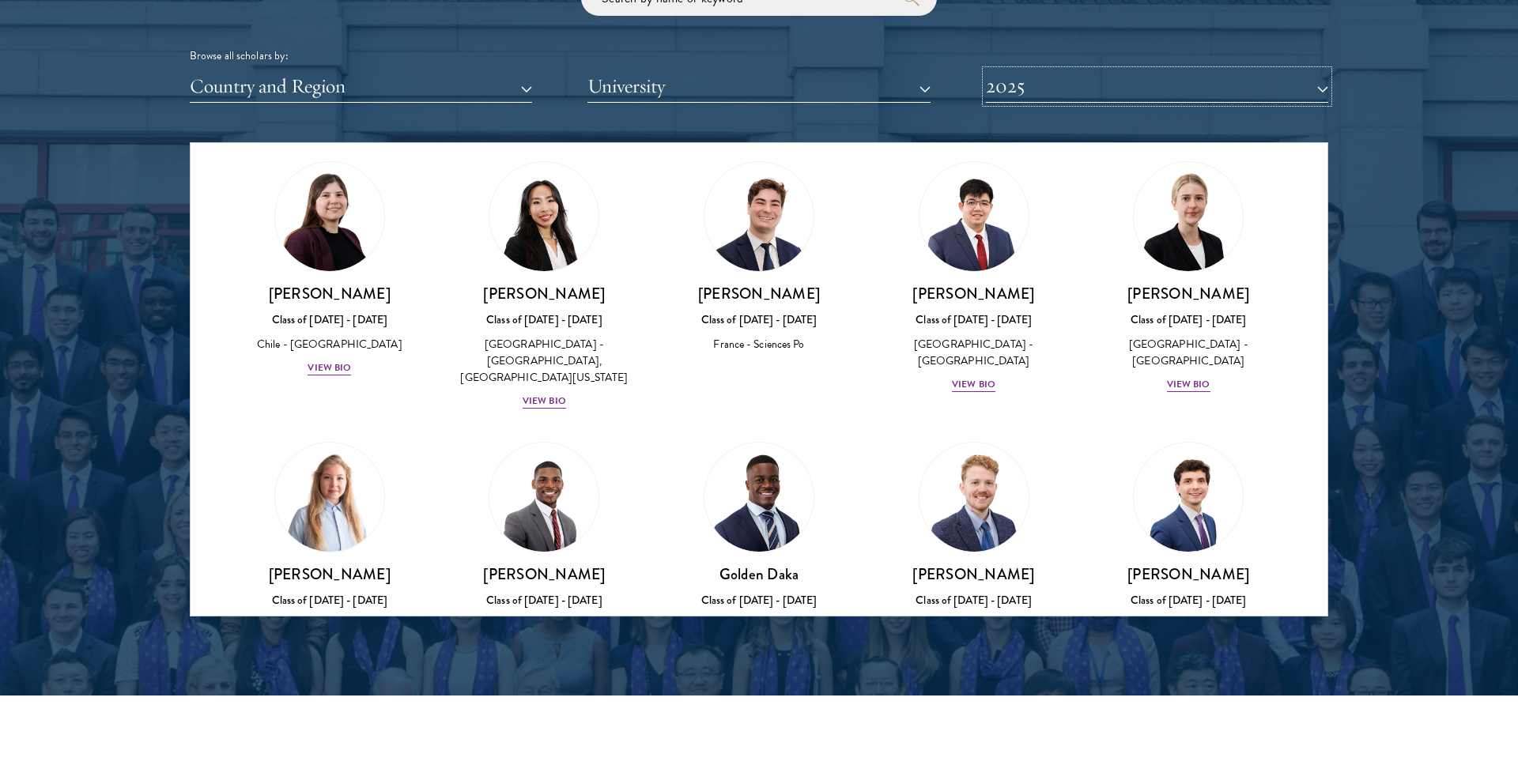
click at [1037, 91] on button "2025" at bounding box center [1157, 86] width 343 height 32
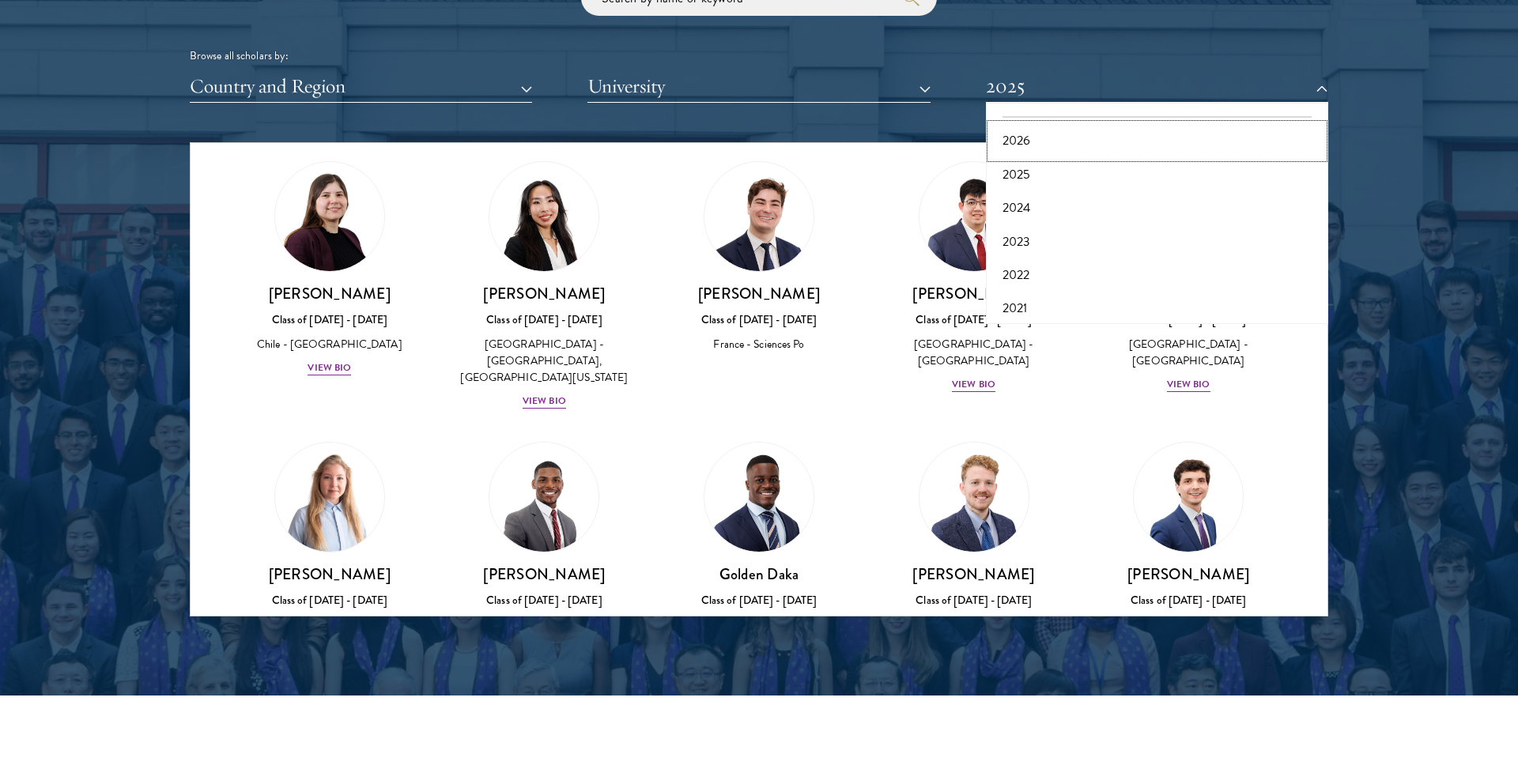
click at [1030, 130] on button "2026" at bounding box center [1157, 140] width 333 height 33
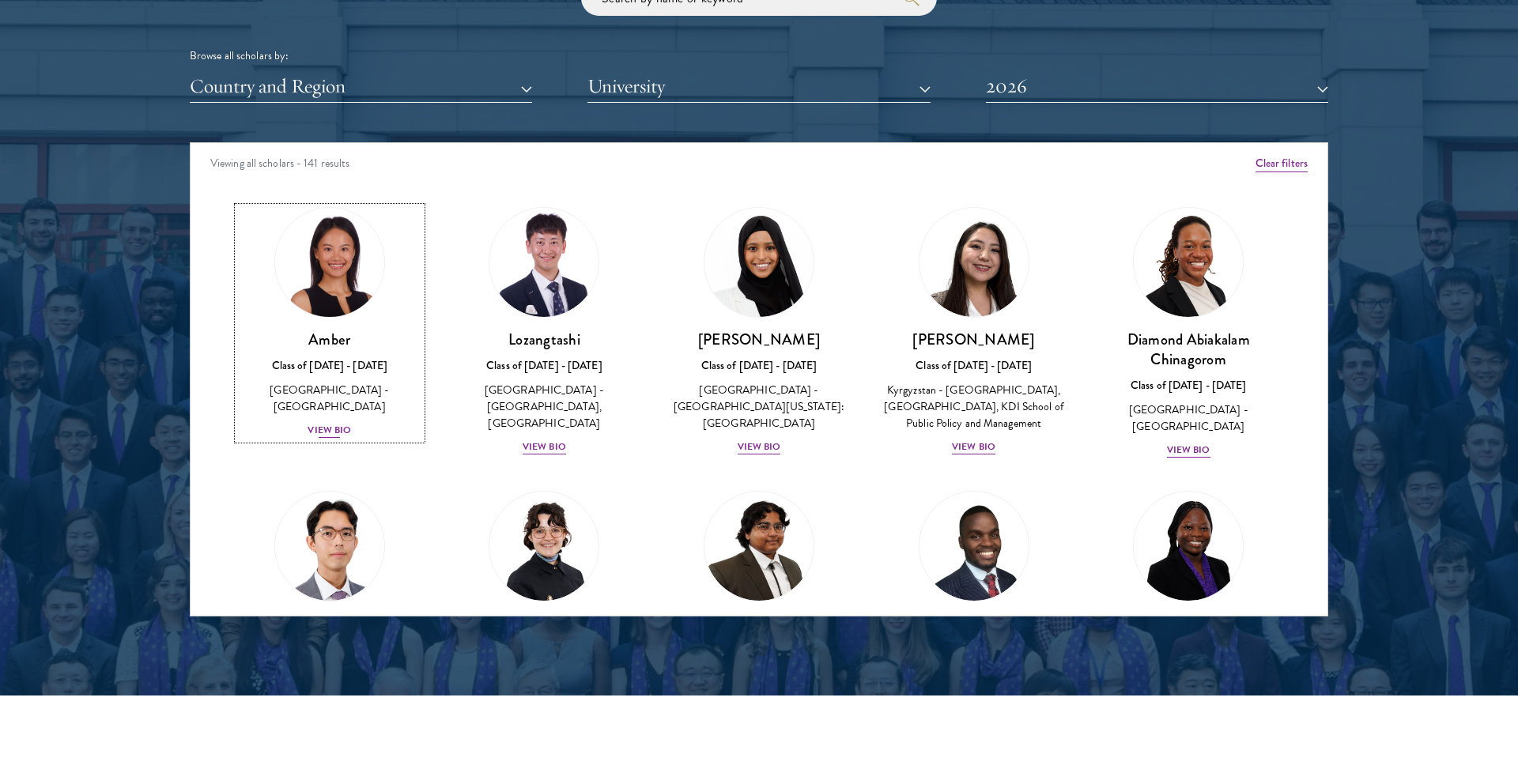
click at [327, 423] on div "View Bio" at bounding box center [329, 430] width 43 height 15
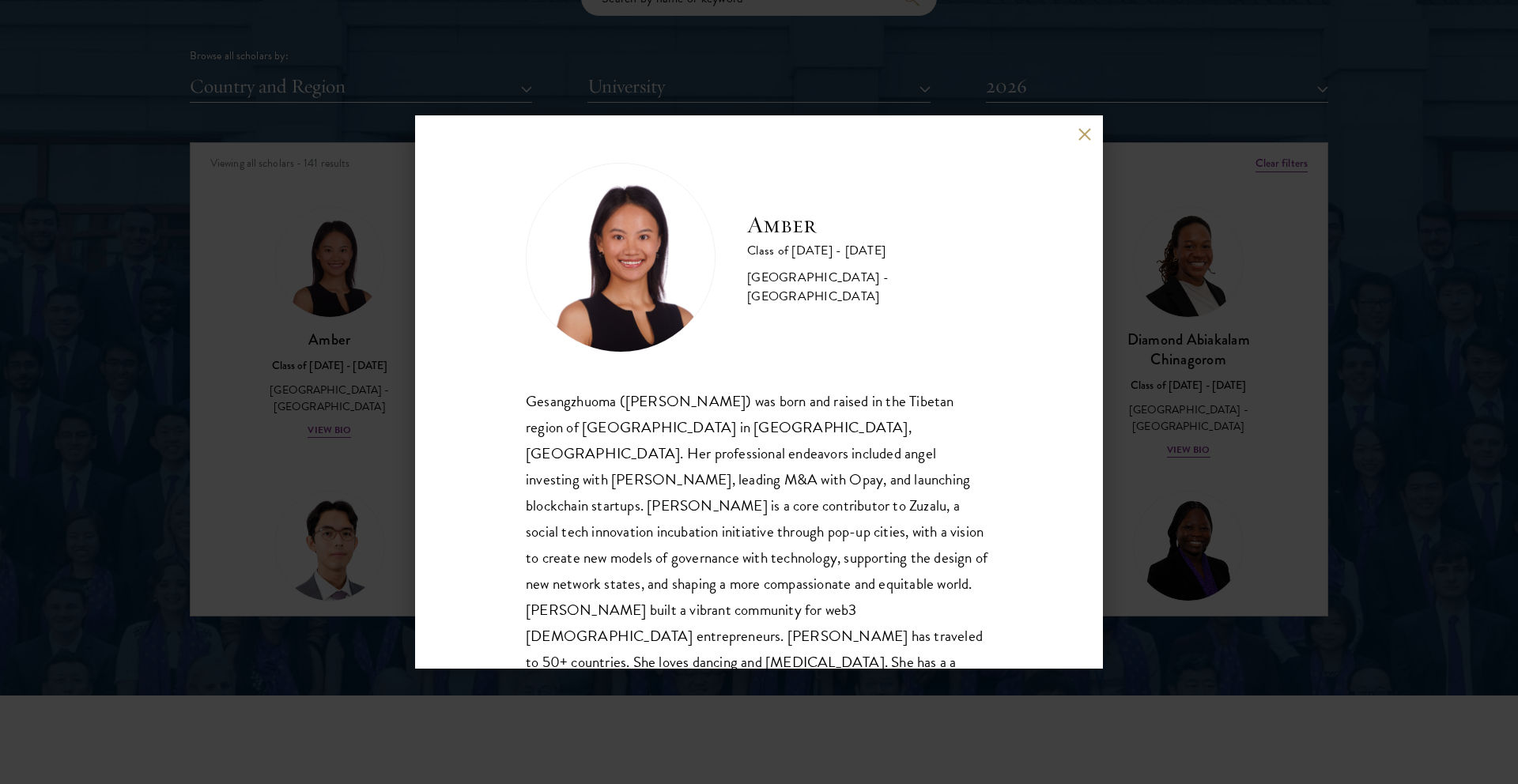
scroll to position [28, 0]
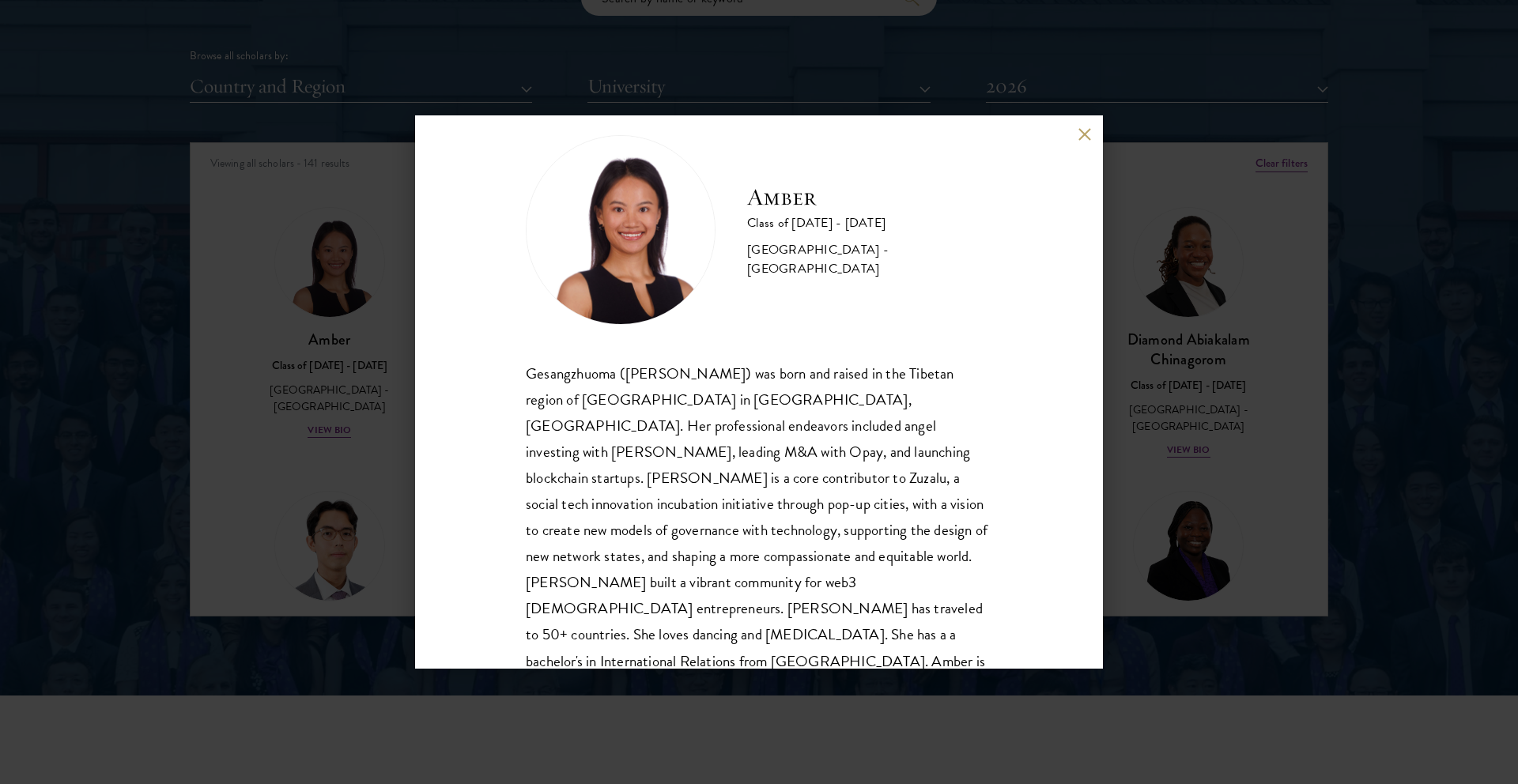
click at [1264, 260] on div "Amber Class of [DATE] - [DATE] [GEOGRAPHIC_DATA] - [GEOGRAPHIC_DATA] Gesangzhuo…" at bounding box center [759, 392] width 1518 height 784
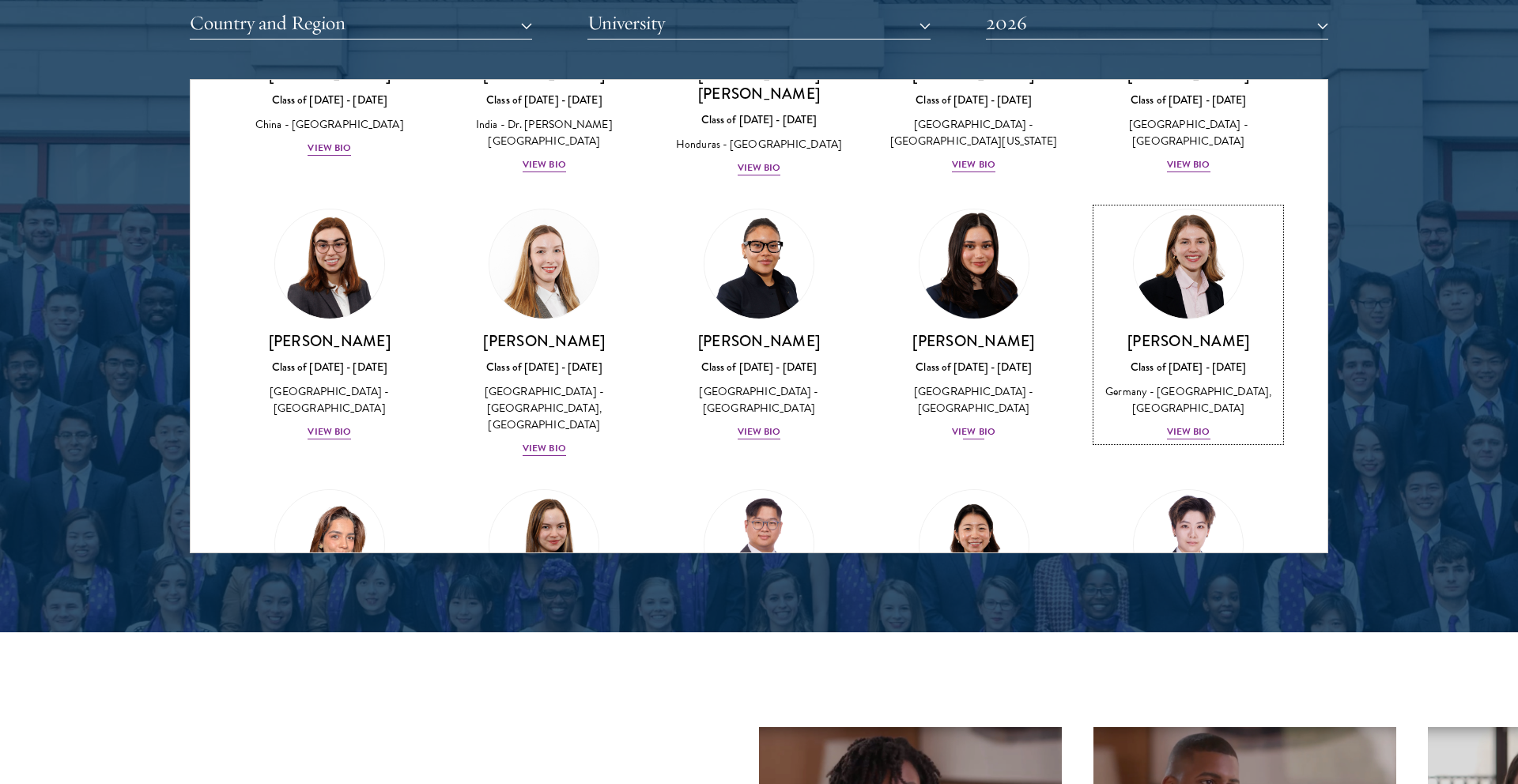
scroll to position [3416, 0]
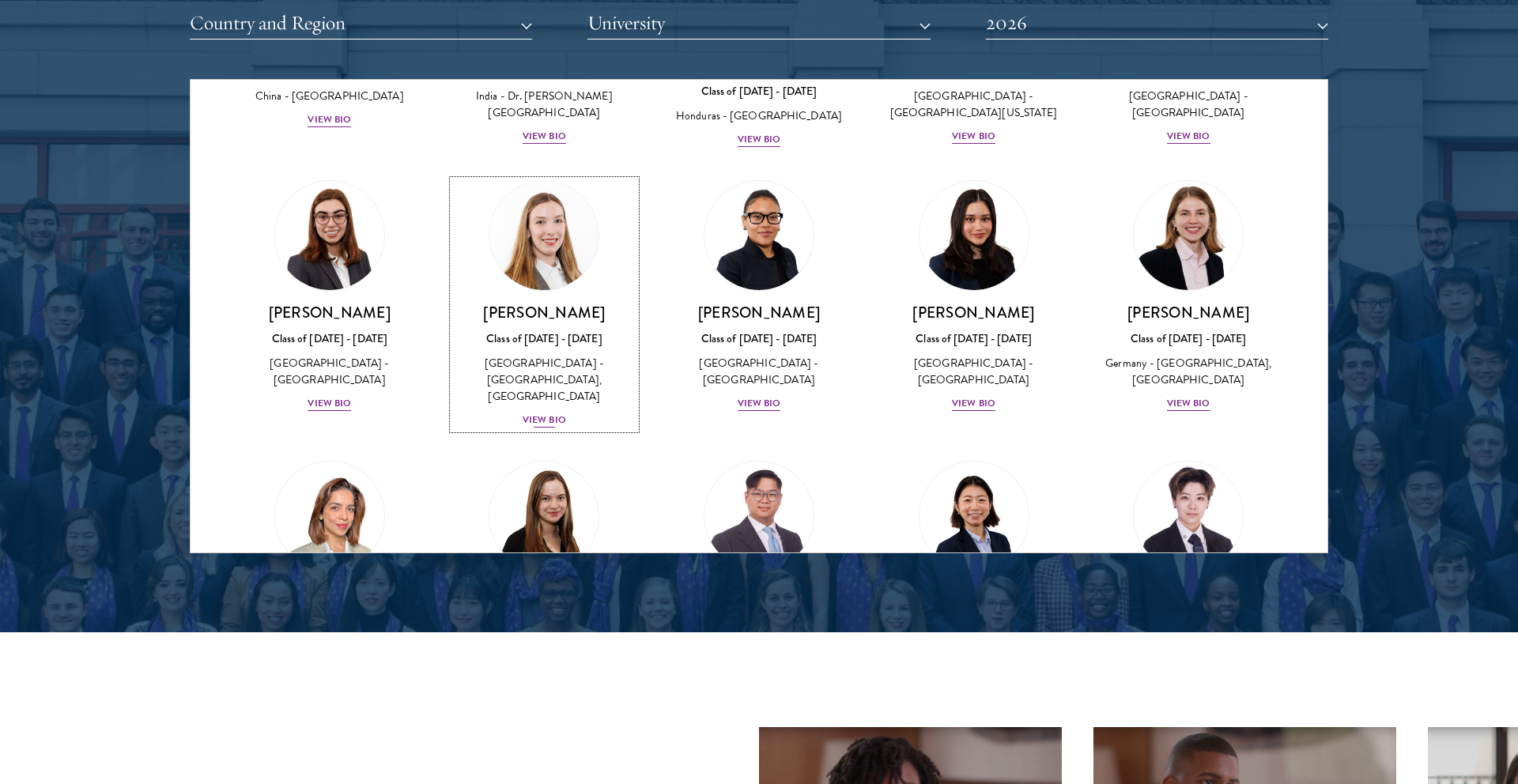
click at [564, 413] on div "View Bio" at bounding box center [544, 420] width 43 height 15
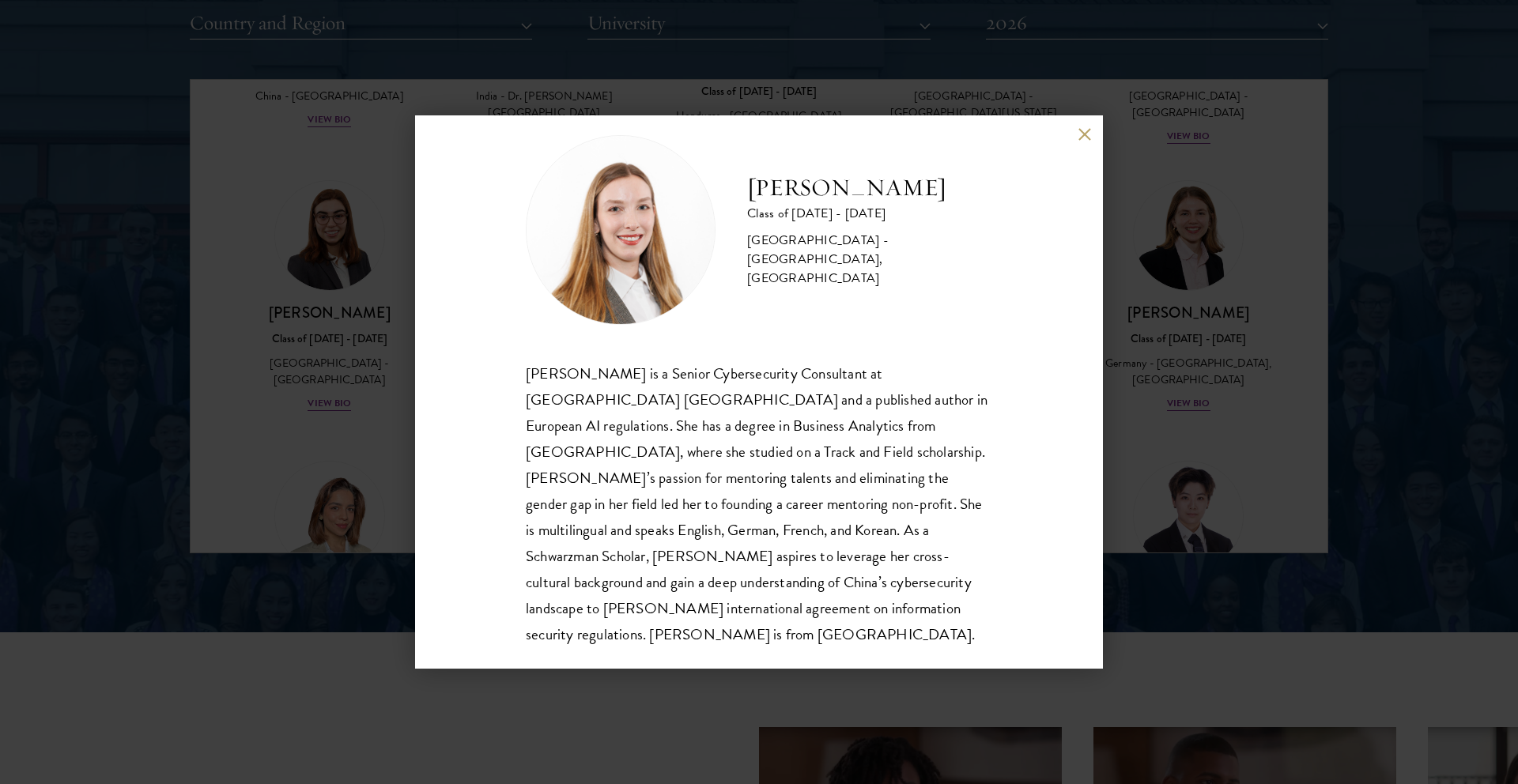
scroll to position [2052, 0]
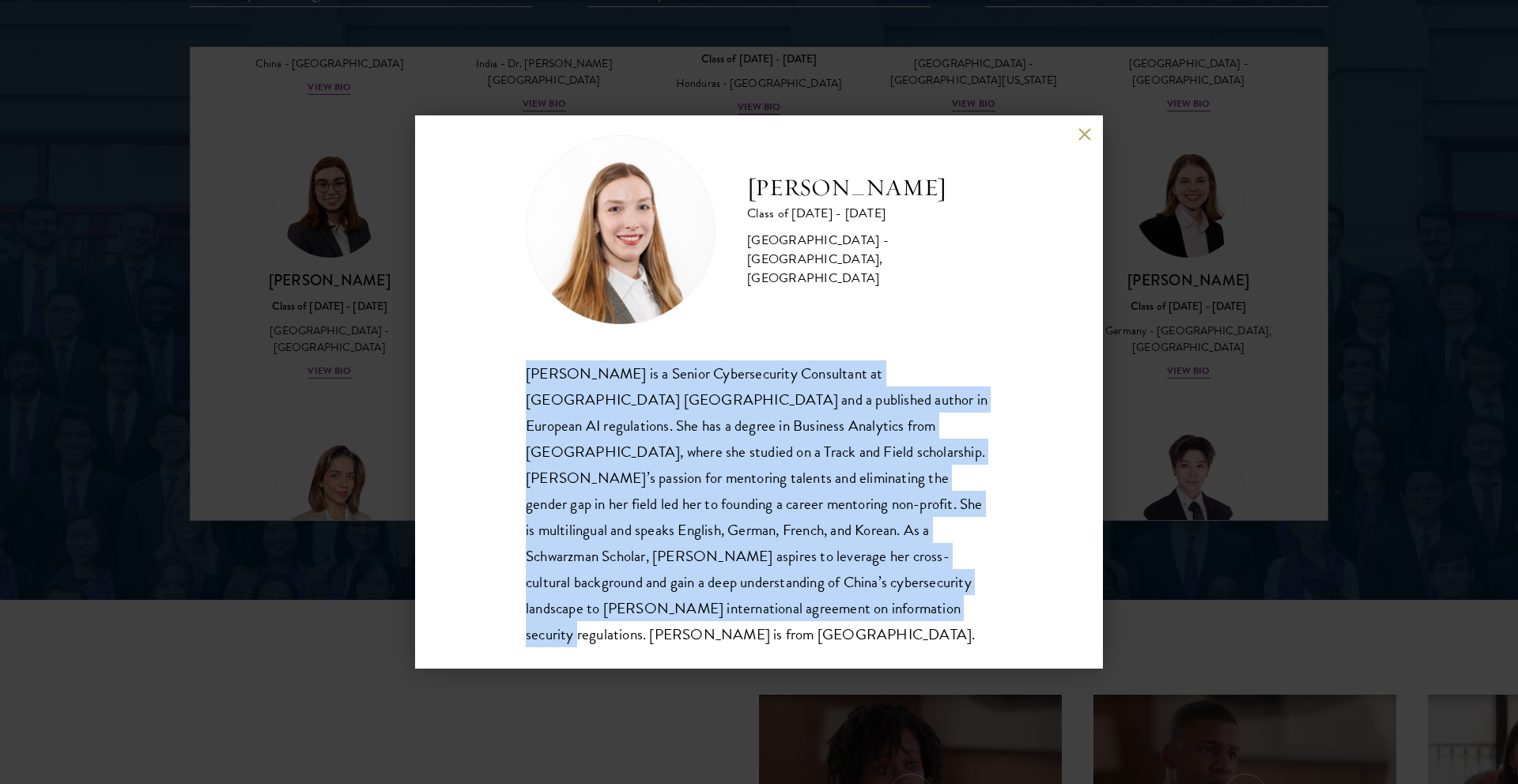
drag, startPoint x: 526, startPoint y: 376, endPoint x: 696, endPoint y: 615, distance: 293.3
click at [696, 615] on div "[PERSON_NAME] is a Senior Cybersecurity Consultant at [GEOGRAPHIC_DATA] [GEOGRA…" at bounding box center [758, 504] width 466 height 288
drag, startPoint x: 673, startPoint y: 600, endPoint x: 481, endPoint y: 354, distance: 312.1
click at [481, 354] on div "[PERSON_NAME] Class of [DATE] - [DATE] [GEOGRAPHIC_DATA] - [GEOGRAPHIC_DATA], […" at bounding box center [759, 392] width 688 height 553
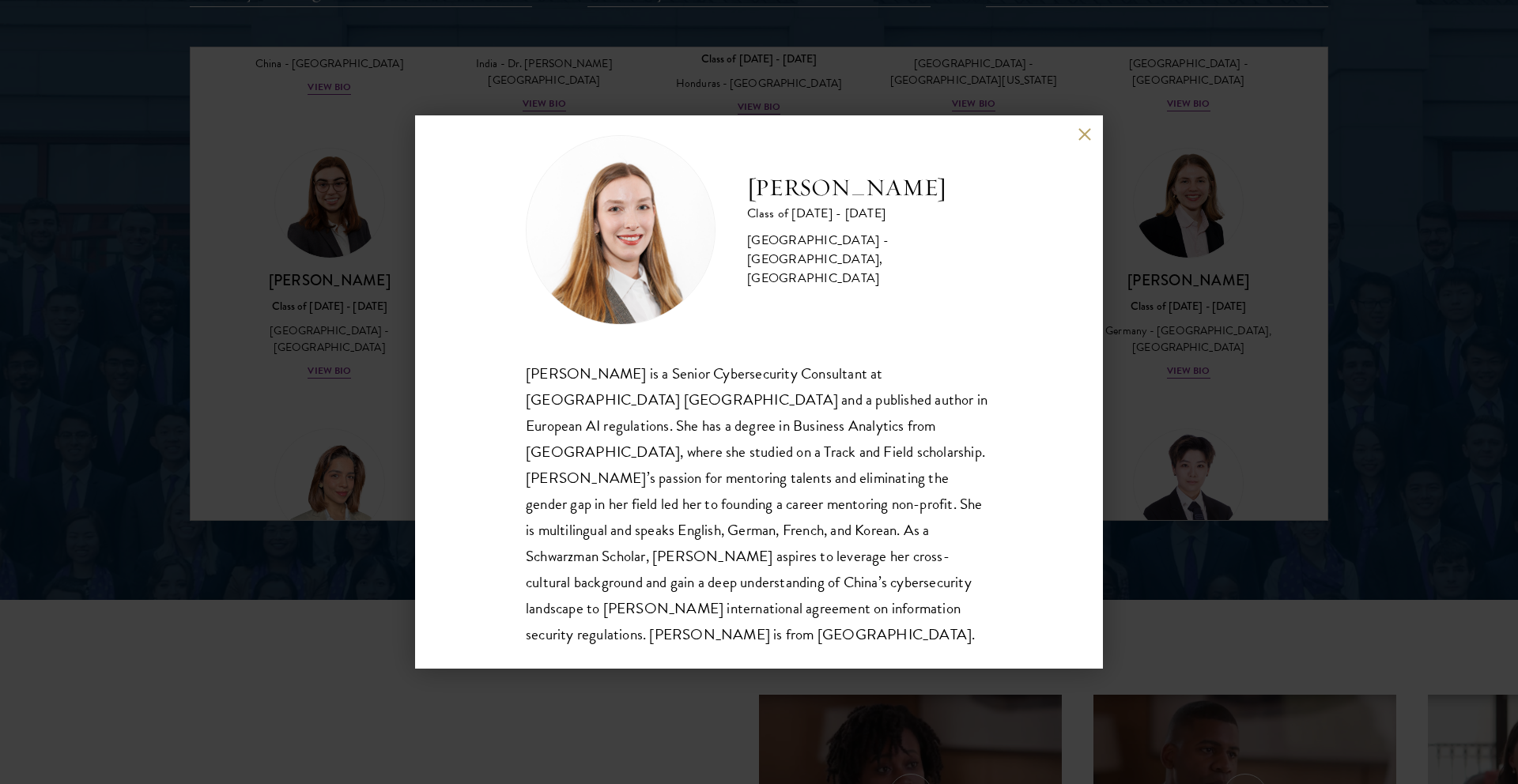
click at [281, 451] on div "[PERSON_NAME] Class of [DATE] - [DATE] [GEOGRAPHIC_DATA] - [GEOGRAPHIC_DATA], […" at bounding box center [759, 392] width 1518 height 784
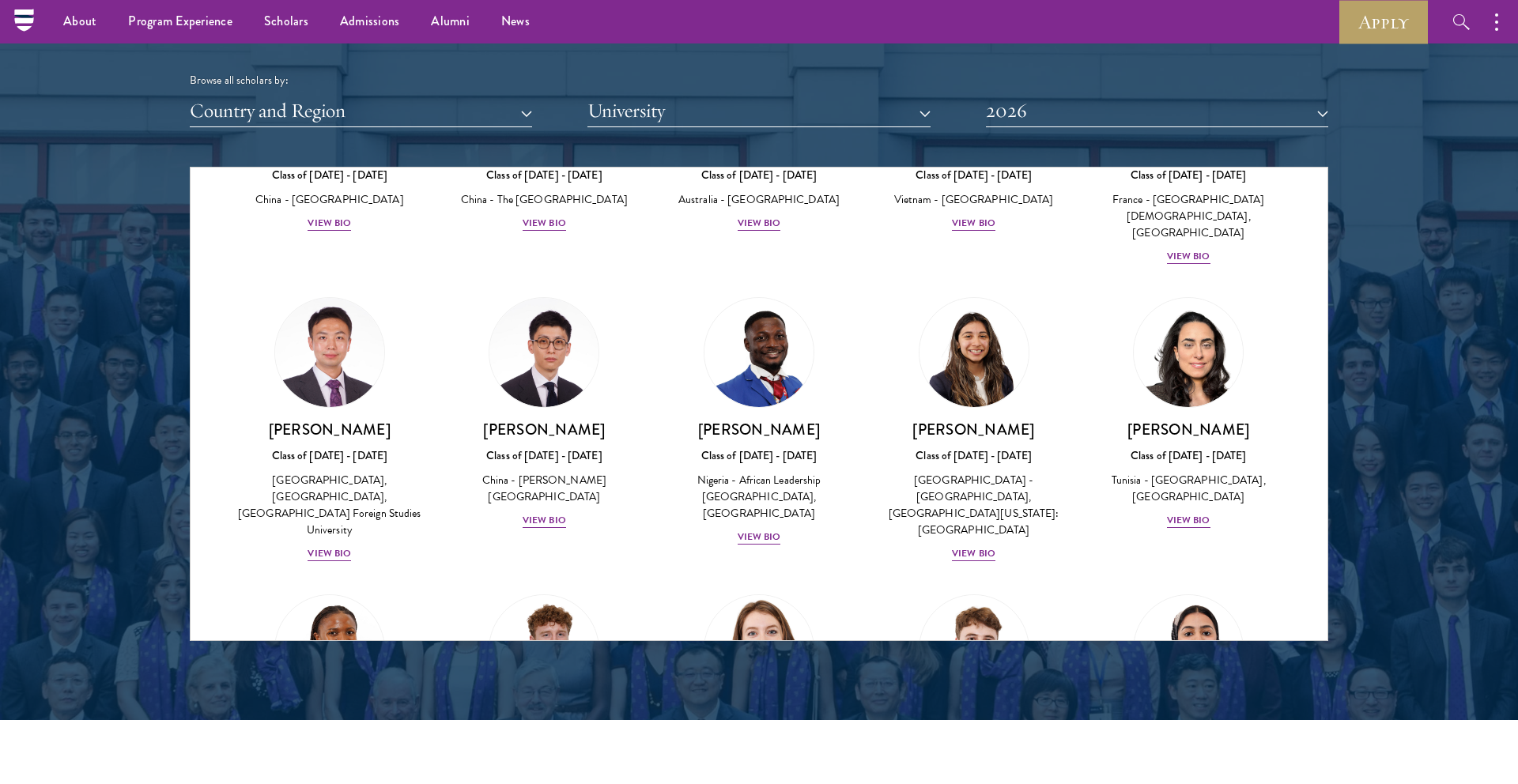
scroll to position [4528, 0]
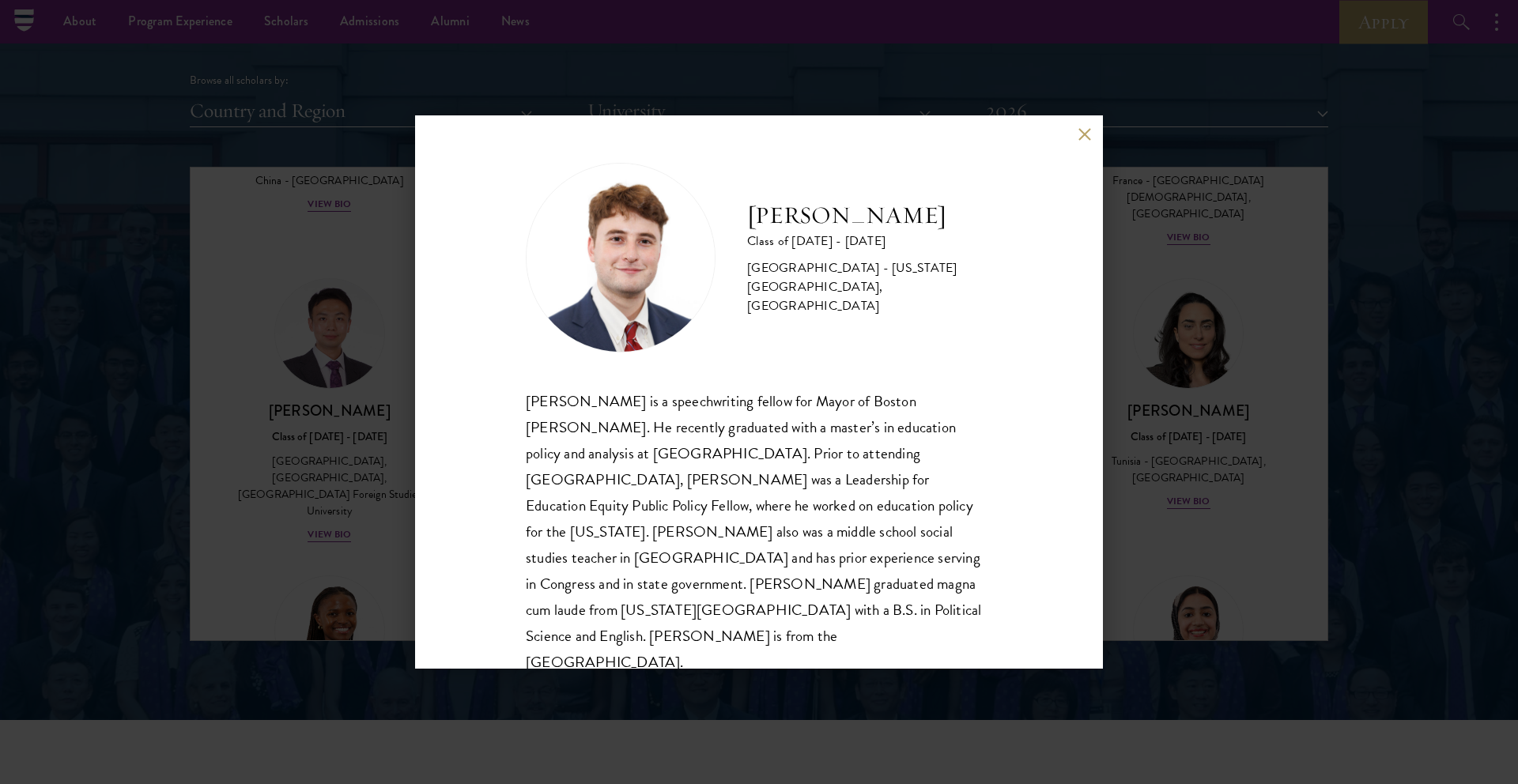
scroll to position [2, 0]
click at [895, 83] on div "[PERSON_NAME] Class of [DATE] - [DATE] [GEOGRAPHIC_DATA] - [US_STATE][GEOGRAPHI…" at bounding box center [759, 392] width 1518 height 784
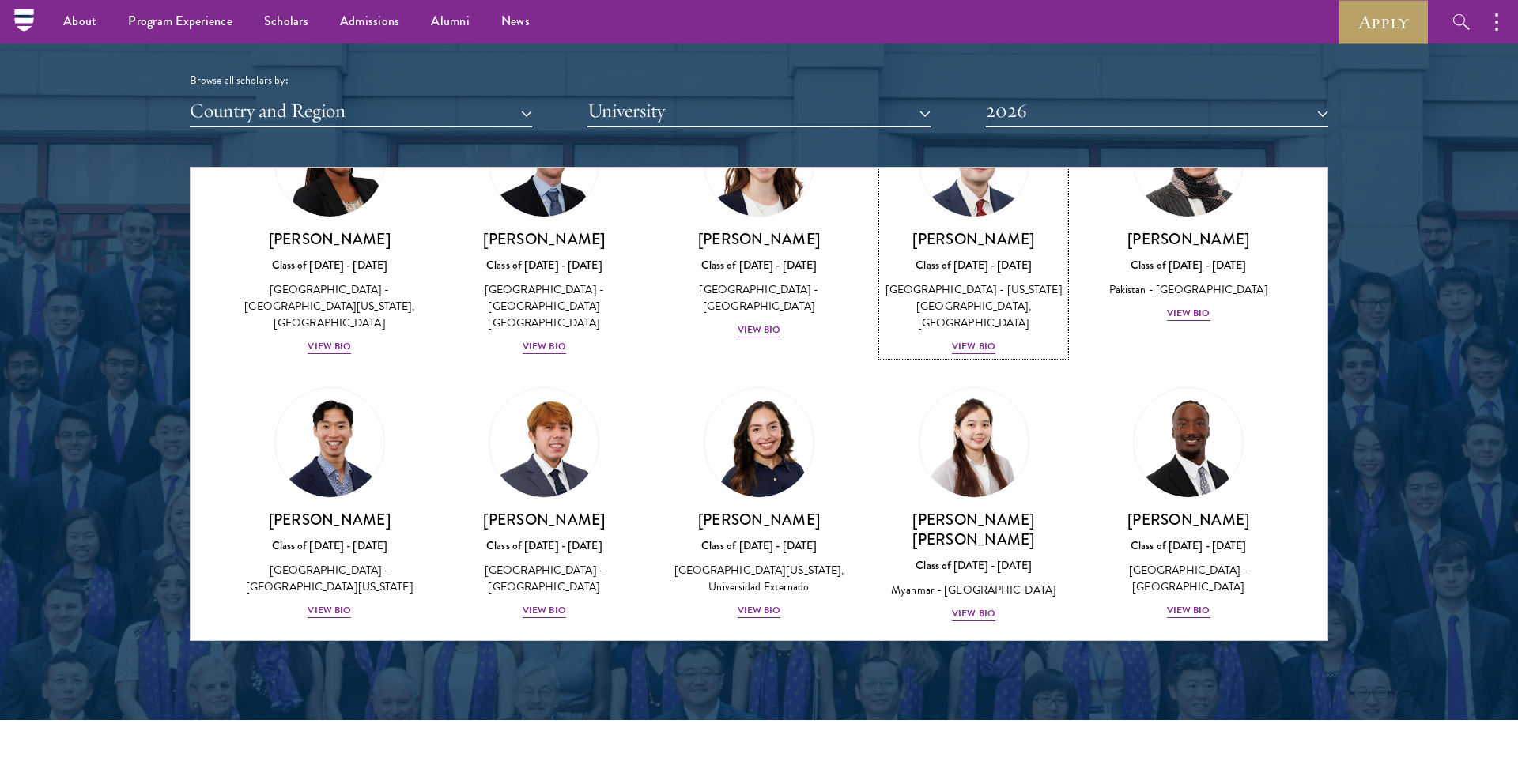
scroll to position [5237, 0]
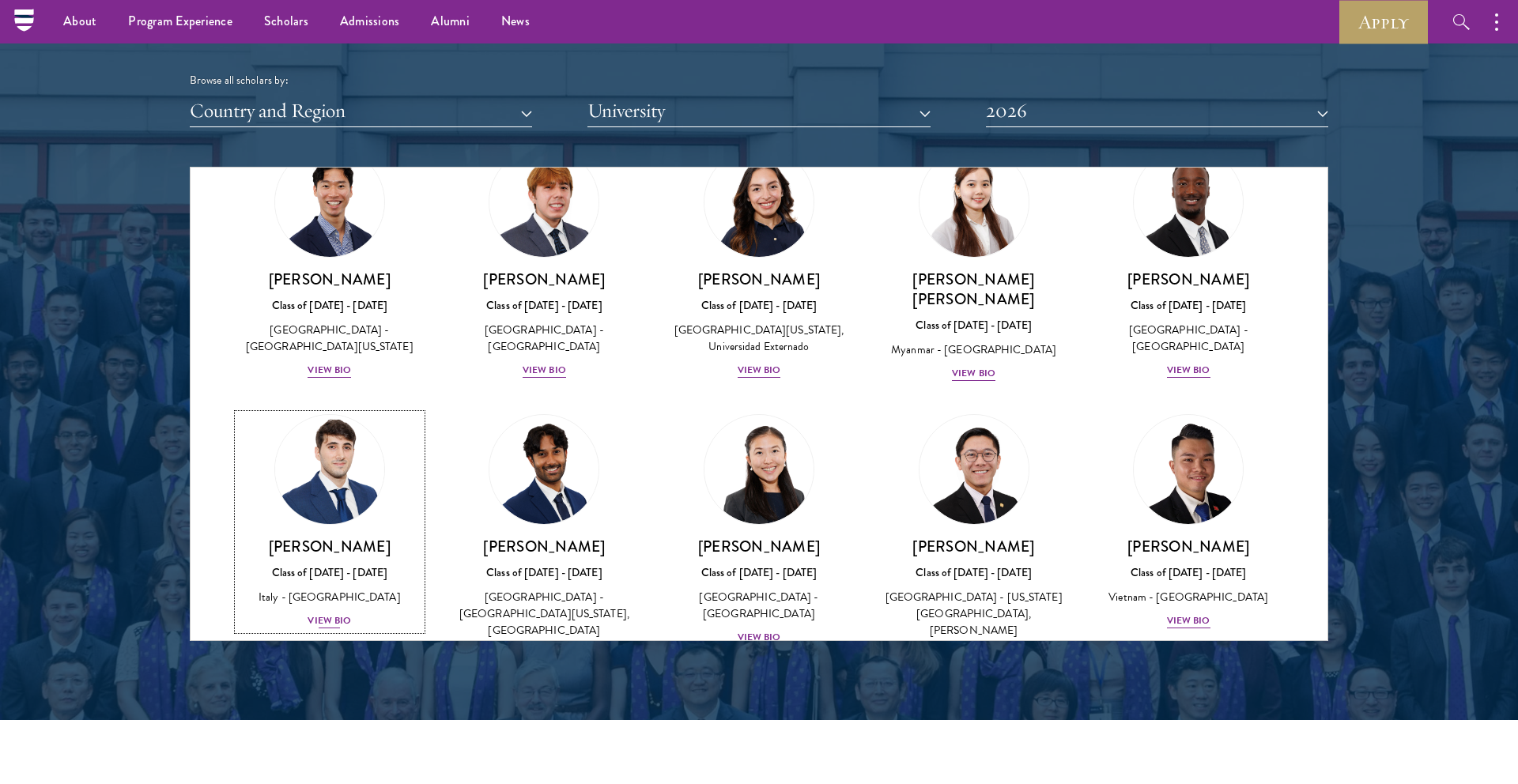
click at [314, 613] on div "View Bio" at bounding box center [329, 621] width 43 height 15
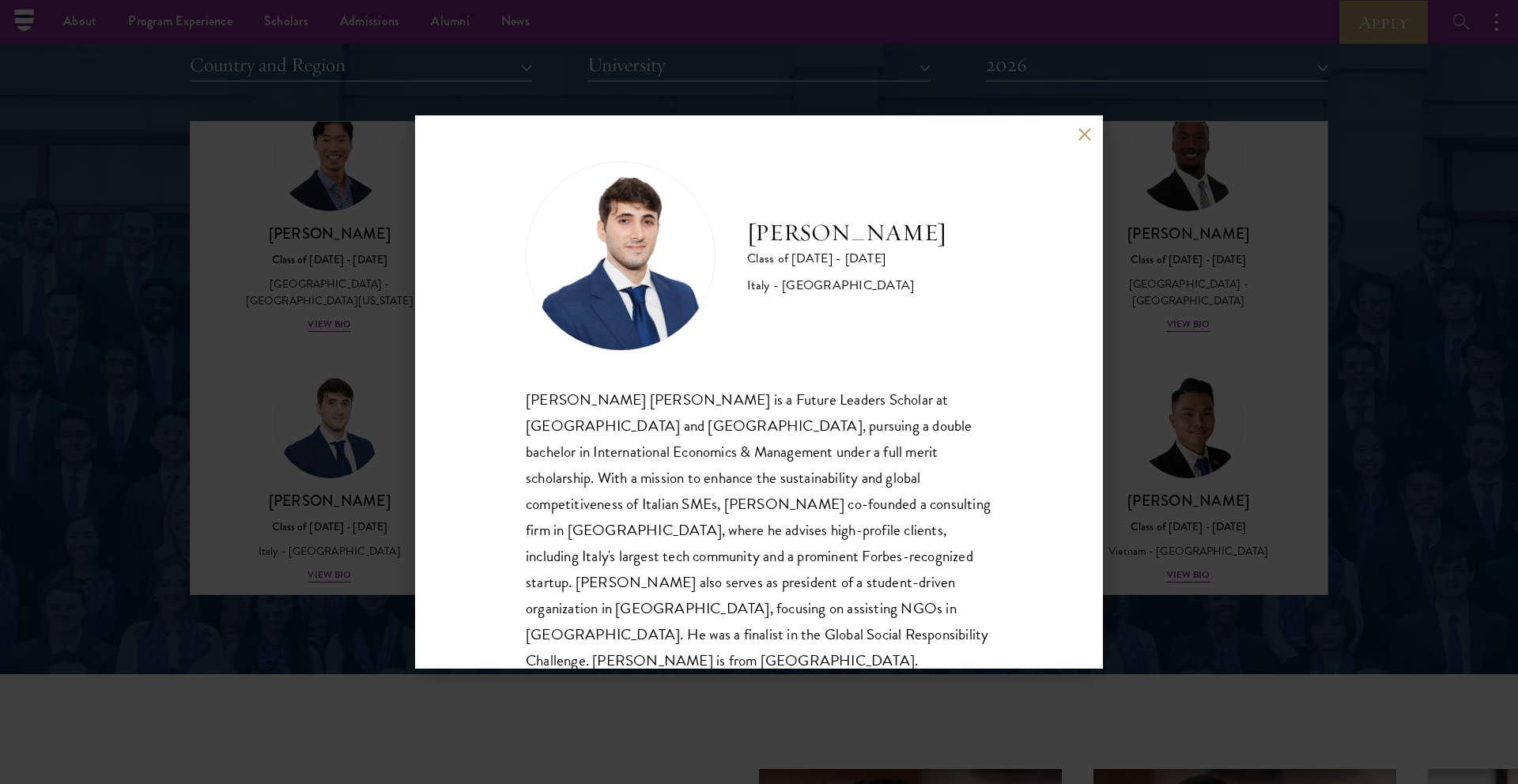
scroll to position [1989, 0]
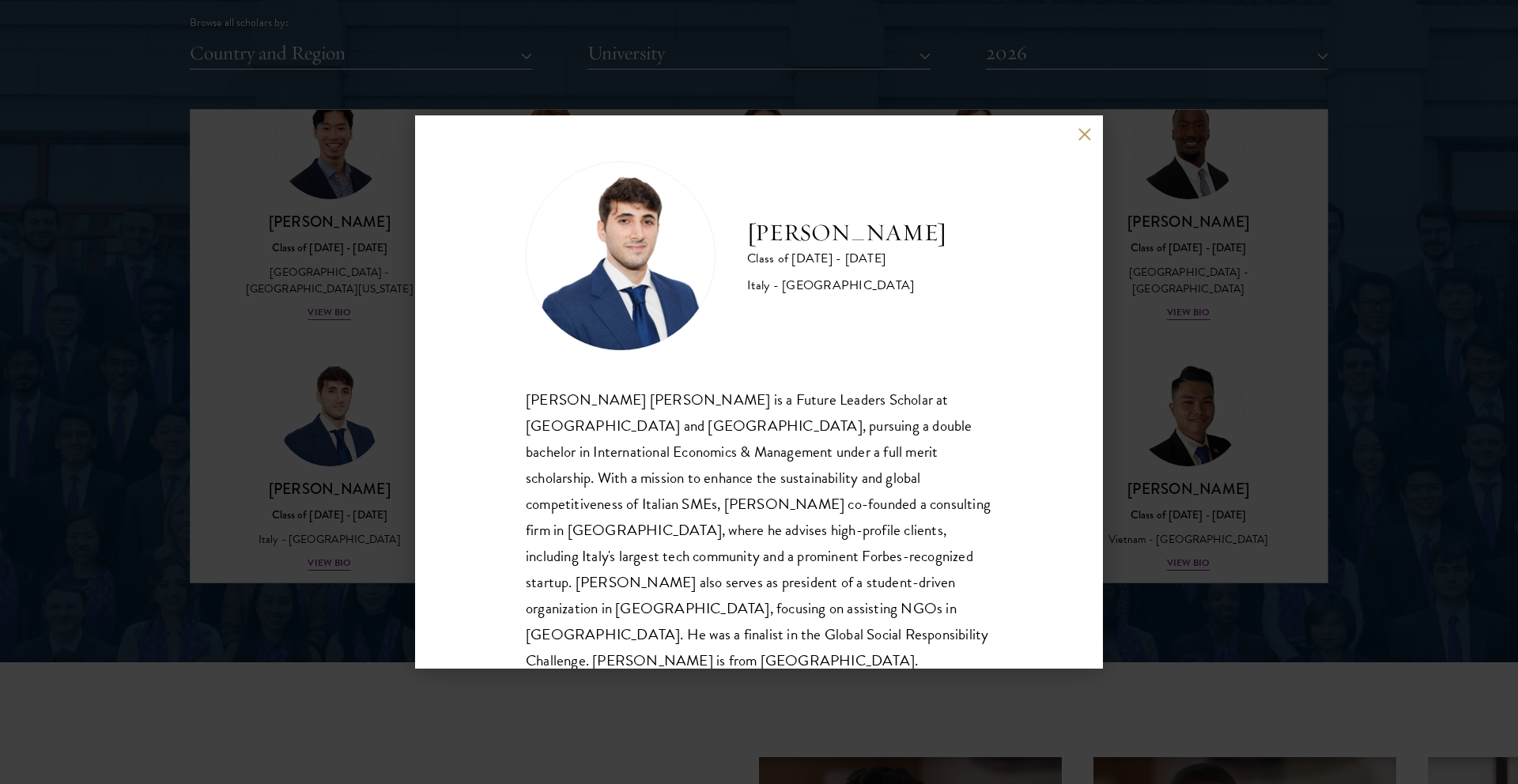
click at [839, 75] on div "[PERSON_NAME] Class of [DATE] - [DATE] [GEOGRAPHIC_DATA] - [GEOGRAPHIC_DATA] [P…" at bounding box center [759, 392] width 1518 height 784
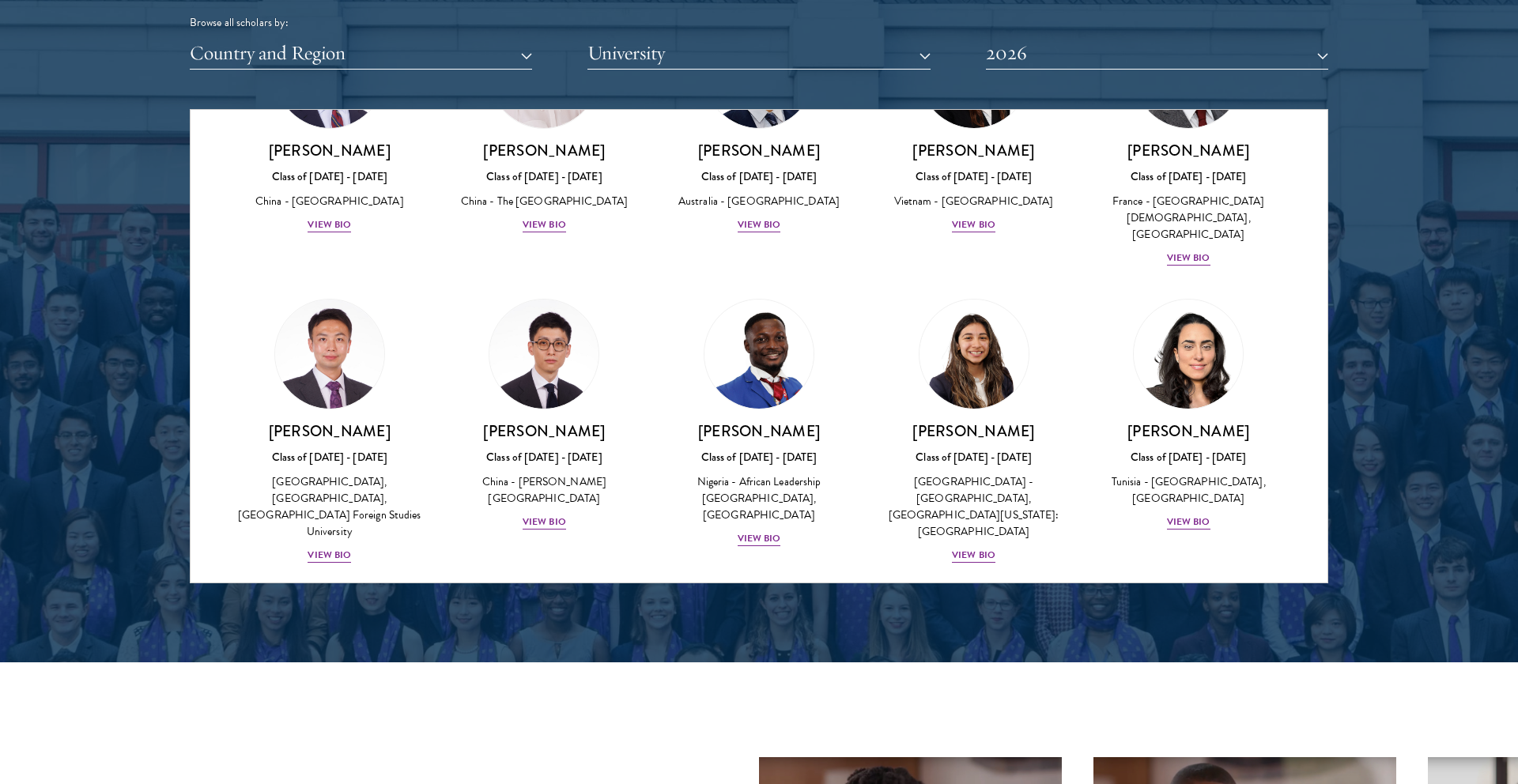
scroll to position [4357, 0]
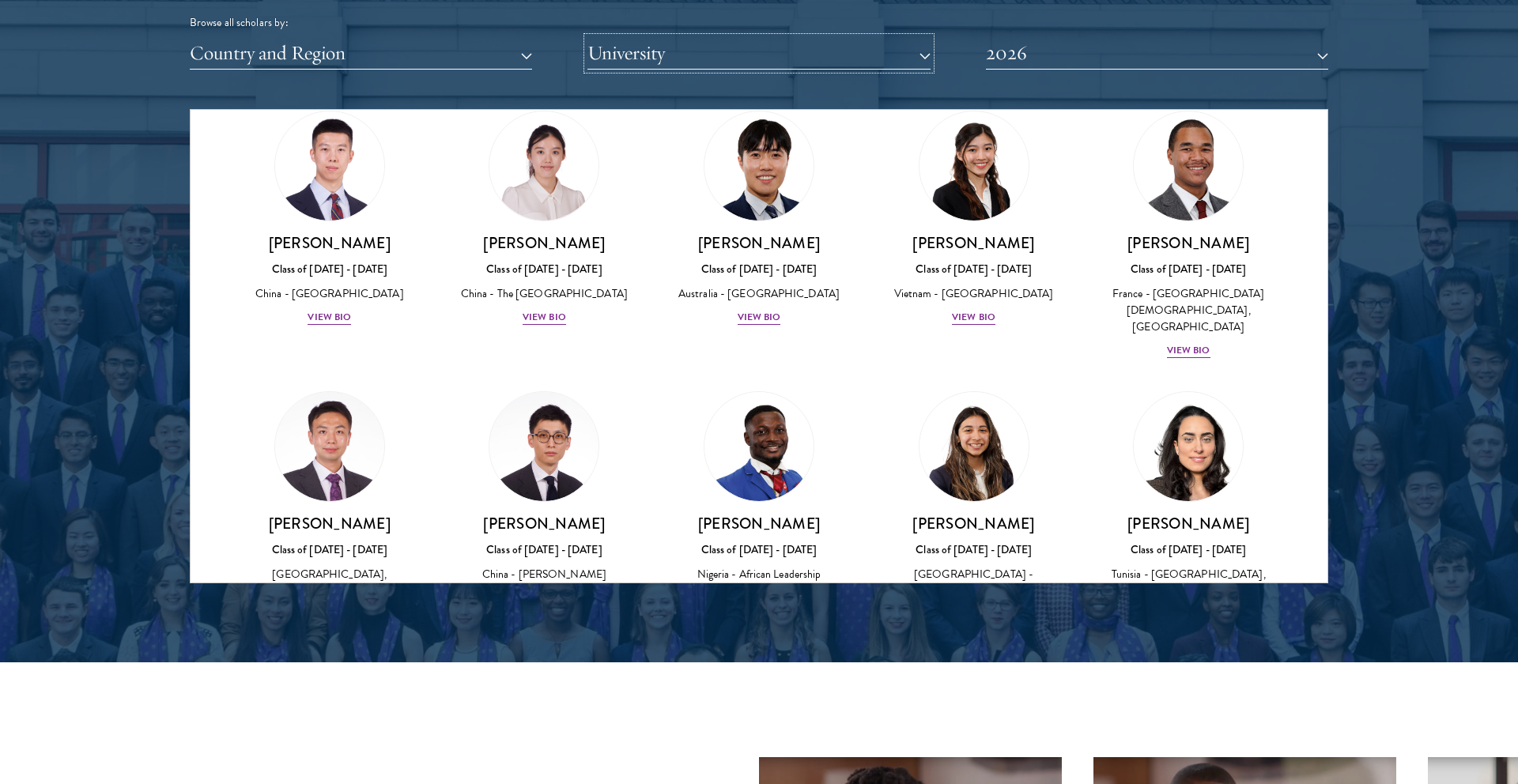
click at [641, 42] on button "University" at bounding box center [758, 53] width 343 height 32
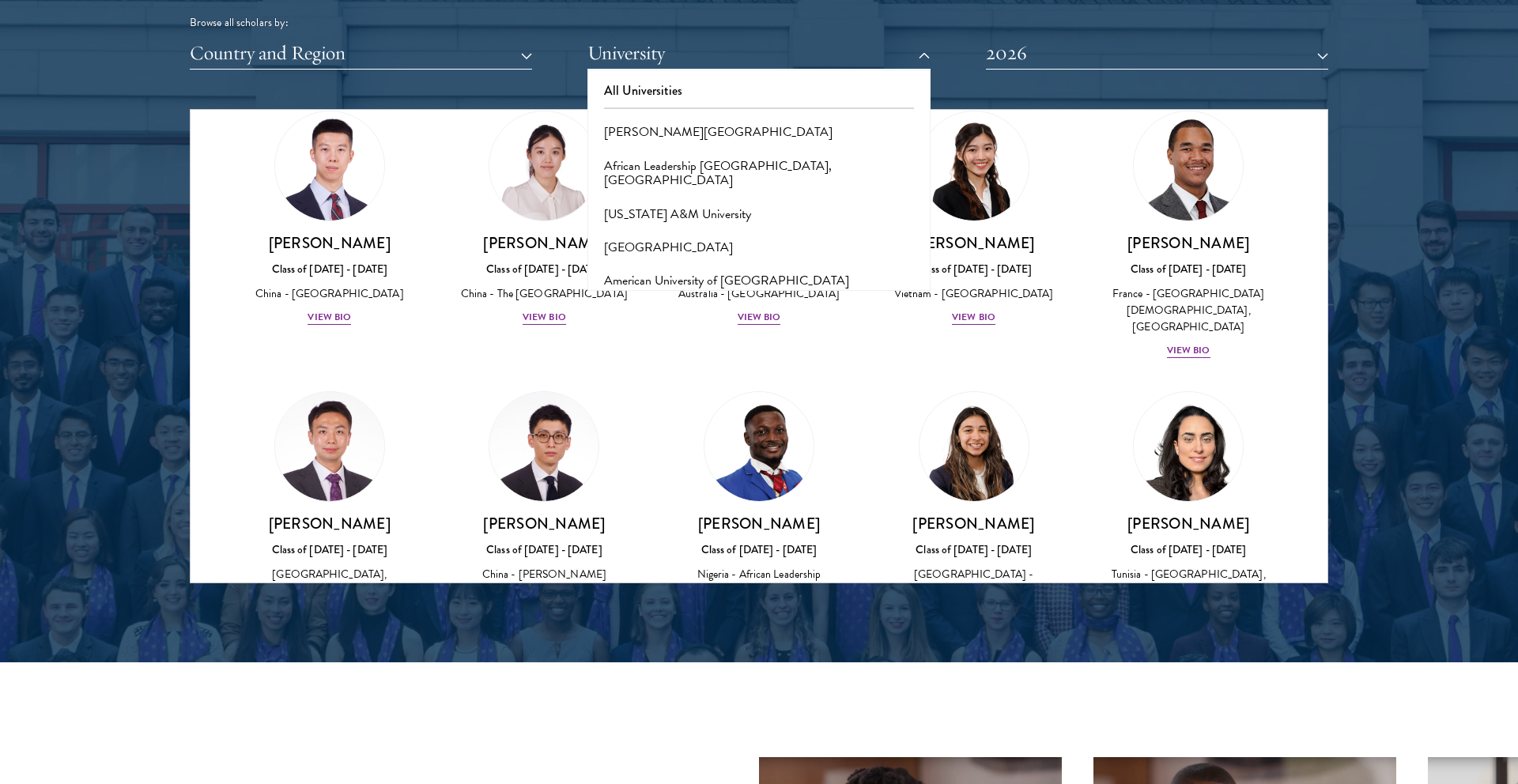
click at [1517, 287] on div at bounding box center [759, 181] width 1518 height 962
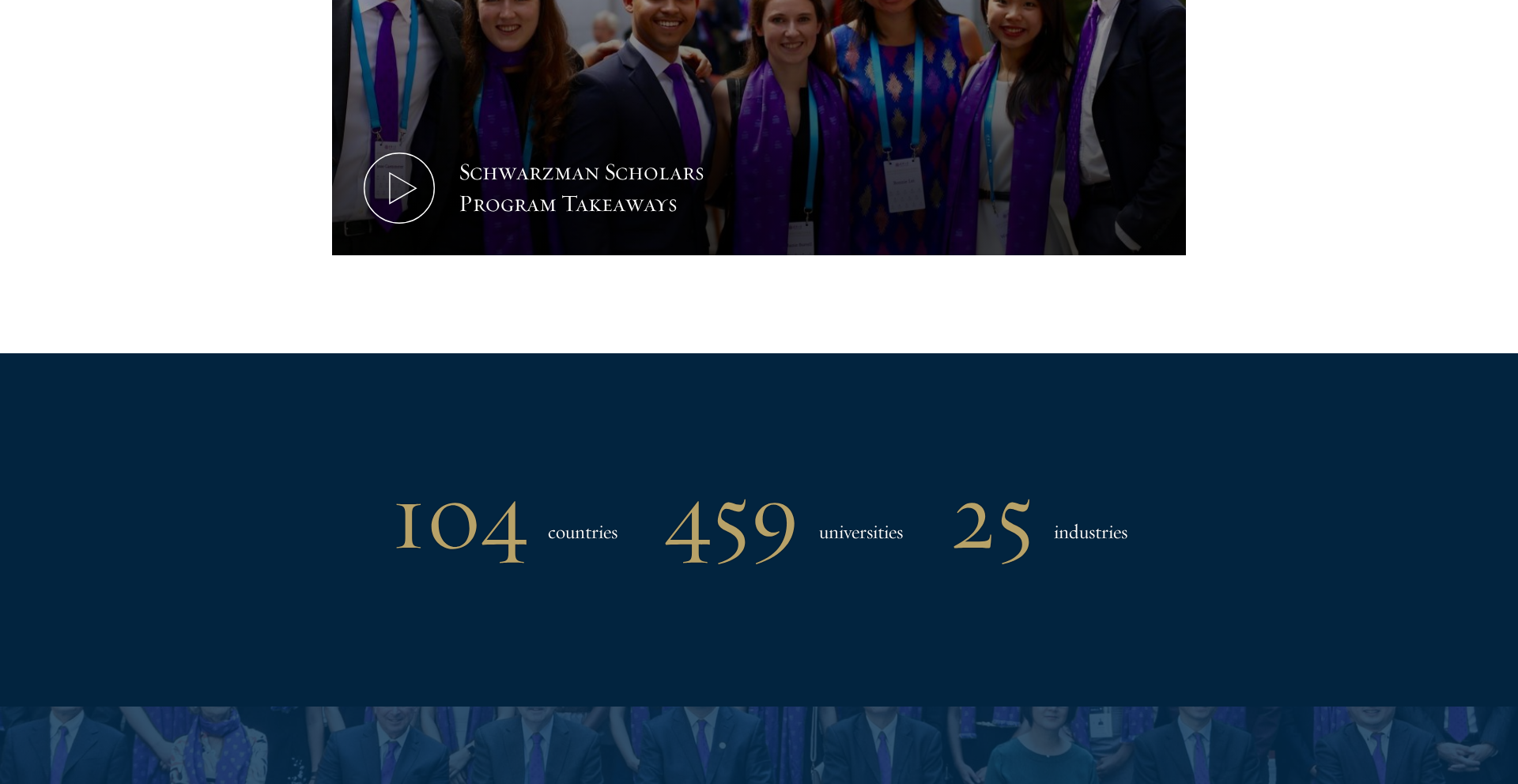
scroll to position [1756, 0]
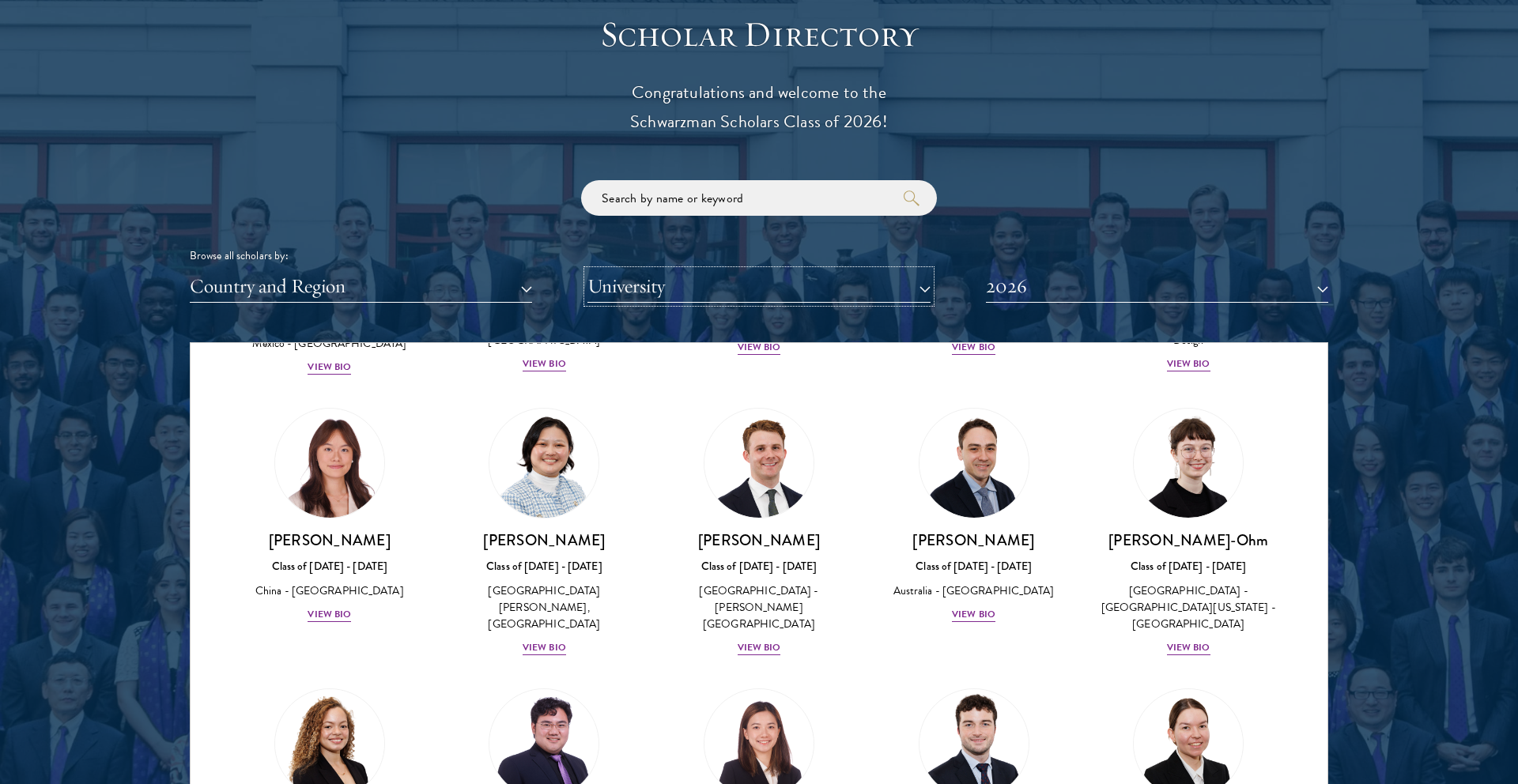
click at [709, 297] on button "University" at bounding box center [758, 287] width 343 height 32
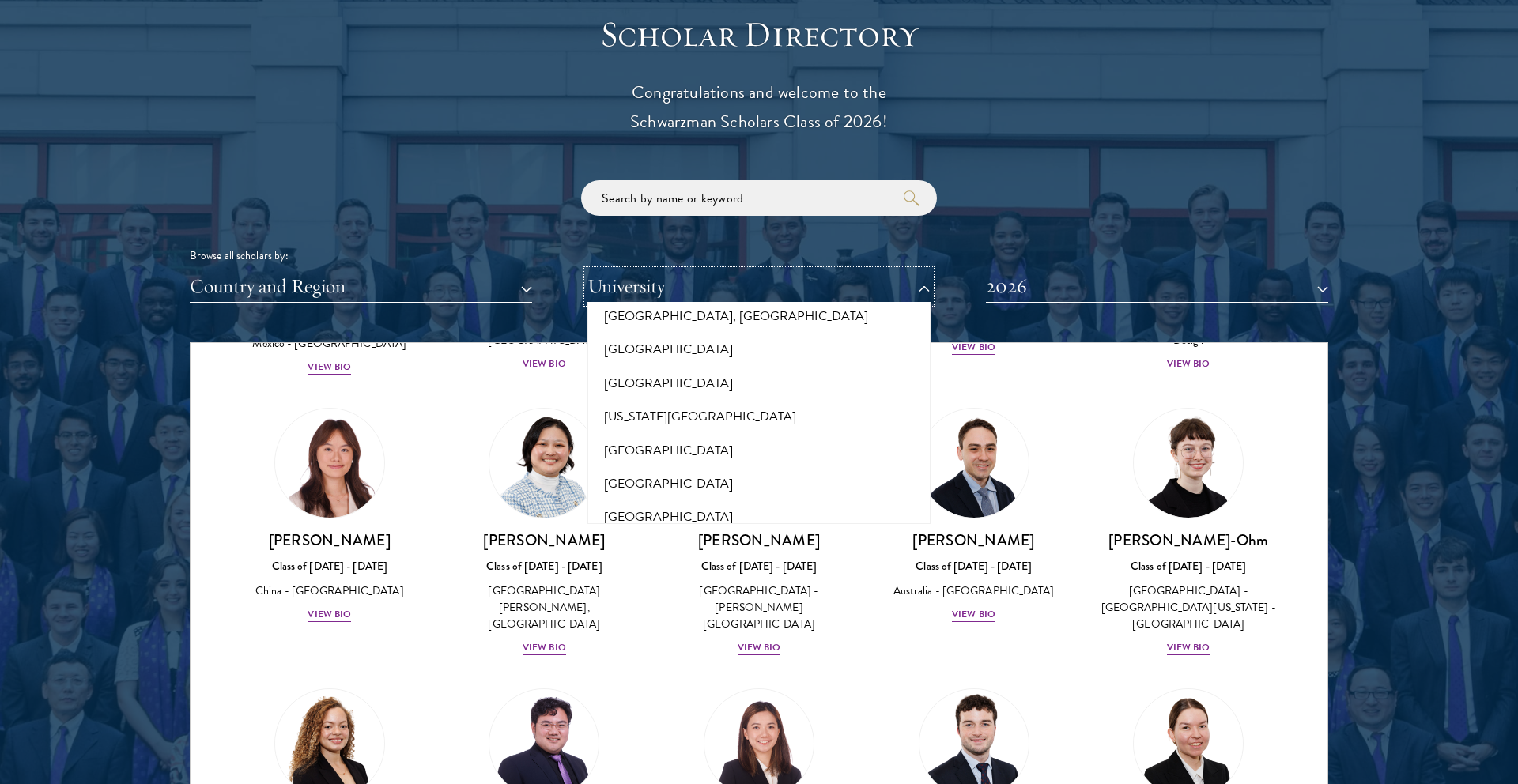
scroll to position [0, 0]
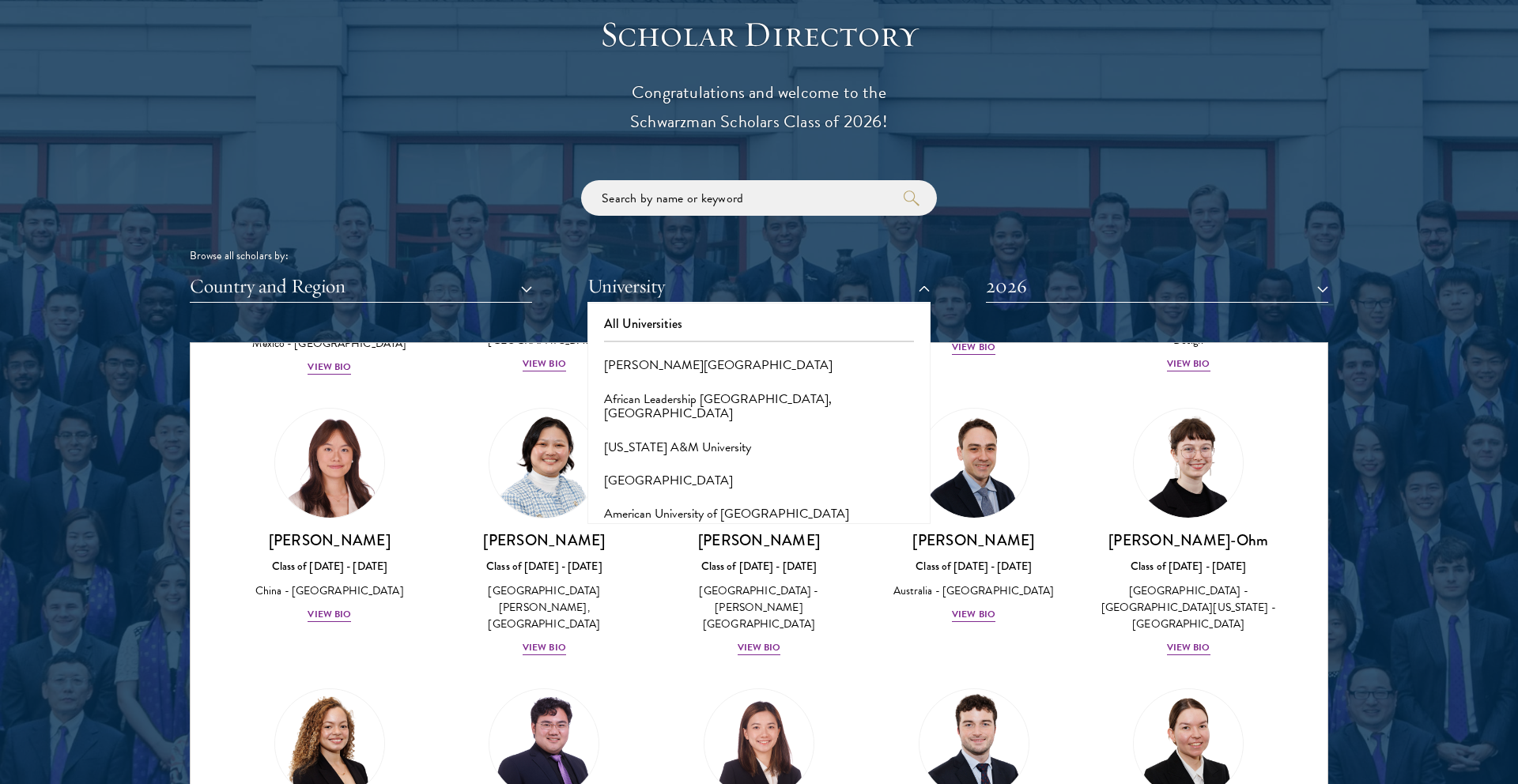
click at [648, 155] on div "Scholar Directory Congratulations and welcome to the Schwarzman Scholars Class …" at bounding box center [759, 414] width 1139 height 803
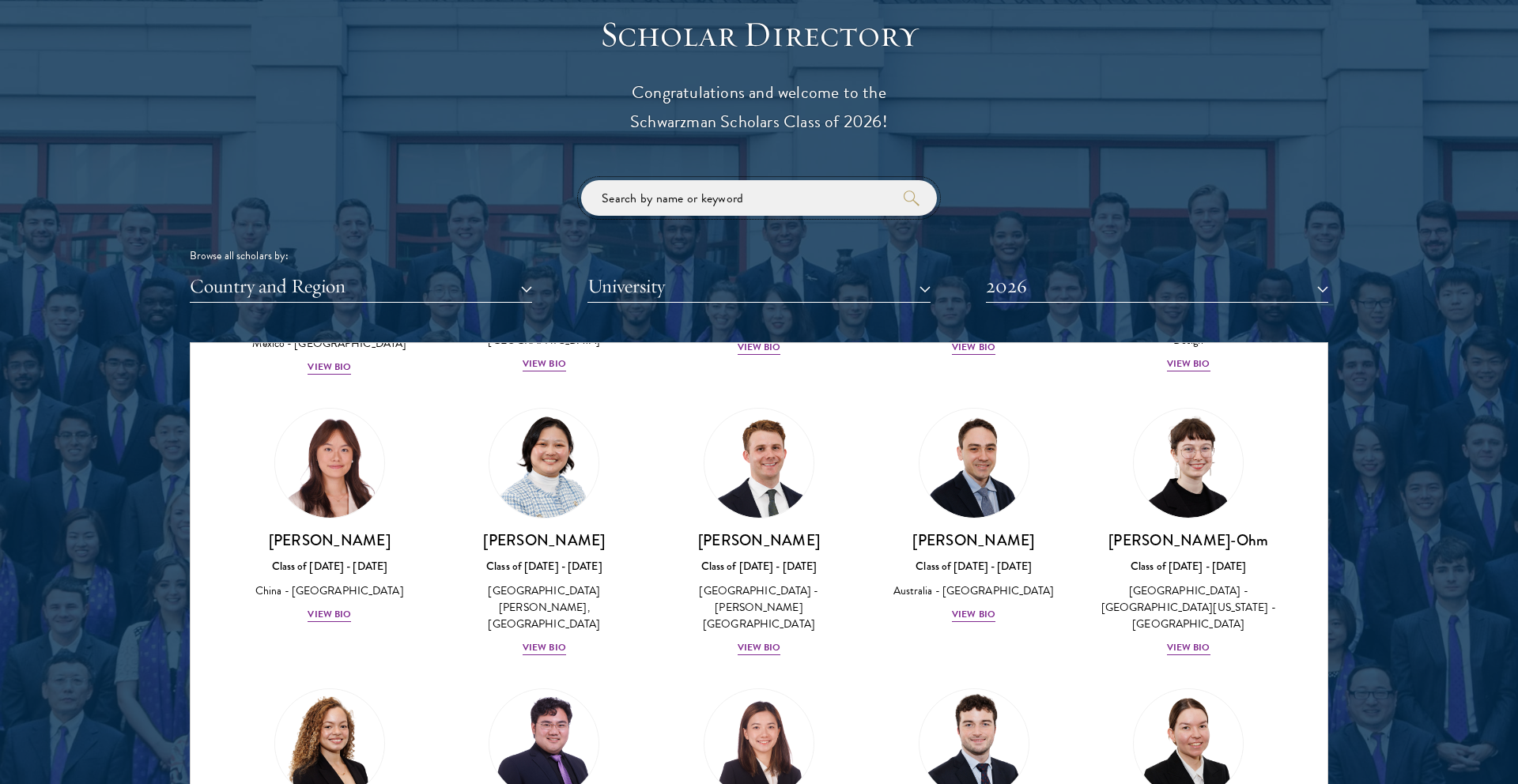
click at [634, 201] on input "search" at bounding box center [759, 198] width 356 height 36
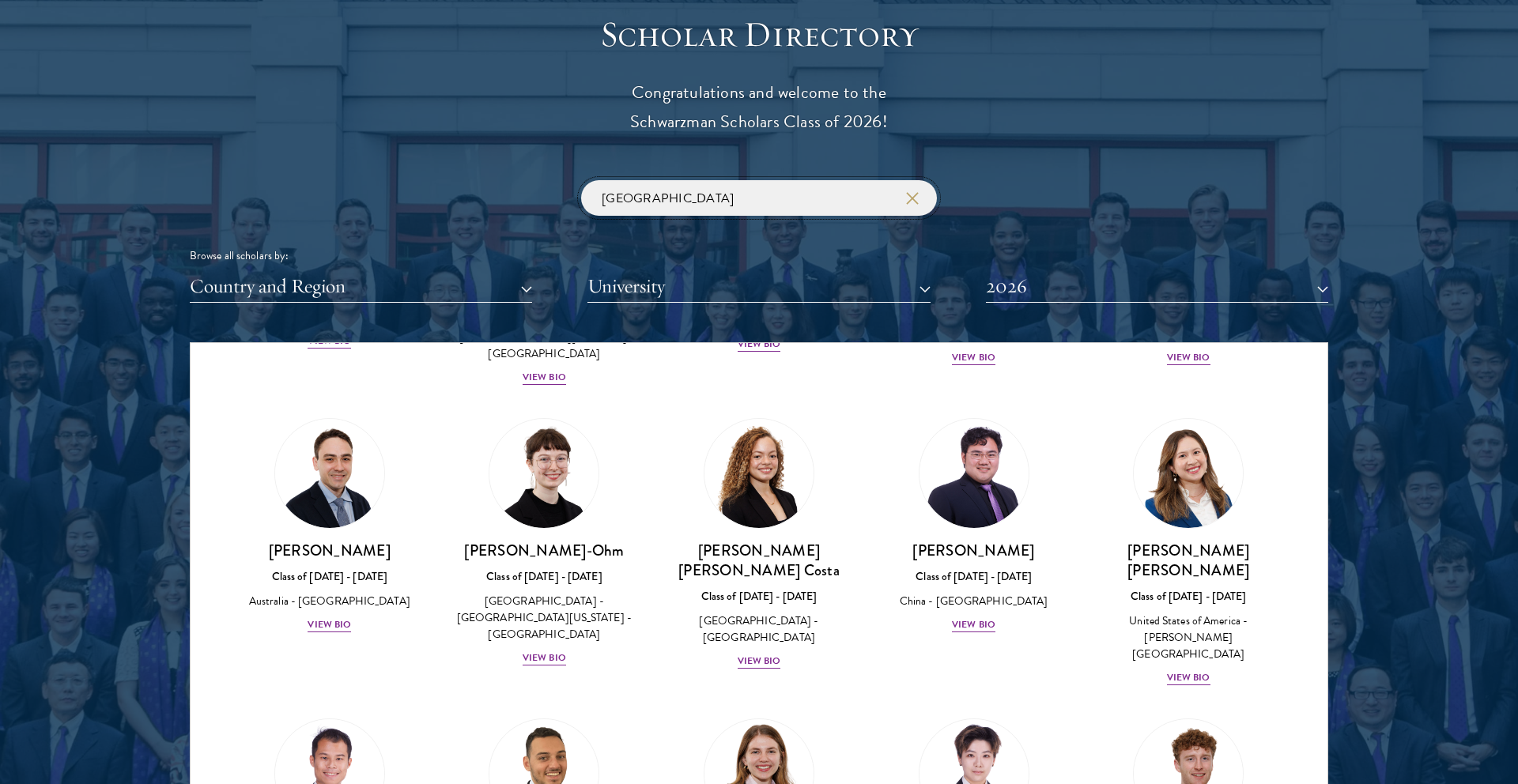
type input "[GEOGRAPHIC_DATA]"
click button "submit" at bounding box center [0, 0] width 0 height 0
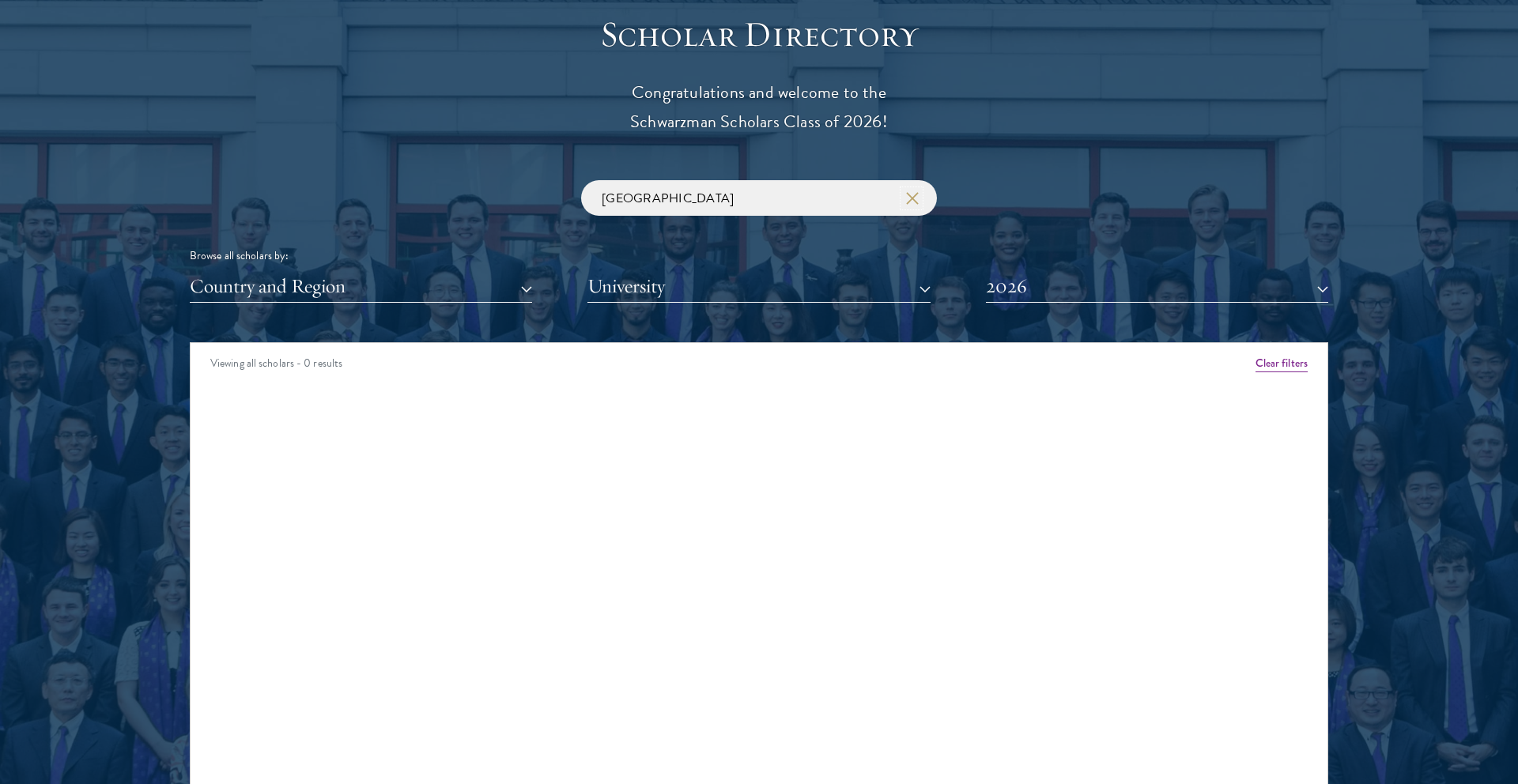
click at [911, 200] on icon "button" at bounding box center [912, 198] width 13 height 13
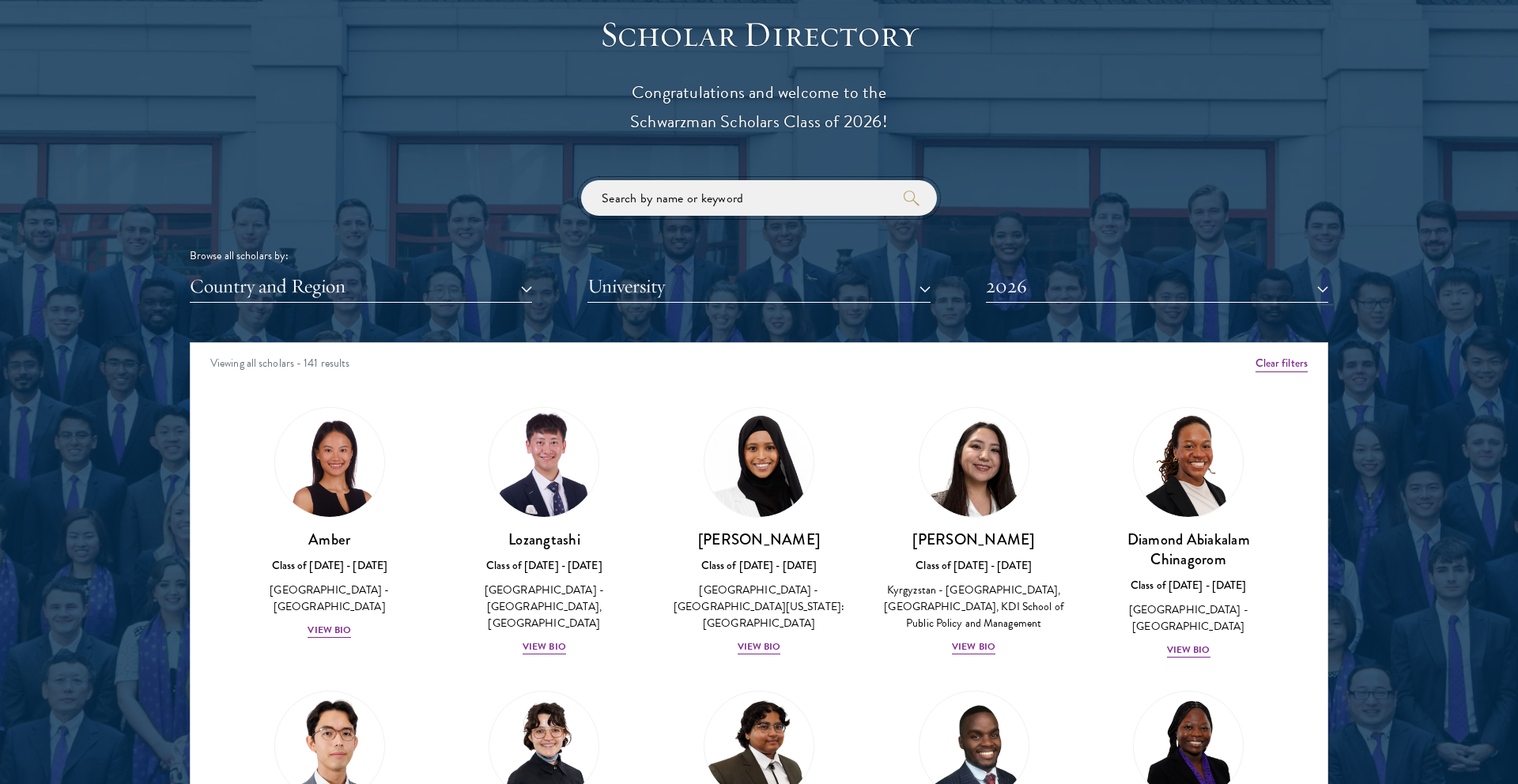
click at [742, 195] on input "search" at bounding box center [759, 198] width 356 height 36
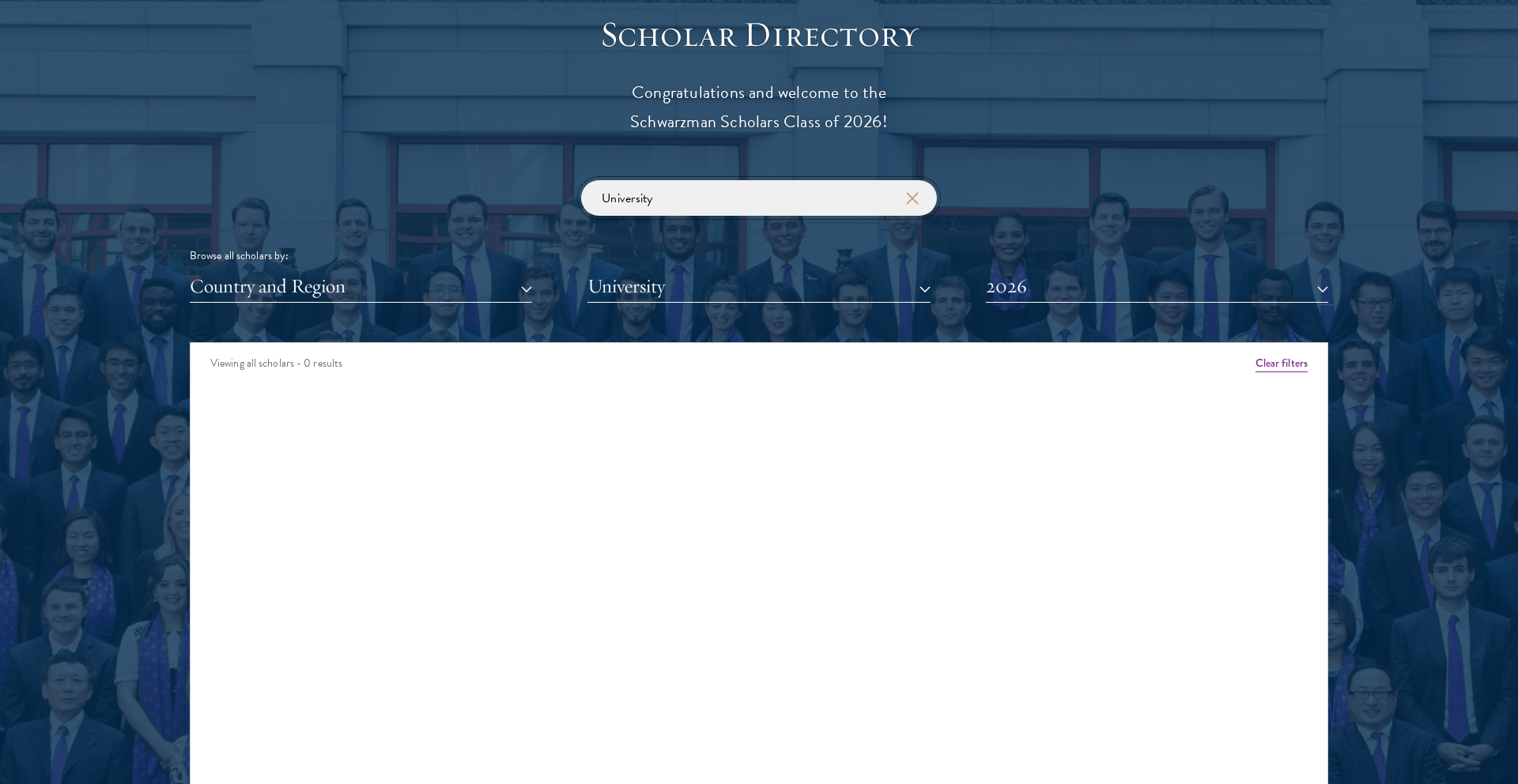
click button "submit" at bounding box center [0, 0] width 0 height 0
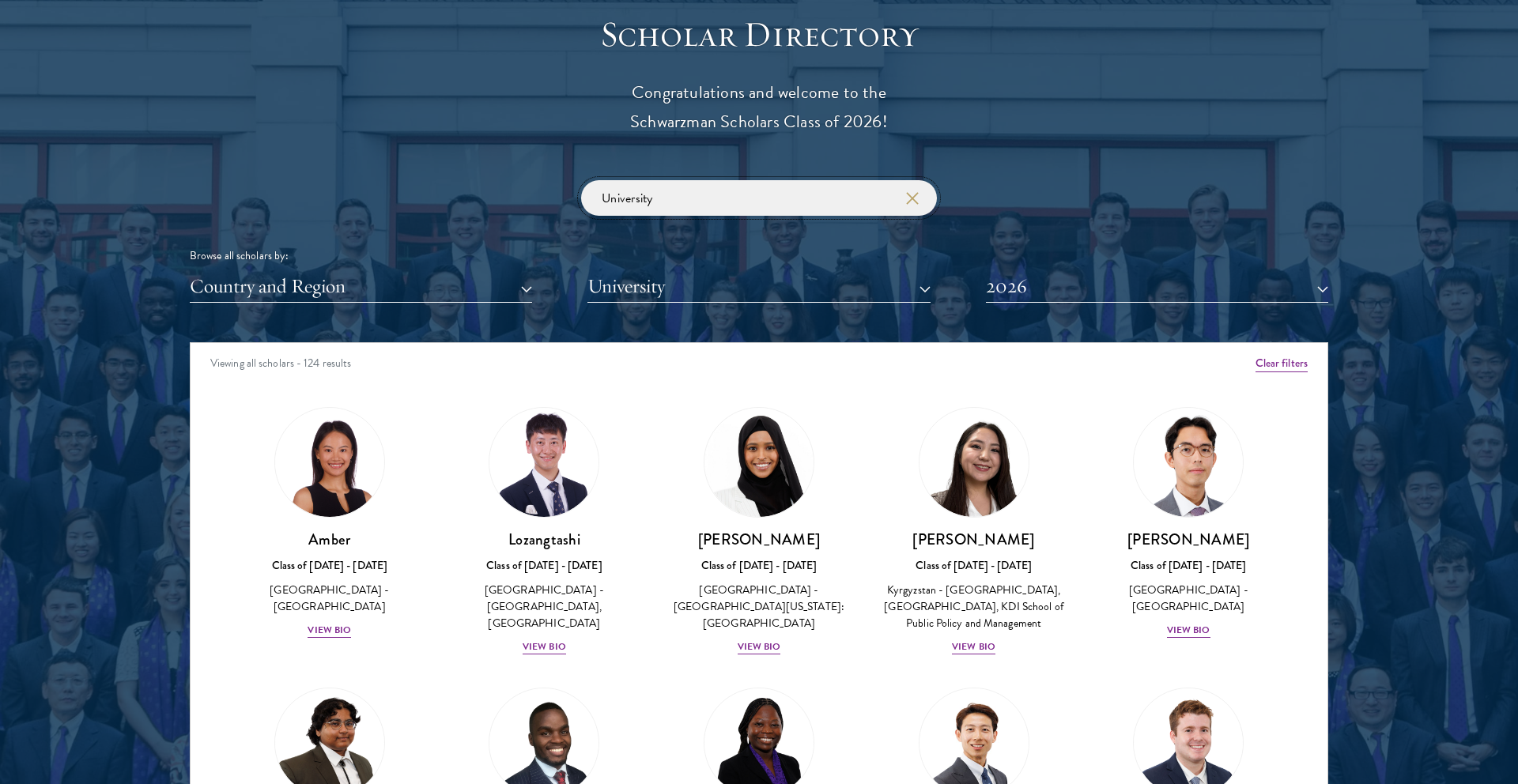
click at [746, 196] on input "University" at bounding box center [759, 198] width 356 height 36
type input "[GEOGRAPHIC_DATA]"
click button "submit" at bounding box center [0, 0] width 0 height 0
